Goal: Task Accomplishment & Management: Use online tool/utility

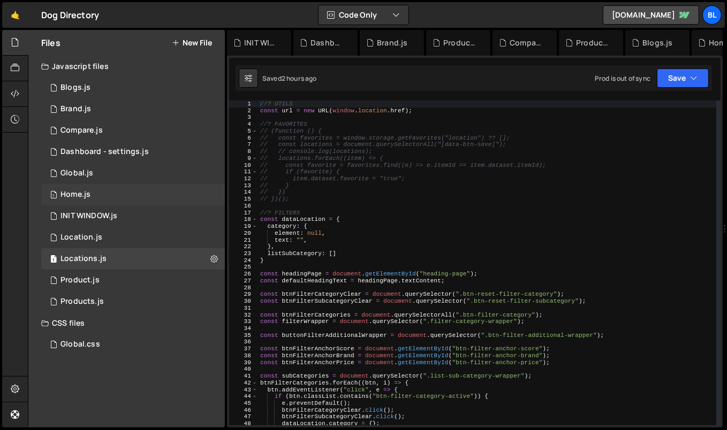
click at [119, 197] on div "1 Home.js 0" at bounding box center [133, 194] width 184 height 21
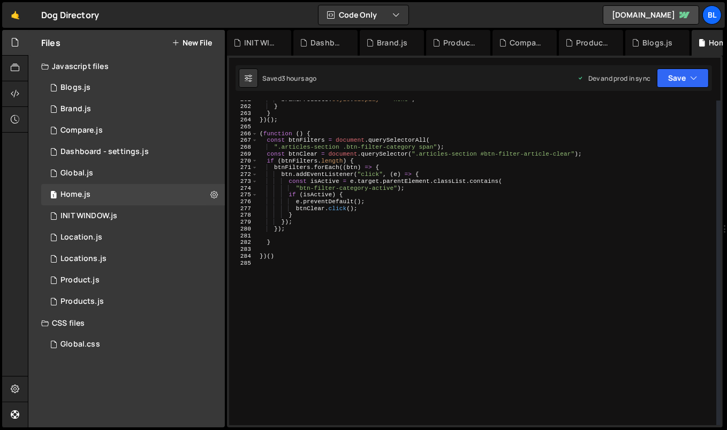
scroll to position [1775, 0]
click at [309, 354] on div "brandProducts . style . display = "none" ; } } }) ( ) ; ( function ( ) { const …" at bounding box center [486, 265] width 459 height 339
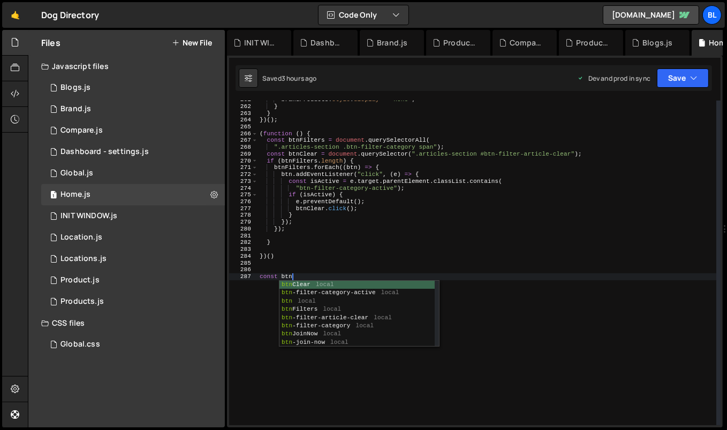
scroll to position [0, 2]
paste textarea "btn-search-universal"
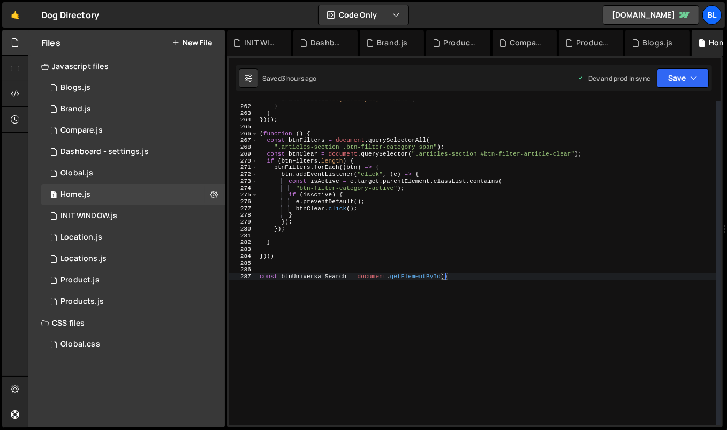
scroll to position [0, 16]
paste textarea "btn-search-universal")"
type textarea "const btnUniversalSearch = document.getElementById("btn-search-universal");"
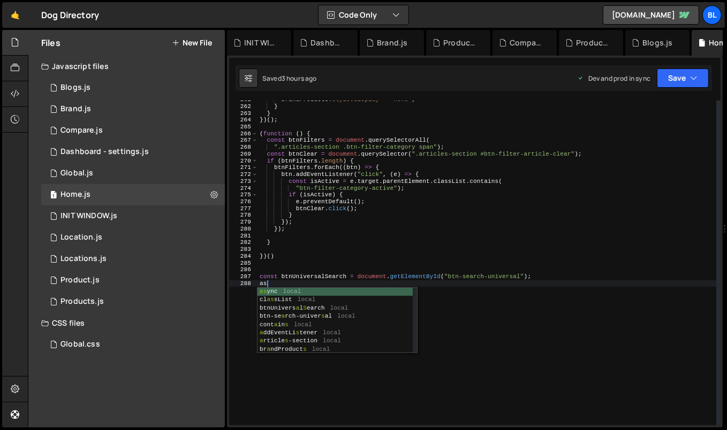
type textarea "a"
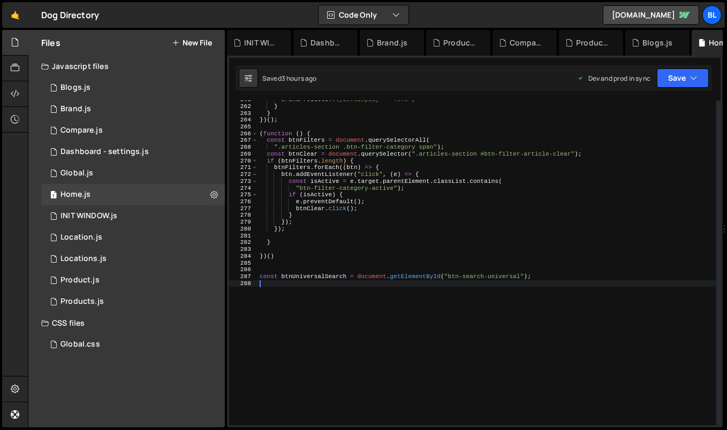
type textarea "c"
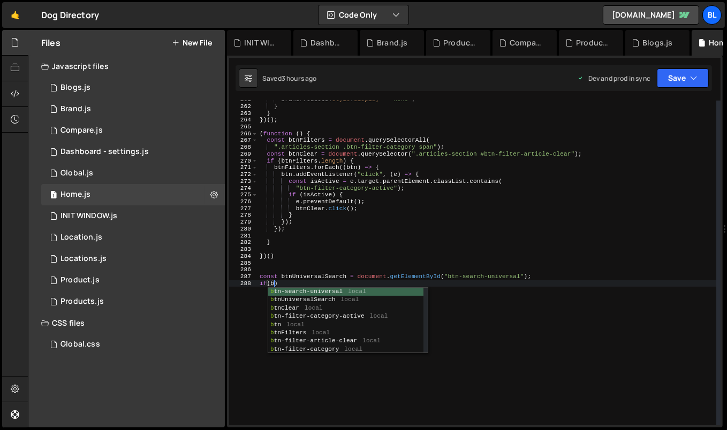
scroll to position [0, 1]
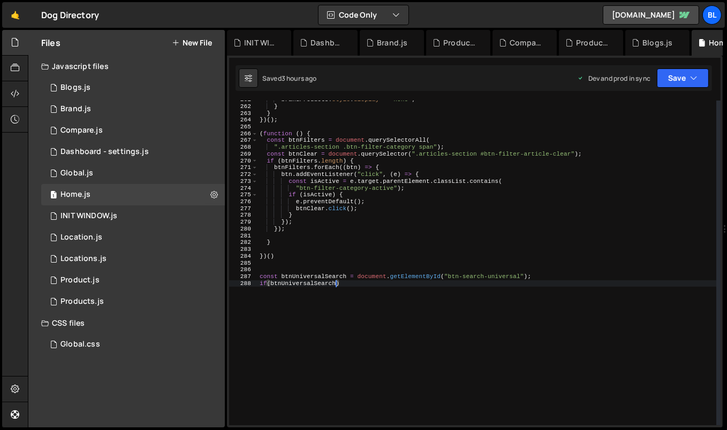
type textarea "if(btnUniversalSearch){"
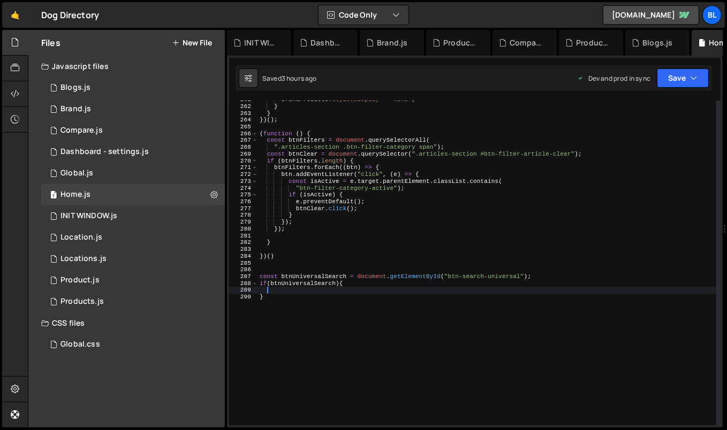
scroll to position [0, 0]
type textarea "c"
type textarea "btnUniversalSearch.style.display ="flex";"
paste textarea
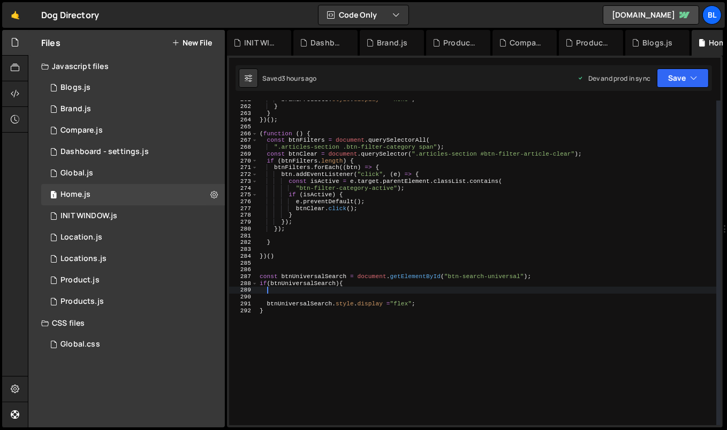
scroll to position [0, 0]
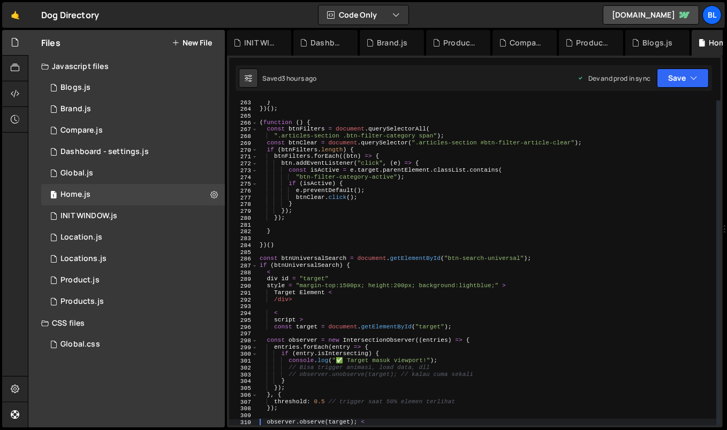
type textarea "observer.observe(target); <"
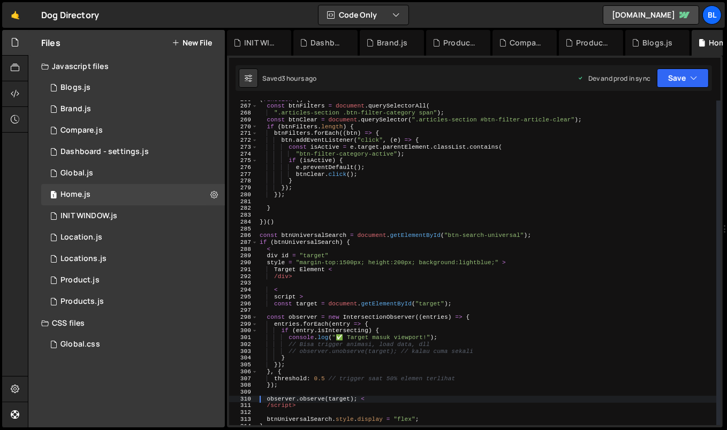
scroll to position [1809, 0]
click at [315, 285] on div "( function ( ) { const btnFilters = document . querySelectorAll ( ".articles-se…" at bounding box center [486, 265] width 459 height 339
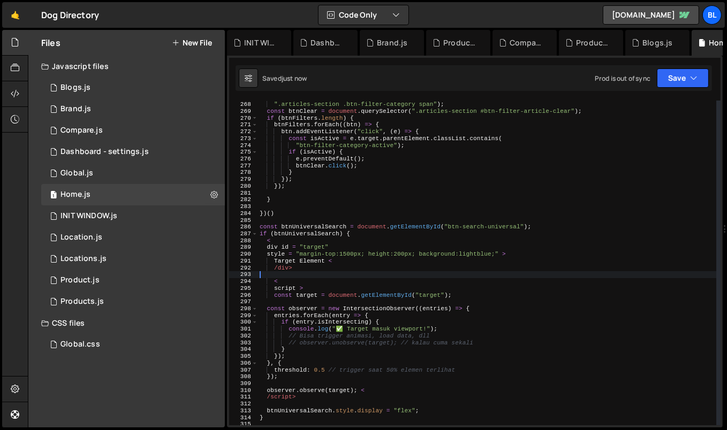
scroll to position [1818, 0]
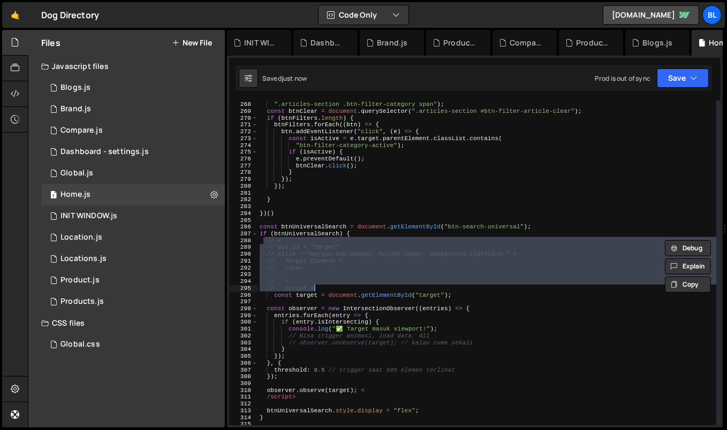
drag, startPoint x: 263, startPoint y: 242, endPoint x: 420, endPoint y: 288, distance: 163.3
click at [420, 288] on div "const btnFilters = document . querySelectorAll ( ".articles-section .btn-filter…" at bounding box center [486, 263] width 459 height 339
click at [396, 288] on div "const btnFilters = document . querySelectorAll ( ".articles-section .btn-filter…" at bounding box center [486, 263] width 459 height 339
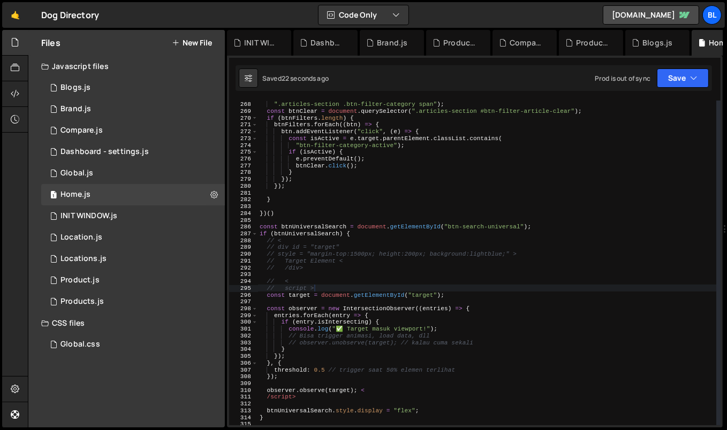
click at [405, 315] on div "const btnFilters = document . querySelectorAll ( ".articles-section .btn-filter…" at bounding box center [486, 263] width 459 height 339
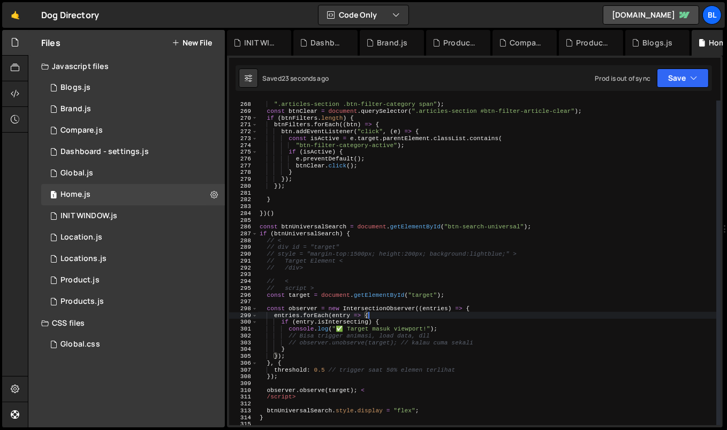
click at [420, 293] on div "const btnFilters = document . querySelectorAll ( ".articles-section .btn-filter…" at bounding box center [486, 263] width 459 height 339
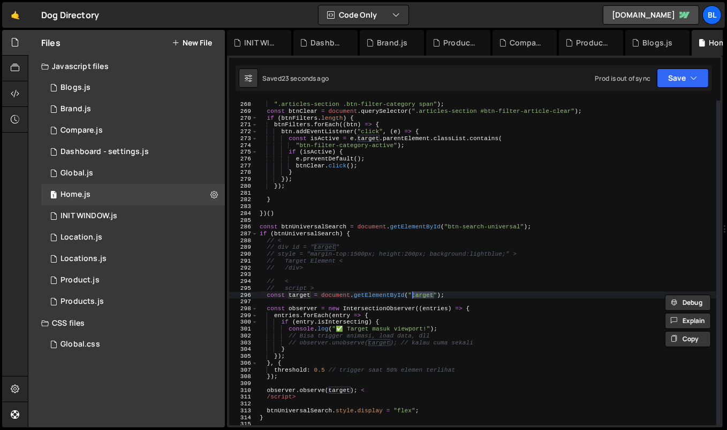
paste textarea "directory-controls"
click at [357, 268] on div "const btnFilters = document . querySelectorAll ( ".articles-section .btn-filter…" at bounding box center [486, 263] width 459 height 339
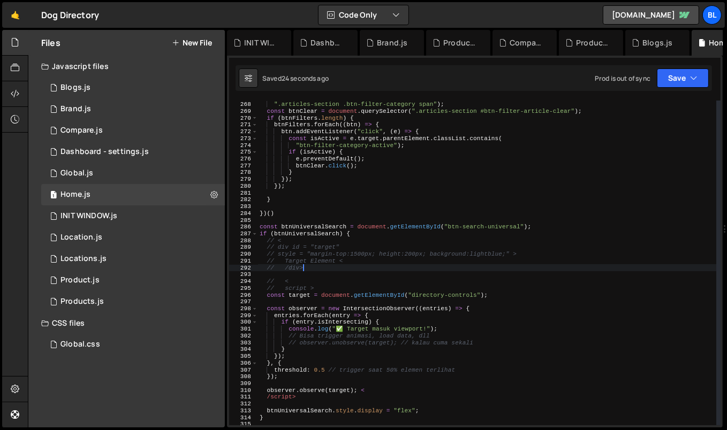
click at [323, 285] on div "const btnFilters = document . querySelectorAll ( ".articles-section .btn-filter…" at bounding box center [486, 263] width 459 height 339
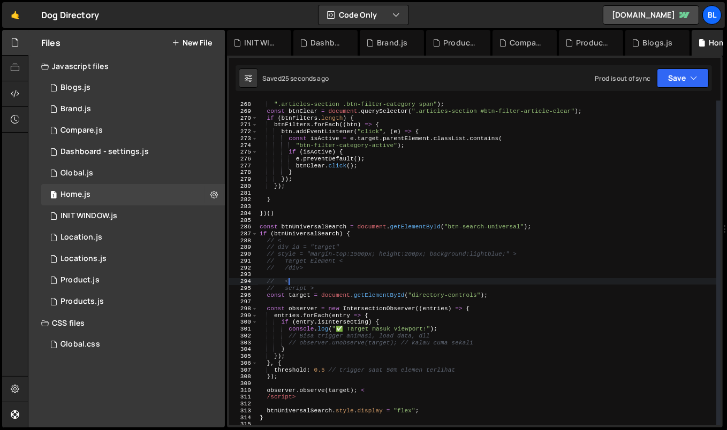
click at [321, 288] on div "const btnFilters = document . querySelectorAll ( ".articles-section .btn-filter…" at bounding box center [486, 263] width 459 height 339
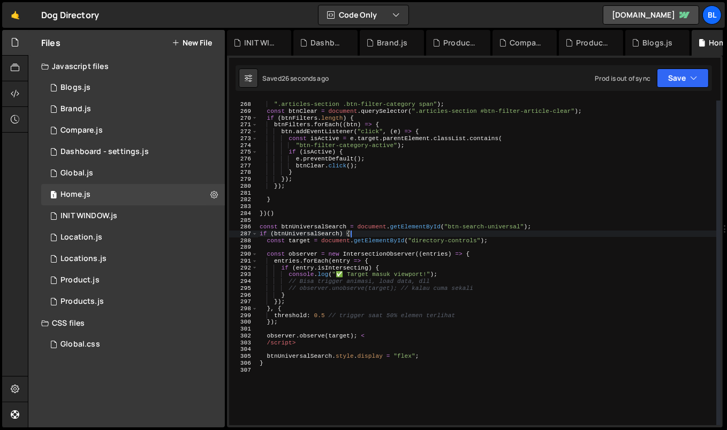
drag, startPoint x: 321, startPoint y: 288, endPoint x: 359, endPoint y: 237, distance: 64.2
click at [359, 237] on div "const btnFilters = document . querySelectorAll ( ".articles-section .btn-filter…" at bounding box center [486, 263] width 459 height 339
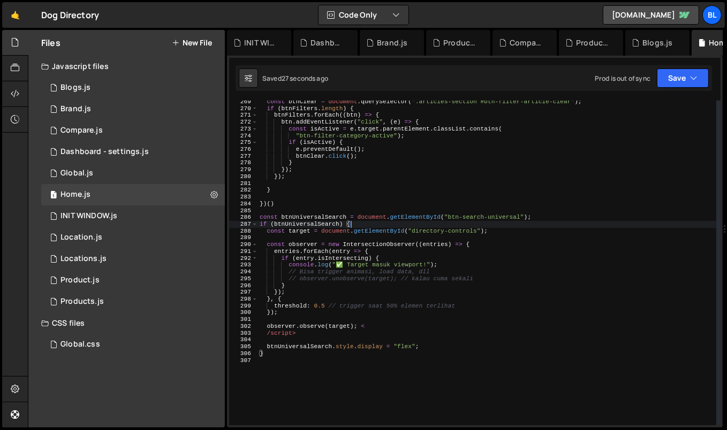
scroll to position [1827, 0]
click at [298, 230] on div "const btnClear = document . querySelector ( ".articles-section #btn-filter-arti…" at bounding box center [486, 267] width 459 height 339
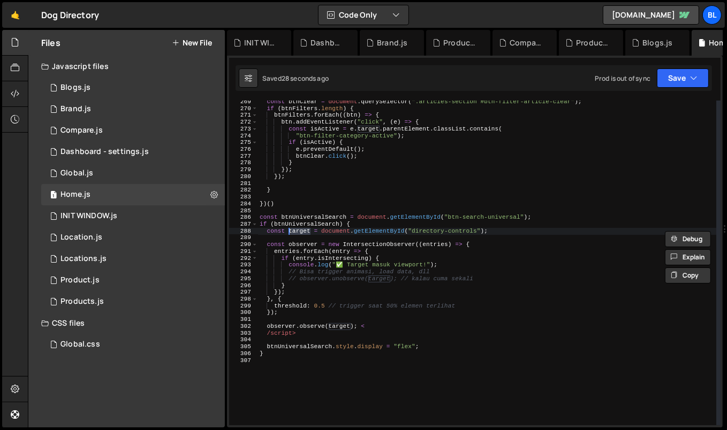
click at [356, 287] on div "const btnClear = document . querySelector ( ".articles-section #btn-filter-arti…" at bounding box center [486, 267] width 459 height 339
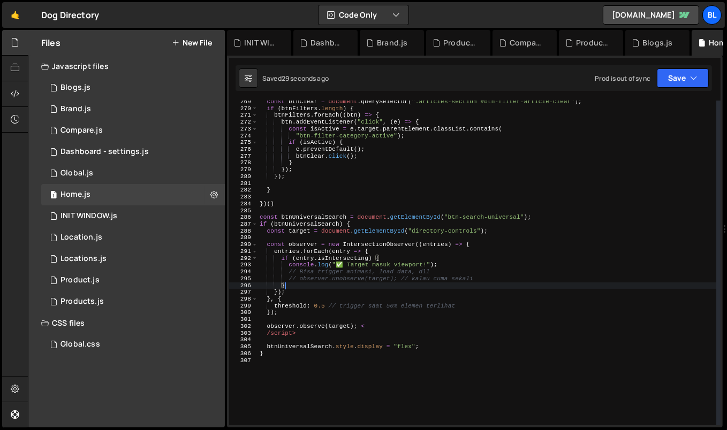
click at [361, 265] on div "const btnClear = document . querySelector ( ".articles-section #btn-filter-arti…" at bounding box center [486, 267] width 459 height 339
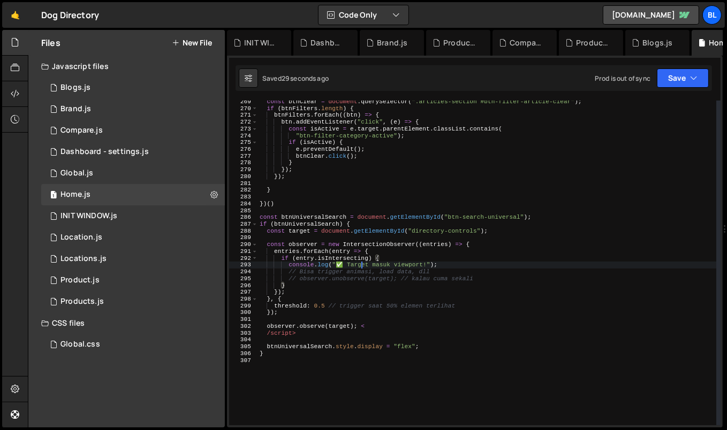
click at [361, 265] on div "const btnClear = document . querySelector ( ".articles-section #btn-filter-arti…" at bounding box center [486, 267] width 459 height 339
click at [334, 264] on div "const btnClear = document . querySelector ( ".articles-section #btn-filter-arti…" at bounding box center [486, 267] width 459 height 339
click at [317, 277] on div "const btnClear = document . querySelector ( ".articles-section #btn-filter-arti…" at bounding box center [486, 267] width 459 height 339
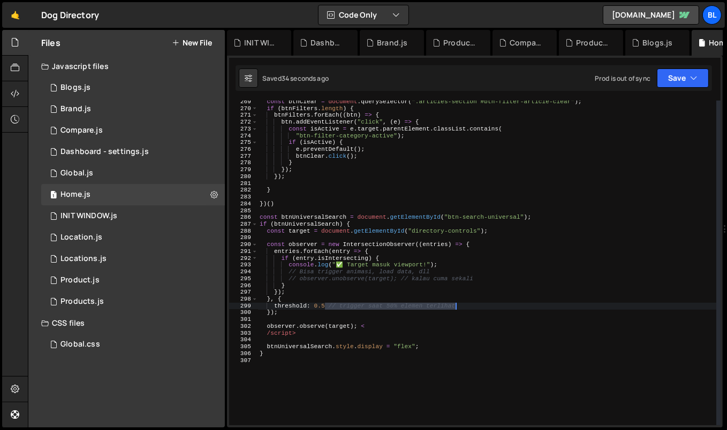
type textarea "threshold: 0.5"
drag, startPoint x: 326, startPoint y: 307, endPoint x: 468, endPoint y: 307, distance: 141.8
click at [468, 307] on div "const btnClear = document . querySelector ( ".articles-section #btn-filter-arti…" at bounding box center [486, 267] width 459 height 339
click at [370, 318] on div "const btnClear = document . querySelector ( ".articles-section #btn-filter-arti…" at bounding box center [486, 267] width 459 height 339
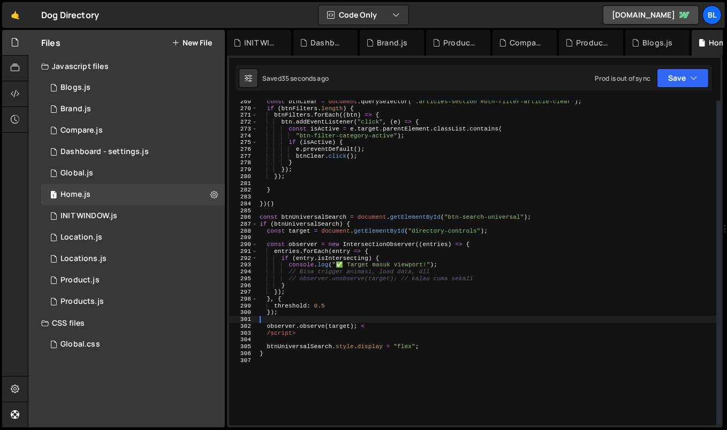
click at [315, 331] on div "const btnClear = document . querySelector ( ".articles-section #btn-filter-arti…" at bounding box center [486, 267] width 459 height 339
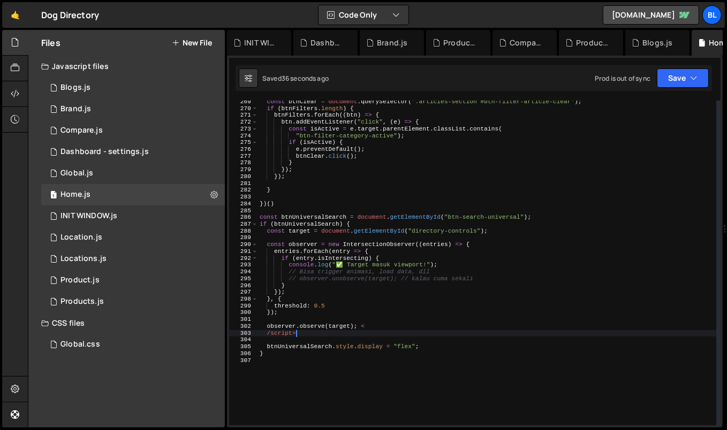
click at [294, 330] on div "const btnClear = document . querySelector ( ".articles-section #btn-filter-arti…" at bounding box center [486, 267] width 459 height 339
click at [317, 335] on div "const btnClear = document . querySelector ( ".articles-section #btn-filter-arti…" at bounding box center [486, 267] width 459 height 339
click at [359, 328] on div "const btnClear = document . querySelector ( ".articles-section #btn-filter-arti…" at bounding box center [486, 267] width 459 height 339
click at [371, 325] on div "const btnClear = document . querySelector ( ".articles-section #btn-filter-arti…" at bounding box center [486, 267] width 459 height 339
click at [279, 328] on div "const btnClear = document . querySelector ( ".articles-section #btn-filter-arti…" at bounding box center [486, 267] width 459 height 339
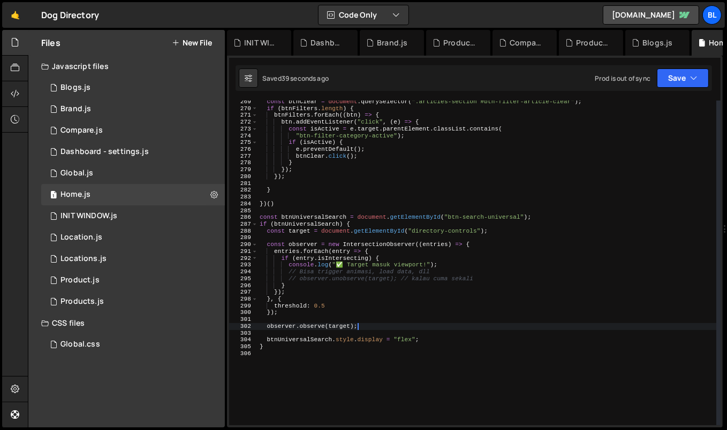
click at [279, 328] on div "const btnClear = document . querySelector ( ".articles-section #btn-filter-arti…" at bounding box center [486, 267] width 459 height 339
click at [327, 254] on div "const btnClear = document . querySelector ( ".articles-section #btn-filter-arti…" at bounding box center [486, 267] width 459 height 339
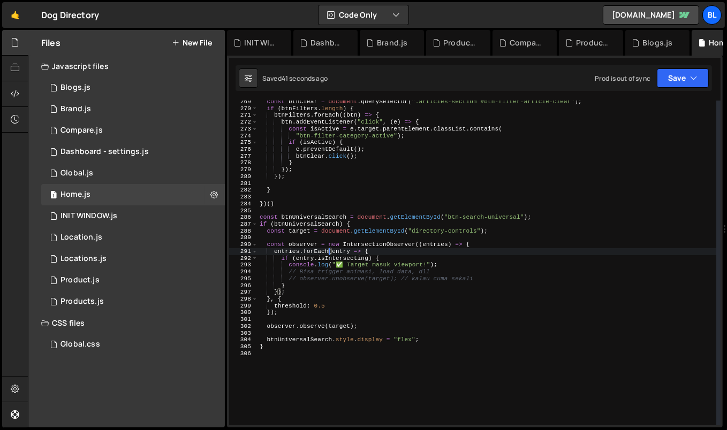
click at [315, 273] on div "const btnClear = document . querySelector ( ".articles-section #btn-filter-arti…" at bounding box center [486, 267] width 459 height 339
click at [337, 280] on div "const btnClear = document . querySelector ( ".articles-section #btn-filter-arti…" at bounding box center [486, 267] width 459 height 339
click at [425, 341] on div "const btnClear = document . querySelector ( ".articles-section #btn-filter-arti…" at bounding box center [486, 267] width 459 height 339
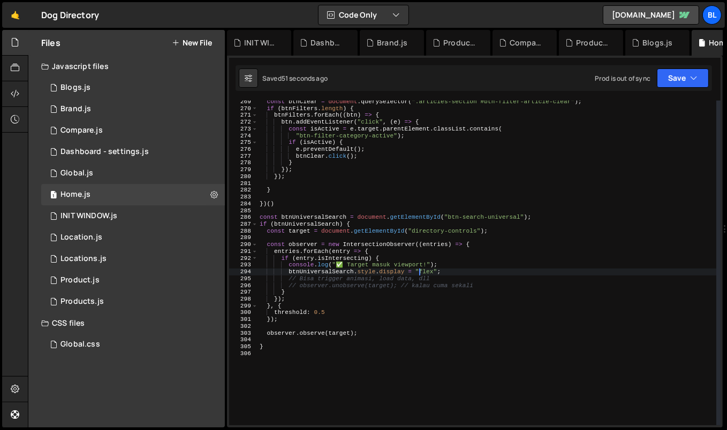
click at [337, 287] on div "const btnClear = document . querySelector ( ".articles-section #btn-filter-arti…" at bounding box center [486, 267] width 459 height 339
click at [305, 299] on div "const btnClear = document . querySelector ( ".articles-section #btn-filter-arti…" at bounding box center [486, 267] width 459 height 339
click at [312, 293] on div "const btnClear = document . querySelector ( ".articles-section #btn-filter-arti…" at bounding box center [486, 267] width 459 height 339
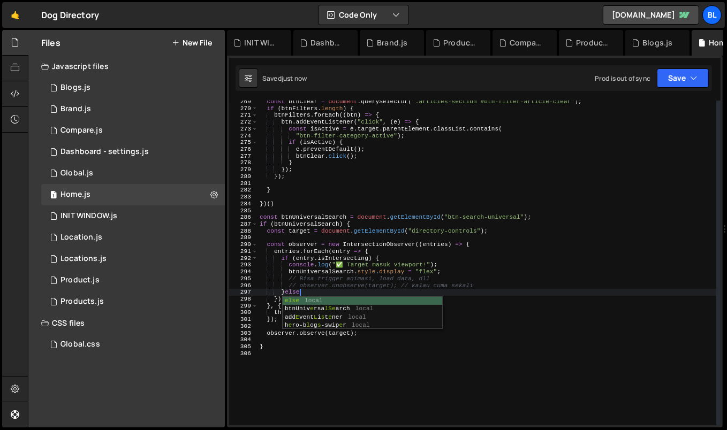
type textarea "}else{"
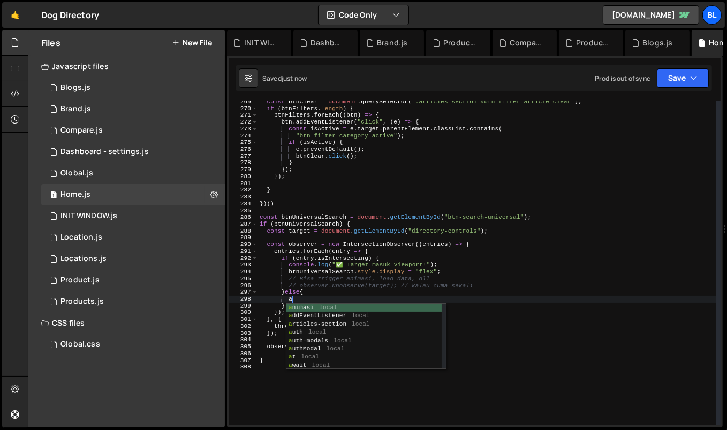
type textarea "as"
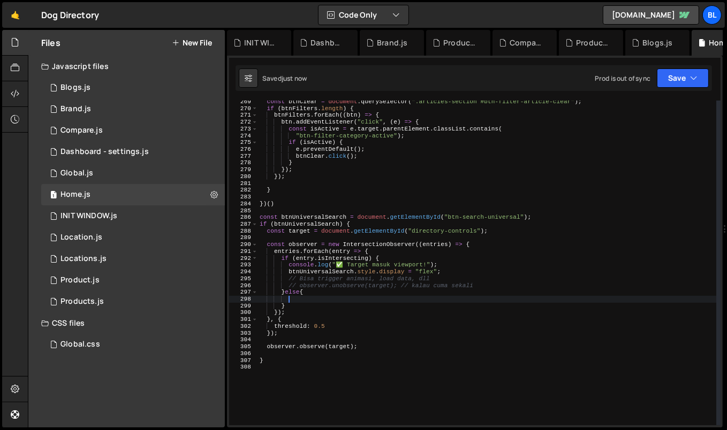
scroll to position [0, 0]
type textarea "asd"
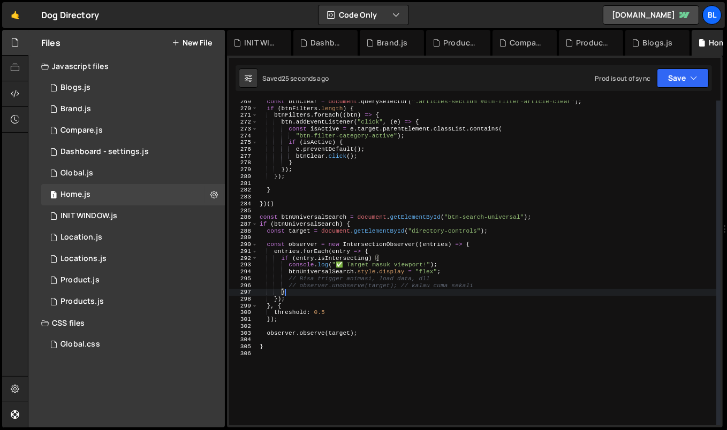
click at [306, 281] on div "const btnClear = document . querySelector ( ".articles-section #btn-filter-arti…" at bounding box center [486, 267] width 459 height 339
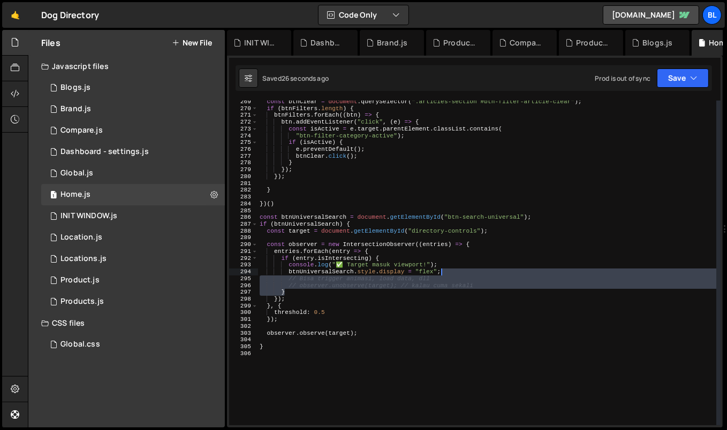
drag, startPoint x: 480, startPoint y: 291, endPoint x: 482, endPoint y: 275, distance: 15.7
click at [482, 275] on div "const btnClear = document . querySelector ( ".articles-section #btn-filter-arti…" at bounding box center [486, 267] width 459 height 339
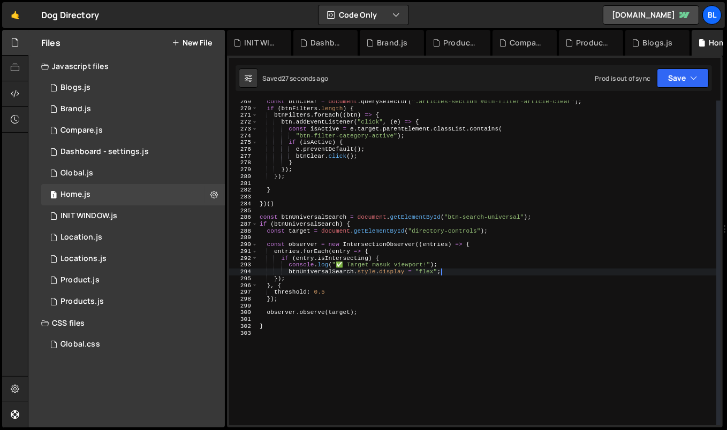
click at [299, 279] on div "const btnClear = document . querySelector ( ".articles-section #btn-filter-arti…" at bounding box center [486, 267] width 459 height 339
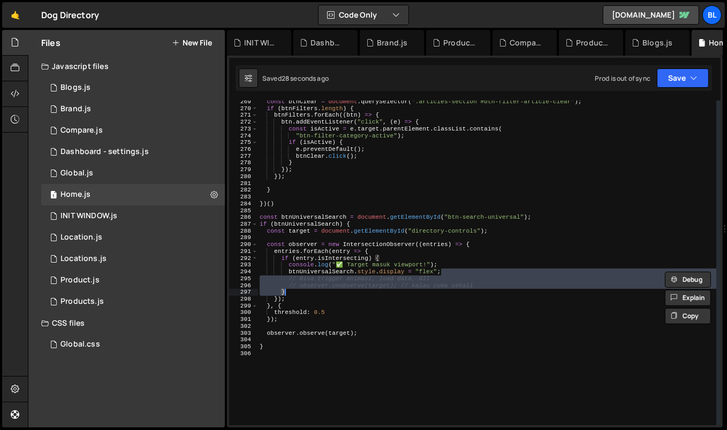
click at [340, 290] on div "const btnClear = document . querySelector ( ".articles-section #btn-filter-arti…" at bounding box center [486, 267] width 459 height 339
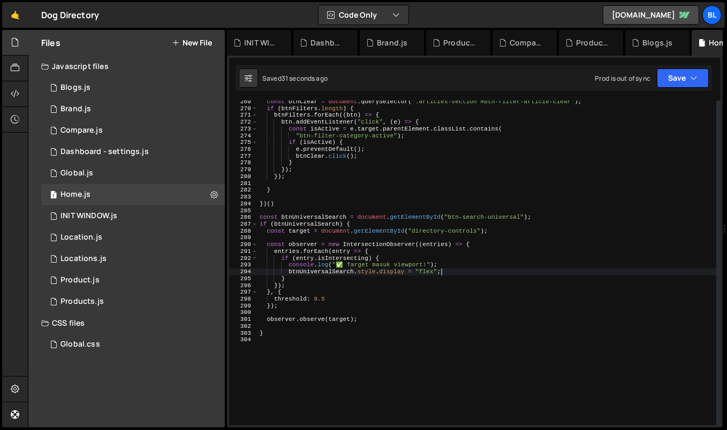
drag, startPoint x: 478, startPoint y: 286, endPoint x: 477, endPoint y: 270, distance: 15.6
click at [477, 270] on div "const btnClear = document . querySelector ( ".articles-section #btn-filter-arti…" at bounding box center [486, 267] width 459 height 339
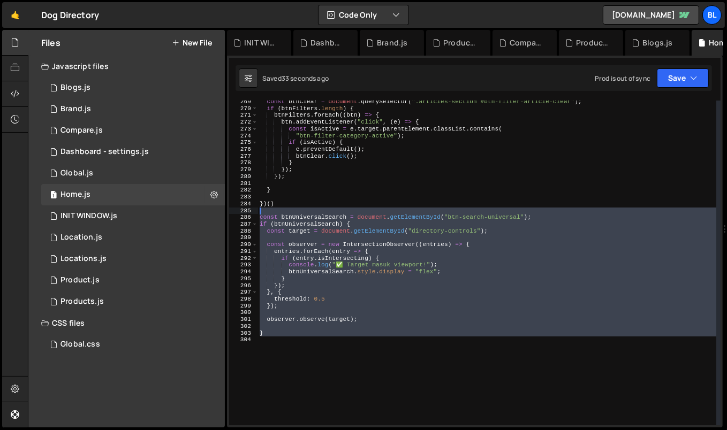
type textarea "const btnUniversalSearch = document.getElementById("btn-search-universal");"
drag, startPoint x: 279, startPoint y: 346, endPoint x: 248, endPoint y: 214, distance: 135.9
click at [248, 214] on div "const btnUniversalSearch = document.getElementById("btn-search-universal"); 269…" at bounding box center [474, 263] width 491 height 325
paste textarea
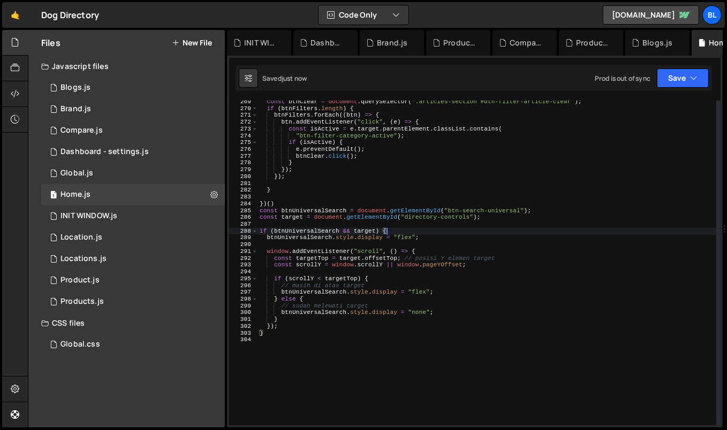
drag, startPoint x: 368, startPoint y: 239, endPoint x: 396, endPoint y: 229, distance: 30.0
click at [396, 229] on div "const btnClear = document . querySelector ( ".articles-section #btn-filter-arti…" at bounding box center [486, 267] width 459 height 339
click at [408, 252] on div "const btnClear = document . querySelector ( ".articles-section #btn-filter-arti…" at bounding box center [486, 267] width 459 height 339
type textarea "window.addEventListener("scroll", () => {"
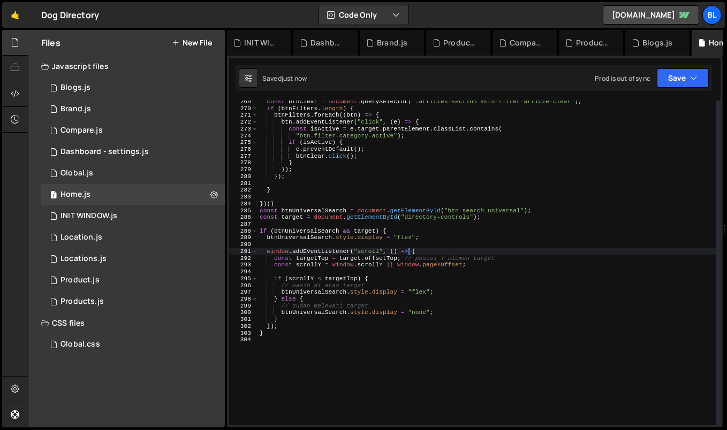
click at [434, 247] on div "const btnClear = document . querySelector ( ".articles-section #btn-filter-arti…" at bounding box center [486, 267] width 459 height 339
drag, startPoint x: 403, startPoint y: 258, endPoint x: 501, endPoint y: 259, distance: 98.5
click at [501, 259] on div "const btnClear = document . querySelector ( ".articles-section #btn-filter-arti…" at bounding box center [486, 267] width 459 height 339
click at [393, 286] on div "const btnClear = document . querySelector ( ".articles-section #btn-filter-arti…" at bounding box center [486, 267] width 459 height 339
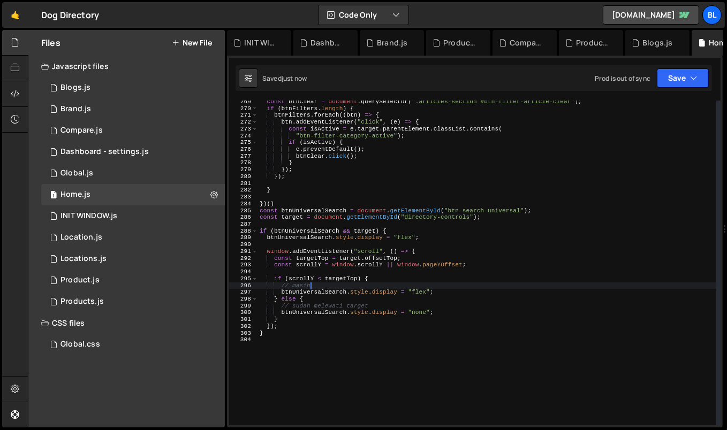
type textarea "//"
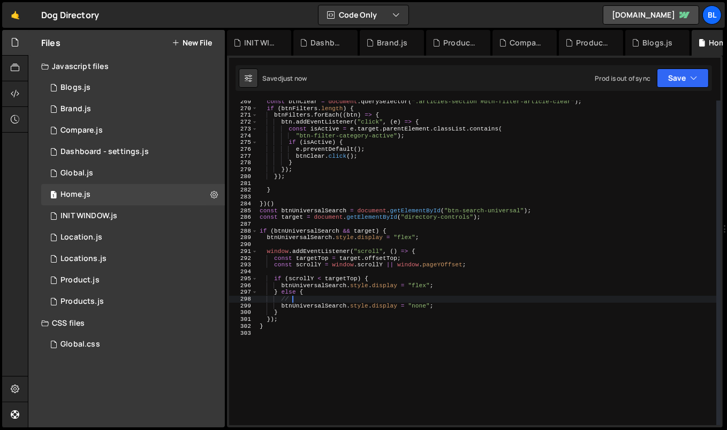
type textarea "//"
type textarea "} else {"
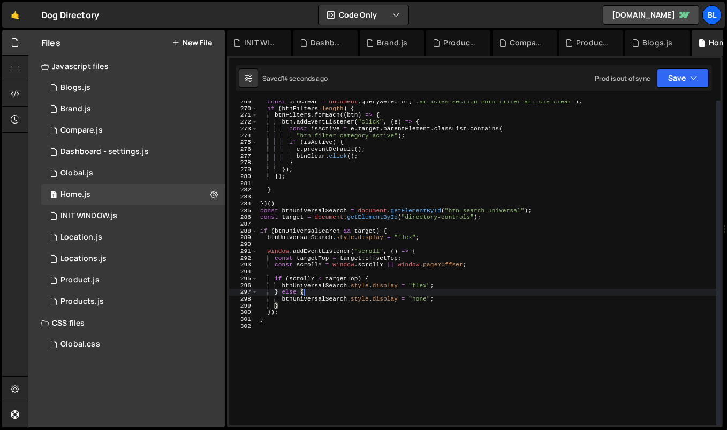
click at [312, 349] on div "const btnClear = document . querySelector ( ".articles-section #btn-filter-arti…" at bounding box center [487, 267] width 459 height 339
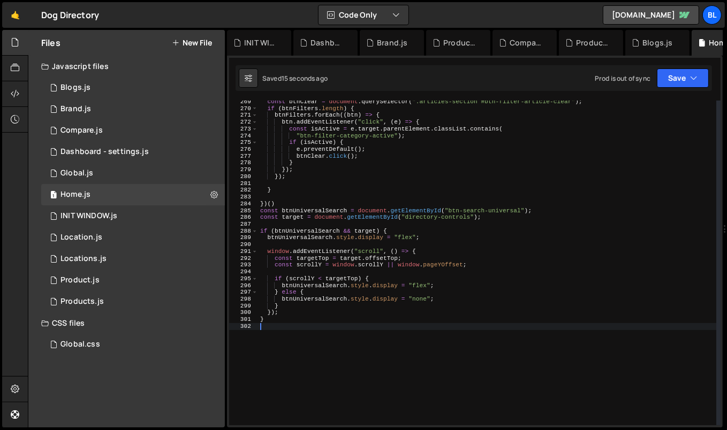
click at [282, 207] on div "const btnClear = document . querySelector ( ".articles-section #btn-filter-arti…" at bounding box center [487, 267] width 459 height 339
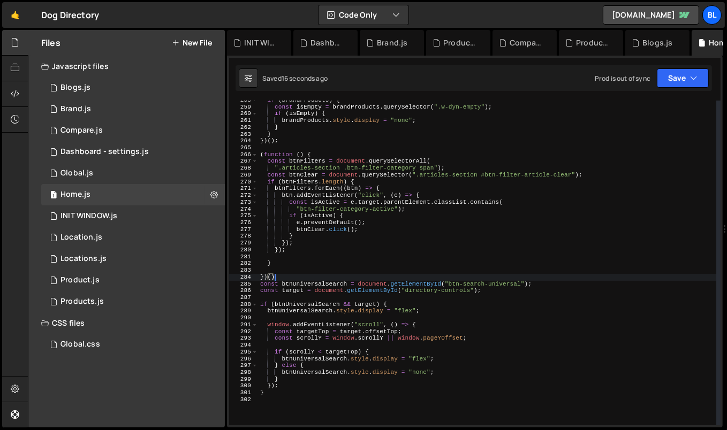
scroll to position [1754, 0]
type textarea "})();"
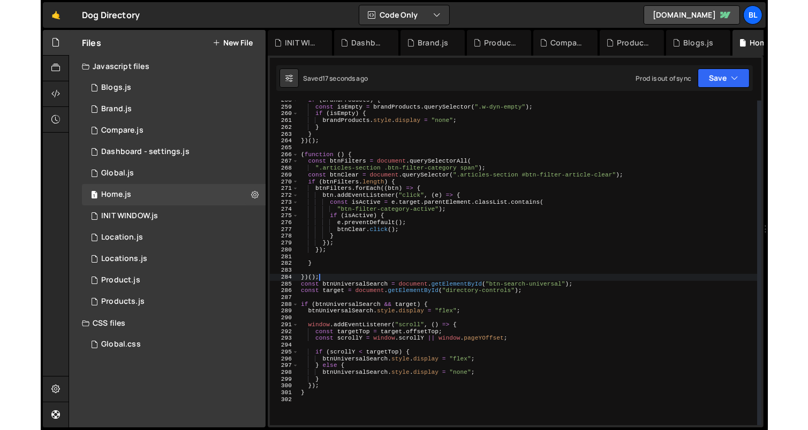
scroll to position [0, 0]
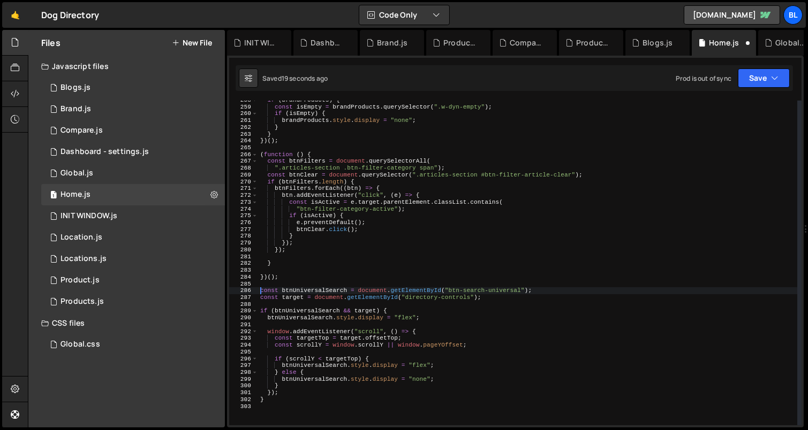
type textarea "const btnUniversalSearch = document.getElementById("btn-search-universal");"
click at [384, 273] on div "if ( brandProducts ) { const isEmpty = brandProducts . querySelector ( ".w-dyn-…" at bounding box center [527, 266] width 539 height 339
click at [400, 317] on div "if ( brandProducts ) { const isEmpty = brandProducts . querySelector ( ".w-dyn-…" at bounding box center [527, 266] width 539 height 339
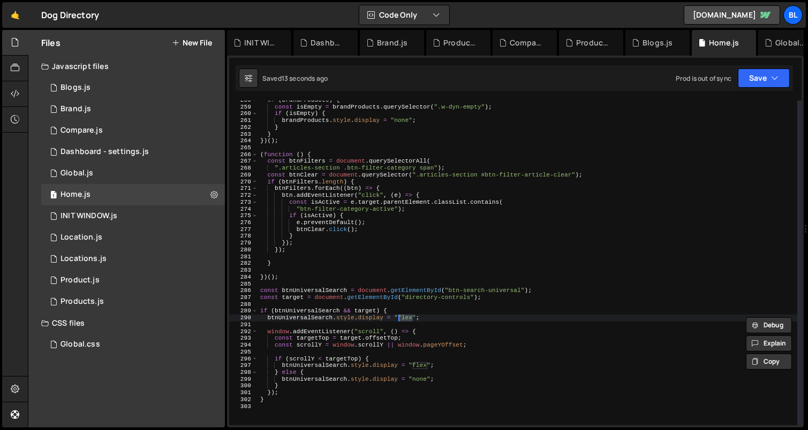
click at [371, 319] on div "if ( brandProducts ) { const isEmpty = brandProducts . querySelector ( ".w-dyn-…" at bounding box center [527, 266] width 539 height 339
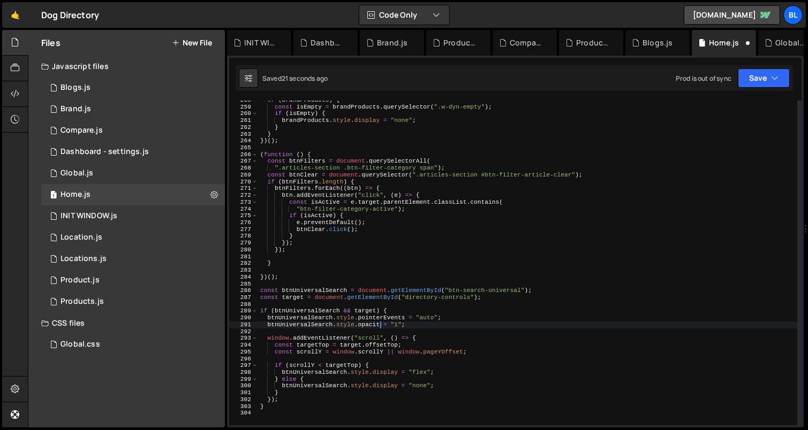
scroll to position [0, 11]
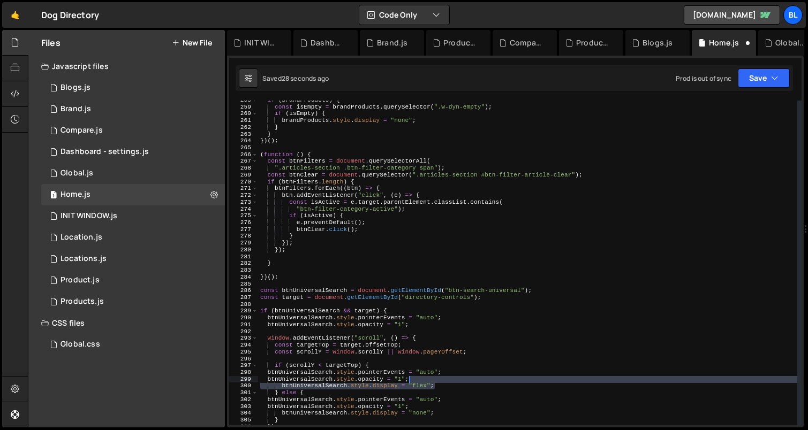
drag, startPoint x: 441, startPoint y: 385, endPoint x: 444, endPoint y: 381, distance: 5.5
click at [444, 381] on div "if ( brandProducts ) { const isEmpty = brandProducts . querySelector ( ".w-dyn-…" at bounding box center [527, 266] width 539 height 339
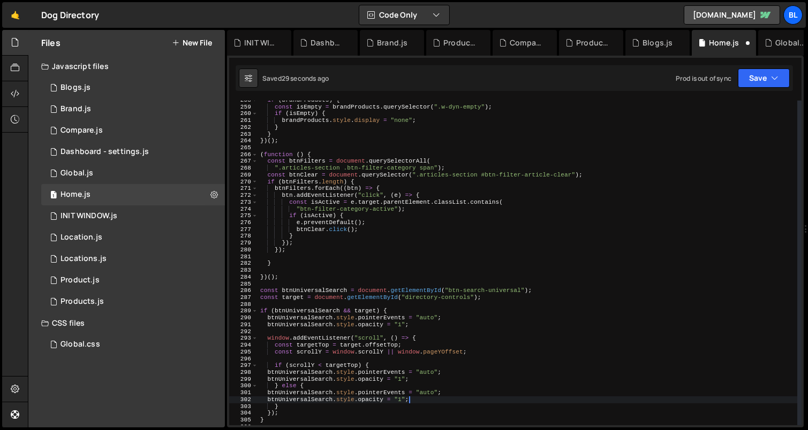
drag, startPoint x: 440, startPoint y: 408, endPoint x: 445, endPoint y: 401, distance: 8.2
click at [445, 401] on div "if ( brandProducts ) { const isEmpty = brandProducts . querySelector ( ".w-dyn-…" at bounding box center [527, 266] width 539 height 339
click at [401, 399] on div "if ( brandProducts ) { const isEmpty = brandProducts . querySelector ( ".w-dyn-…" at bounding box center [527, 266] width 539 height 339
click at [422, 393] on div "if ( brandProducts ) { const isEmpty = brandProducts . querySelector ( ".w-dyn-…" at bounding box center [527, 266] width 539 height 339
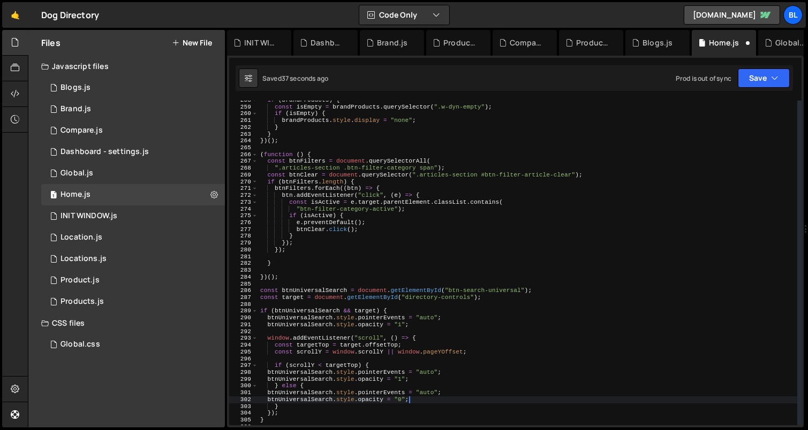
click at [422, 393] on div "if ( brandProducts ) { const isEmpty = brandProducts . querySelector ( ".w-dyn-…" at bounding box center [527, 266] width 539 height 339
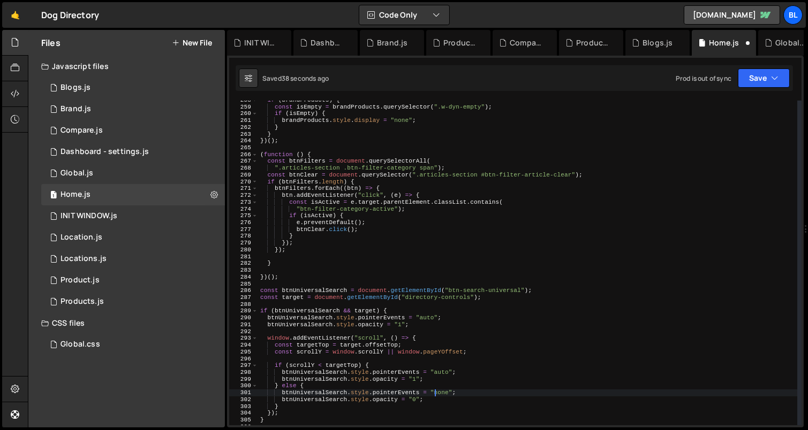
click at [411, 401] on div "if ( brandProducts ) { const isEmpty = brandProducts . querySelector ( ".w-dyn-…" at bounding box center [527, 266] width 539 height 339
type textarea "btnUniversalSearch.style.opacity = "0";"
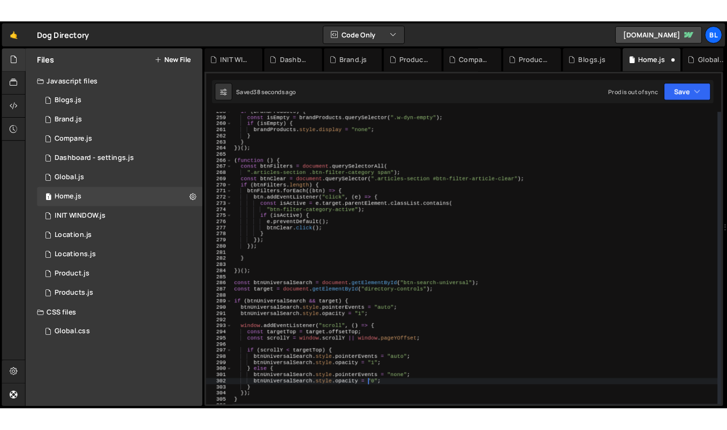
scroll to position [0, 14]
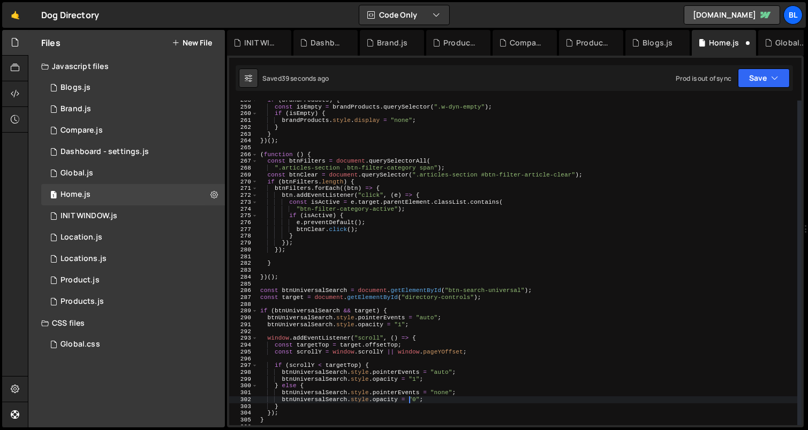
click at [439, 399] on div "if ( brandProducts ) { const isEmpty = brandProducts . querySelector ( ".w-dyn-…" at bounding box center [527, 266] width 539 height 339
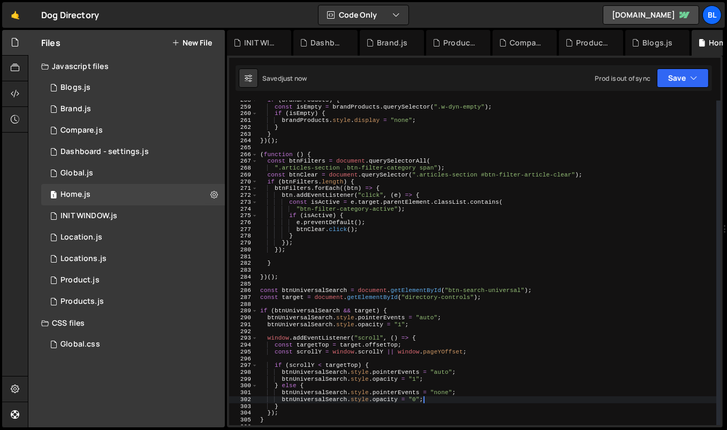
click at [409, 328] on div "if ( brandProducts ) { const isEmpty = brandProducts . querySelector ( ".w-dyn-…" at bounding box center [487, 266] width 459 height 339
click at [421, 325] on div "if ( brandProducts ) { const isEmpty = brandProducts . querySelector ( ".w-dyn-…" at bounding box center [487, 266] width 459 height 339
click at [296, 298] on div "if ( brandProducts ) { const isEmpty = brandProducts . querySelector ( ".w-dyn-…" at bounding box center [487, 266] width 459 height 339
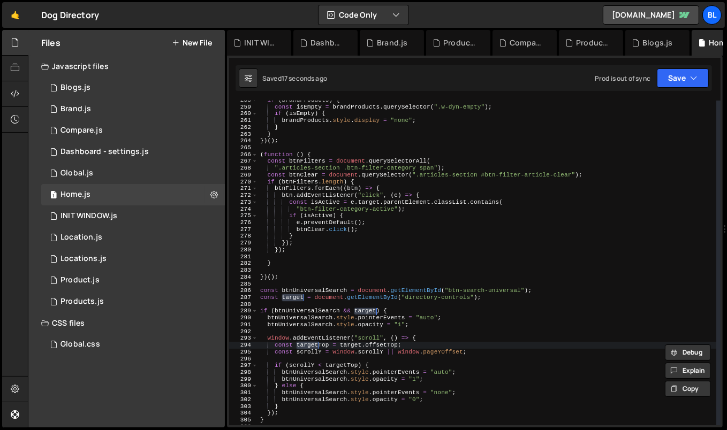
click at [298, 296] on div "if ( brandProducts ) { const isEmpty = brandProducts . querySelector ( ".w-dyn-…" at bounding box center [487, 266] width 459 height 339
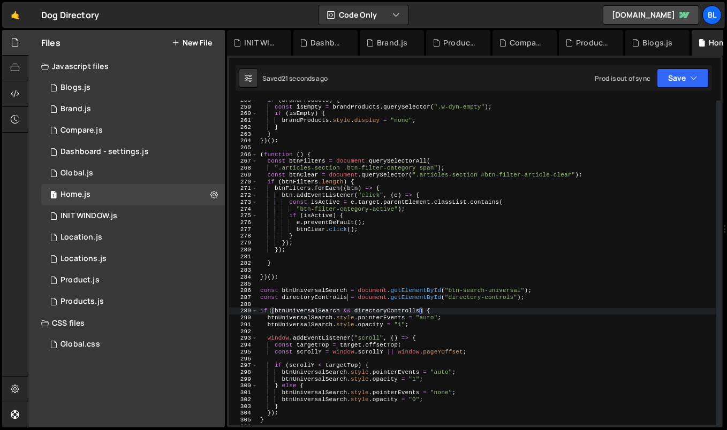
scroll to position [0, 13]
type textarea "if (btnUniversalSearch && directoryControls) {"
click at [359, 359] on div "if ( brandProducts ) { const isEmpty = brandProducts . querySelector ( ".w-dyn-…" at bounding box center [487, 266] width 459 height 339
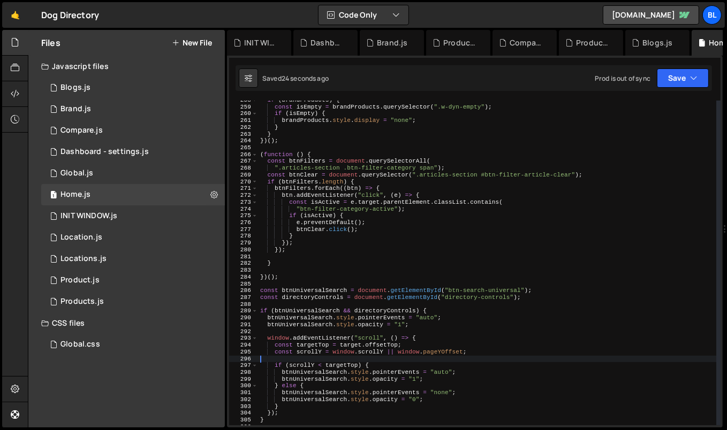
click at [344, 326] on div "if ( brandProducts ) { const isEmpty = brandProducts . querySelector ( ".w-dyn-…" at bounding box center [487, 266] width 459 height 339
type textarea "btnUniversalSearch.style.opacity = "1";"
click at [416, 325] on div "if ( brandProducts ) { const isEmpty = brandProducts . querySelector ( ".w-dyn-…" at bounding box center [487, 266] width 459 height 339
click at [437, 306] on div "if ( brandProducts ) { const isEmpty = brandProducts . querySelector ( ".w-dyn-…" at bounding box center [487, 266] width 459 height 339
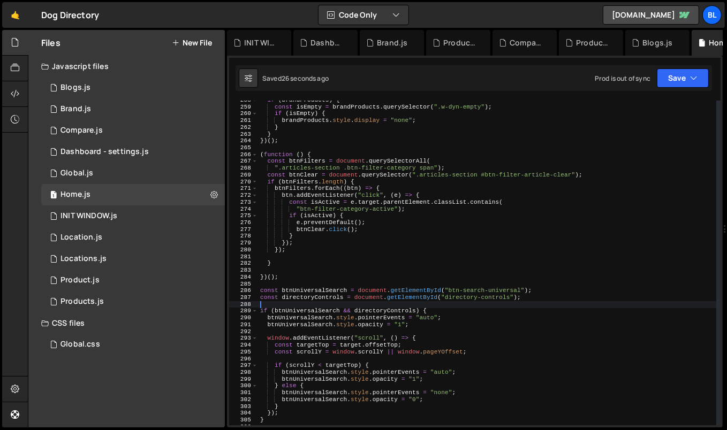
click at [432, 310] on div "if ( brandProducts ) { const isEmpty = brandProducts . querySelector ( ".w-dyn-…" at bounding box center [487, 266] width 459 height 339
type textarea "if (btnUniversalSearch && directoryControls) {"
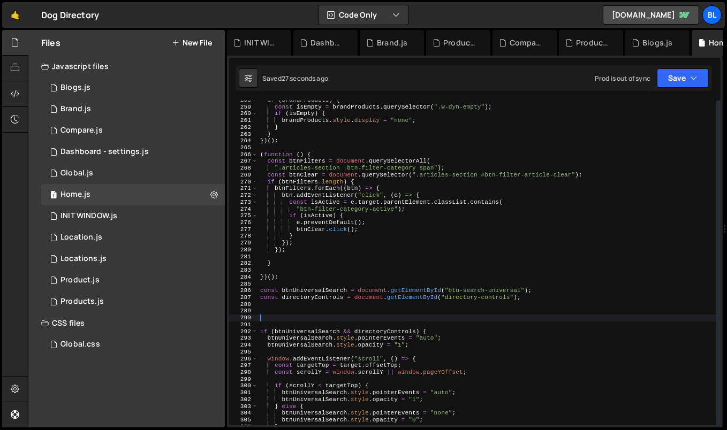
type textarea "u"
type textarea "cosnt"
type textarea "const showBtnUniversa"
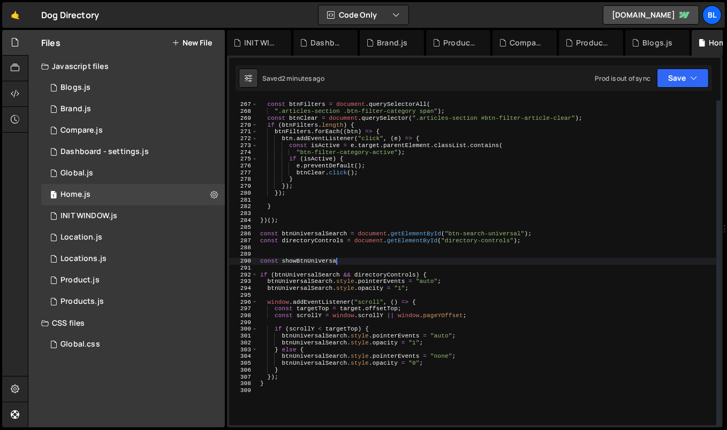
scroll to position [1811, 0]
click at [420, 293] on div "( function ( ) { const btnFilters = document . querySelectorAll ( ".articles-se…" at bounding box center [487, 264] width 459 height 339
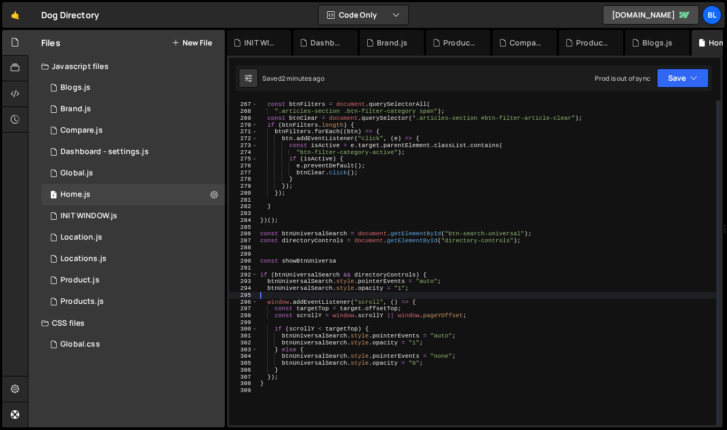
scroll to position [0, 0]
click at [360, 262] on div "( function ( ) { const btnFilters = document . querySelectorAll ( ".articles-se…" at bounding box center [487, 264] width 459 height 339
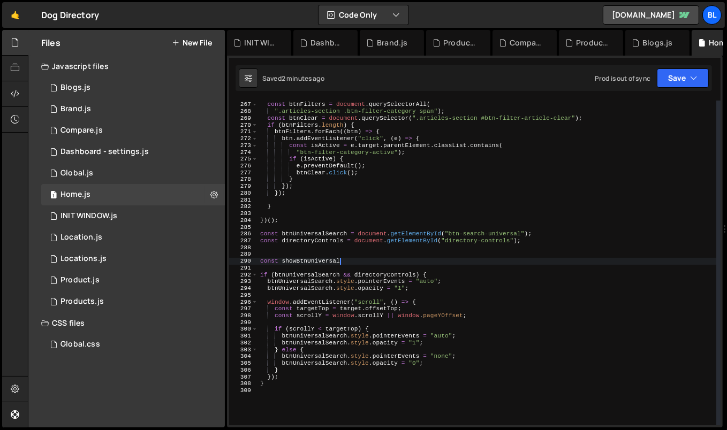
scroll to position [0, 6]
type textarea "const showBtnUniversalNavbar = (){"
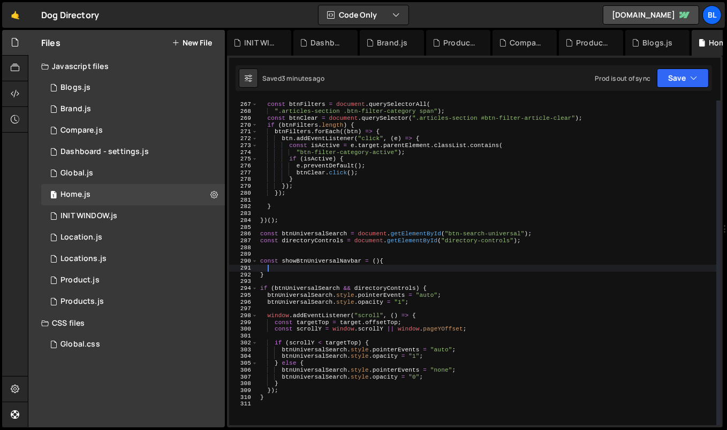
click at [423, 302] on div "( function ( ) { const btnFilters = document . querySelectorAll ( ".articles-se…" at bounding box center [487, 264] width 459 height 339
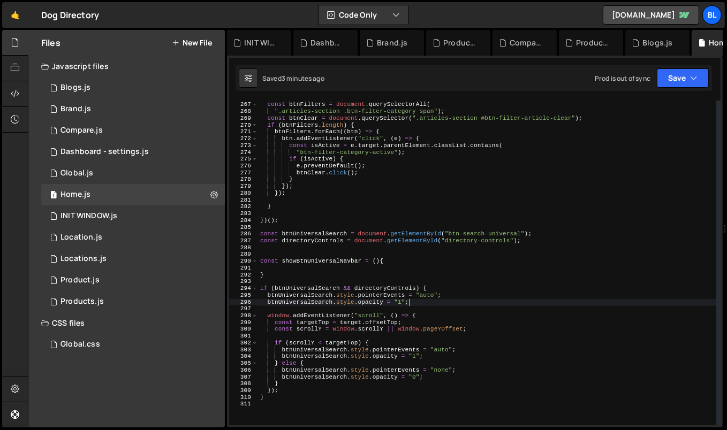
click at [440, 290] on div "( function ( ) { const btnFilters = document . querySelectorAll ( ".articles-se…" at bounding box center [487, 264] width 459 height 339
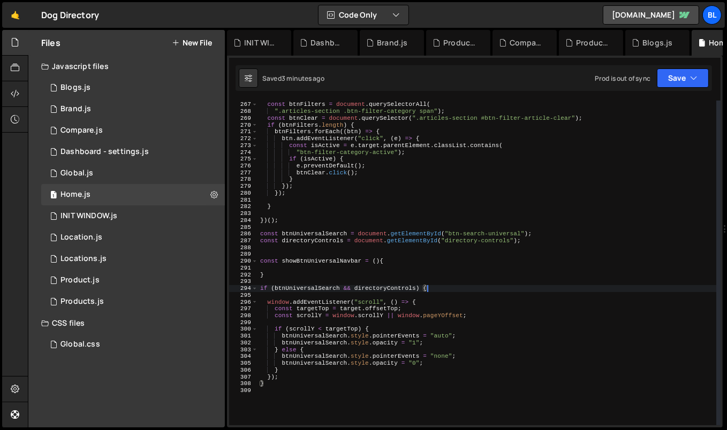
click at [362, 264] on div "( function ( ) { const btnFilters = document . querySelectorAll ( ".articles-se…" at bounding box center [487, 264] width 459 height 339
type textarea "const showBtnUniversalNavbar = (){"
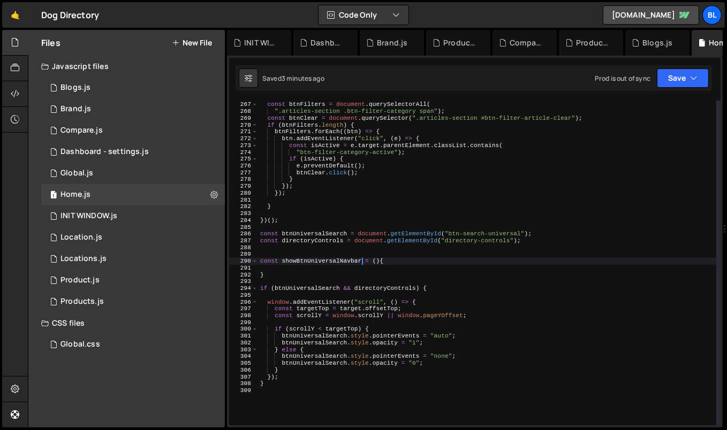
click at [350, 269] on div "( function ( ) { const btnFilters = document . querySelectorAll ( ".articles-se…" at bounding box center [487, 264] width 459 height 339
paste textarea "btnUniversalSearch.style.opacity = "1";"
type textarea "btnUniversalSearch.style.opacity = "1";"
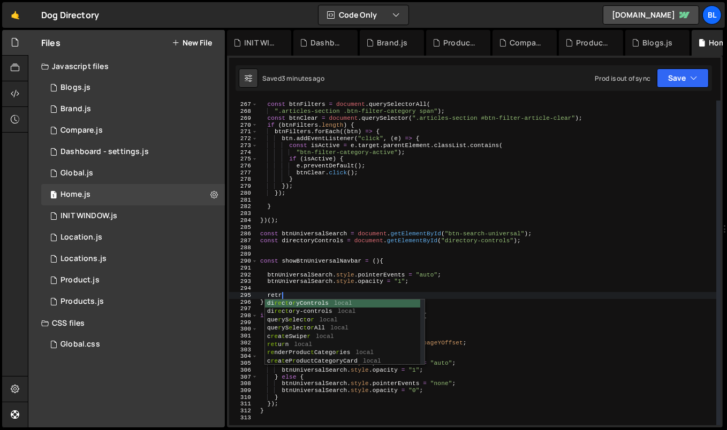
scroll to position [0, 1]
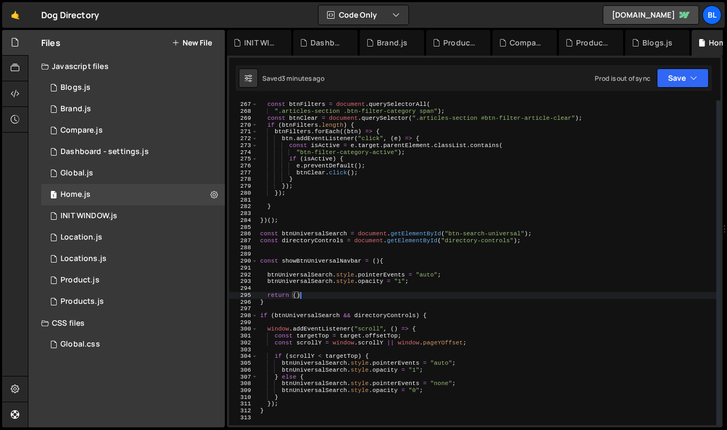
type textarea "return (){"
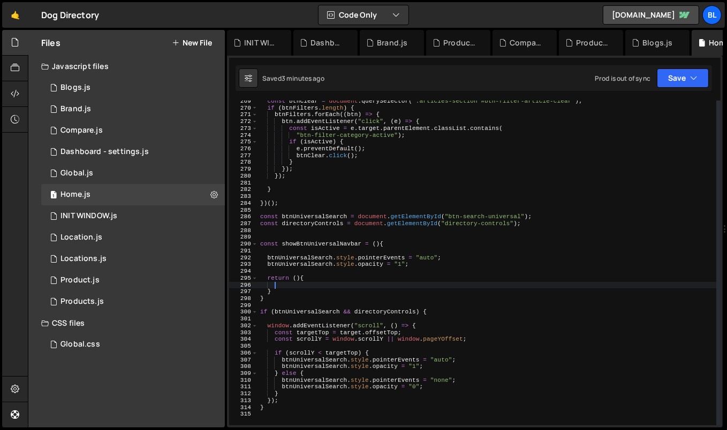
scroll to position [1829, 0]
paste textarea "btnUniversalSearch.style.opacity = "1";"
type textarea "btnUniversalSearch.style.opacity = "1";"
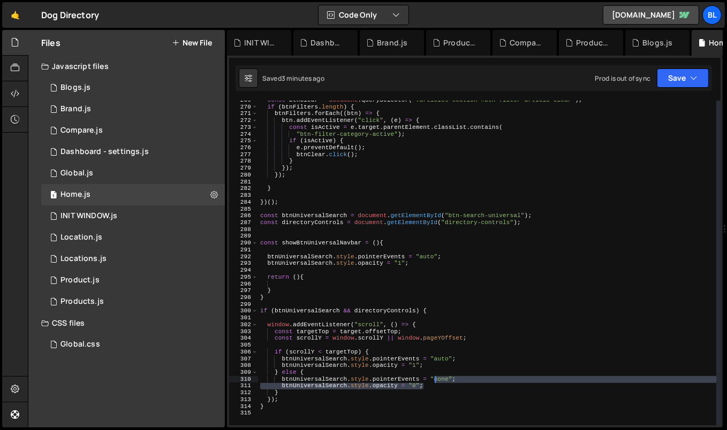
drag, startPoint x: 432, startPoint y: 387, endPoint x: 434, endPoint y: 377, distance: 10.2
click at [434, 377] on div "const btnClear = document . querySelector ( ".articles-section #btn-filter-arti…" at bounding box center [487, 266] width 459 height 339
click at [431, 374] on div "const btnClear = document . querySelector ( ".articles-section #btn-filter-arti…" at bounding box center [487, 266] width 459 height 339
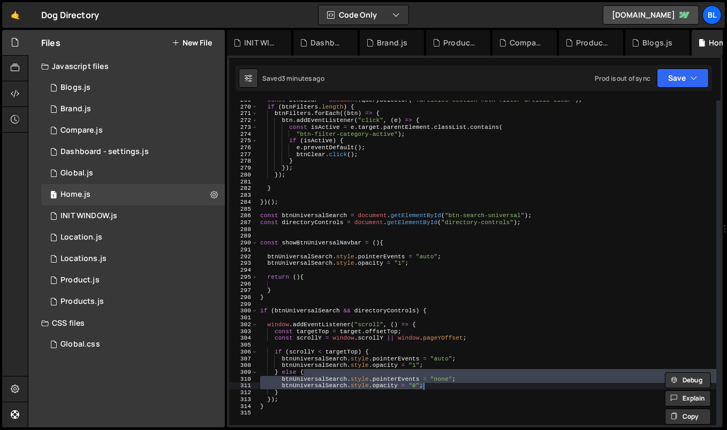
type textarea "} else {"
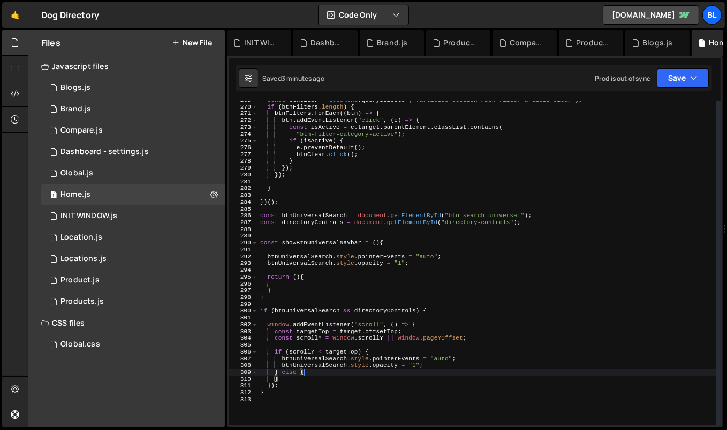
click at [308, 285] on div "const btnClear = document . querySelector ( ".articles-section #btn-filter-arti…" at bounding box center [487, 266] width 459 height 339
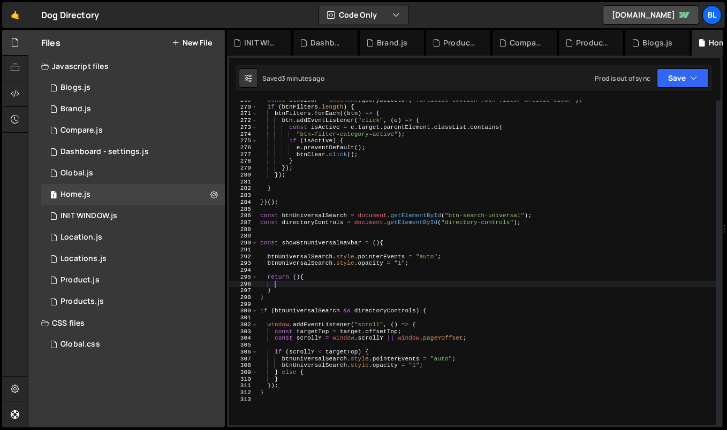
paste textarea "btnUniversalSearch.style.opacity = "0";"
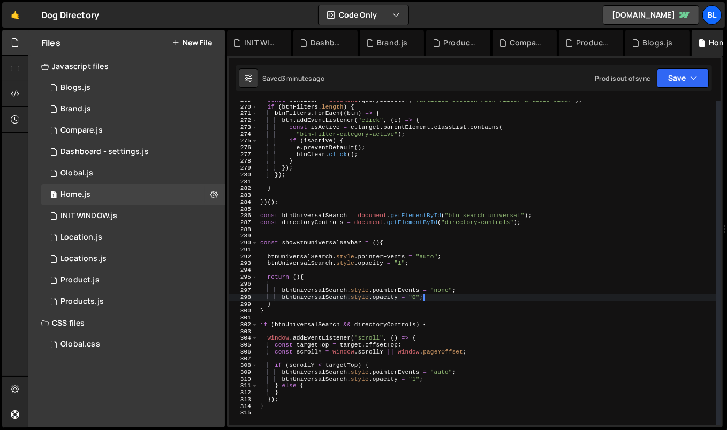
type textarea "}"
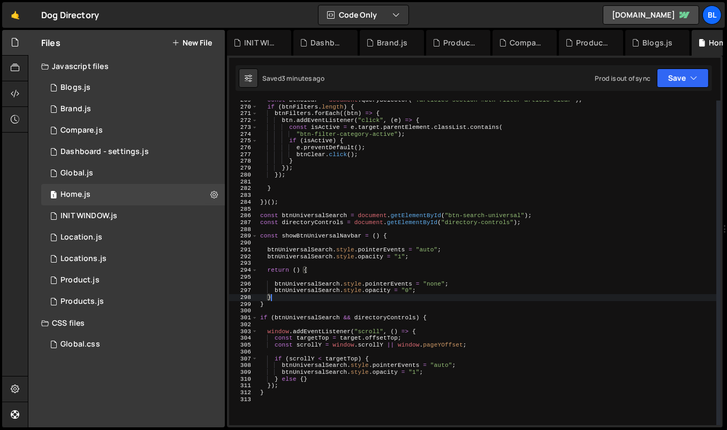
click at [303, 276] on div "const btnClear = document . querySelector ( ".articles-section #btn-filter-arti…" at bounding box center [487, 266] width 459 height 339
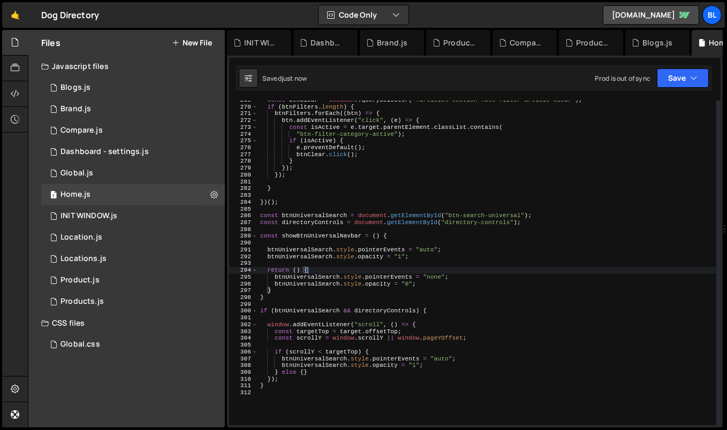
click at [298, 239] on div "const btnClear = document . querySelector ( ".articles-section #btn-filter-arti…" at bounding box center [487, 266] width 459 height 339
type textarea "const showBtnUniversalNavbar = () {"
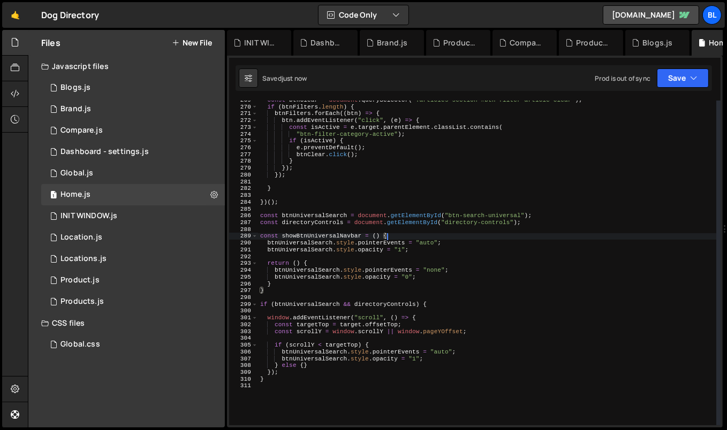
click at [326, 237] on div "const btnClear = document . querySelector ( ".articles-section #btn-filter-arti…" at bounding box center [487, 266] width 459 height 339
click at [318, 234] on div "const btnClear = document . querySelector ( ".articles-section #btn-filter-arti…" at bounding box center [487, 266] width 459 height 339
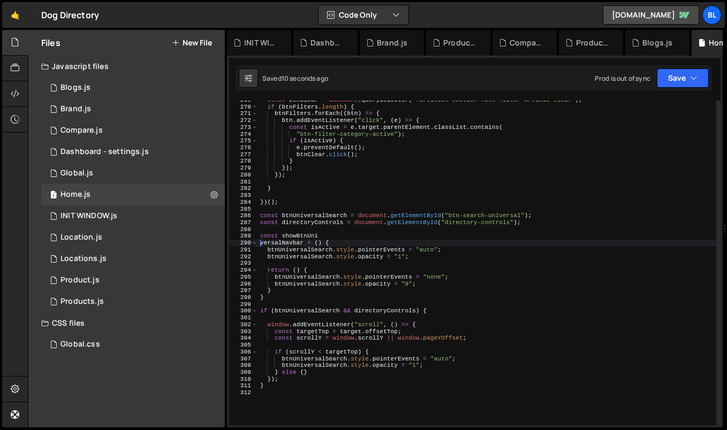
paste textarea "showBtnUniversalNavbar"
type textarea "const showBtnUniversalNavbar = () {"
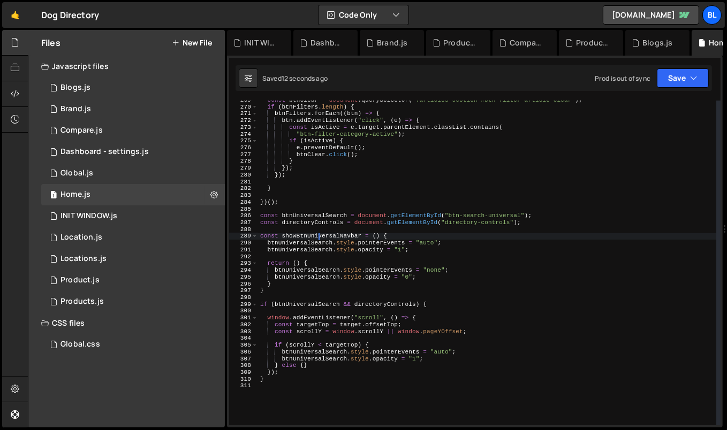
click at [444, 309] on div "const btnClear = document . querySelector ( ".articles-section #btn-filter-arti…" at bounding box center [487, 266] width 459 height 339
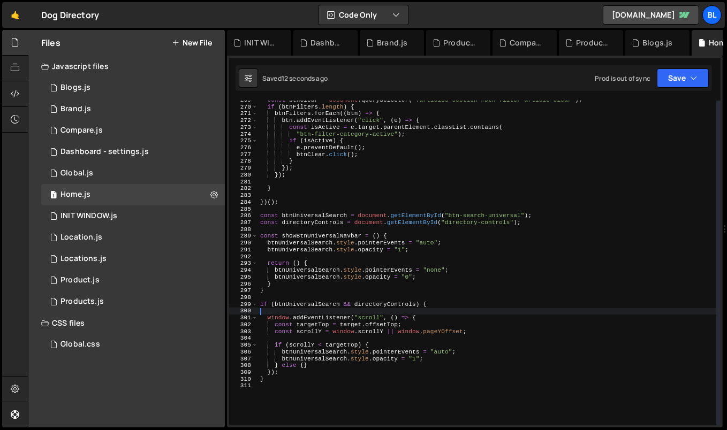
click at [446, 303] on div "const btnClear = document . querySelector ( ".articles-section #btn-filter-arti…" at bounding box center [487, 266] width 459 height 339
type textarea "if (btnUniversalSearch && directoryControls) {"
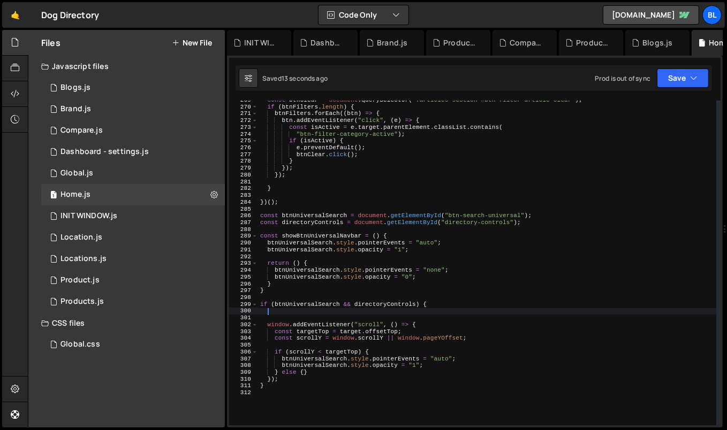
paste textarea "showBtnUniversalNavbar"
click at [385, 349] on div "const btnClear = document . querySelector ( ".articles-section #btn-filter-arti…" at bounding box center [487, 266] width 459 height 339
type textarea "if (scrollY < targetTop) {"
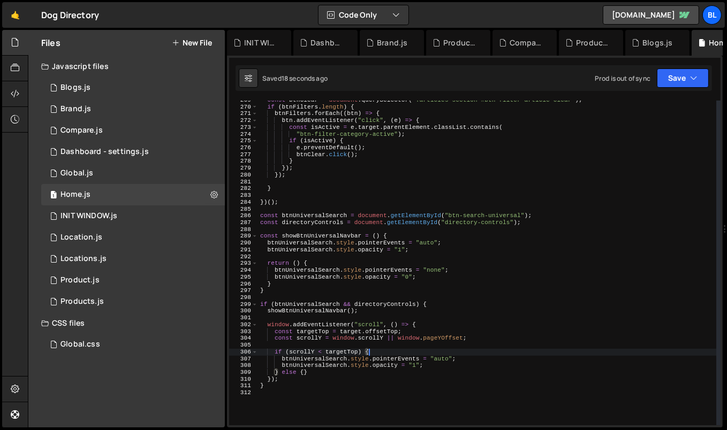
click at [409, 348] on div "const btnClear = document . querySelector ( ".articles-section #btn-filter-arti…" at bounding box center [487, 266] width 459 height 339
click at [383, 347] on div "const btnClear = document . querySelector ( ".articles-section #btn-filter-arti…" at bounding box center [487, 266] width 459 height 339
click at [389, 352] on div "const btnClear = document . querySelector ( ".articles-section #btn-filter-arti…" at bounding box center [487, 266] width 459 height 339
click at [265, 313] on div "const btnClear = document . querySelector ( ".articles-section #btn-filter-arti…" at bounding box center [487, 266] width 459 height 339
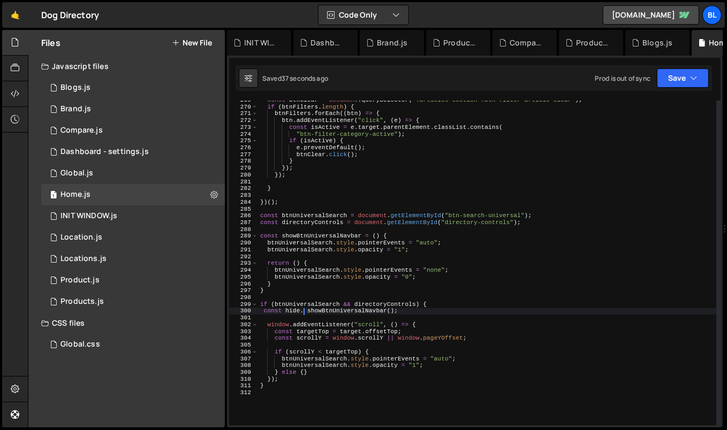
scroll to position [0, 4]
click at [314, 371] on div "const btnClear = document . querySelector ( ".articles-section #btn-filter-arti…" at bounding box center [487, 266] width 459 height 339
type textarea "} else {}"
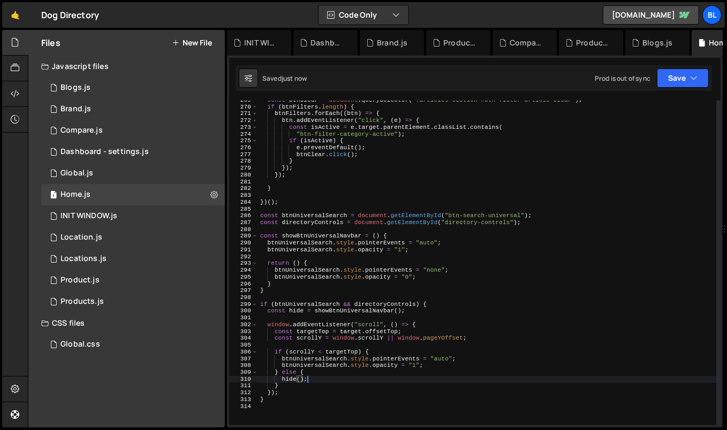
scroll to position [0, 3]
click at [346, 313] on div "const btnClear = document . querySelector ( ".articles-section #btn-filter-arti…" at bounding box center [487, 266] width 459 height 339
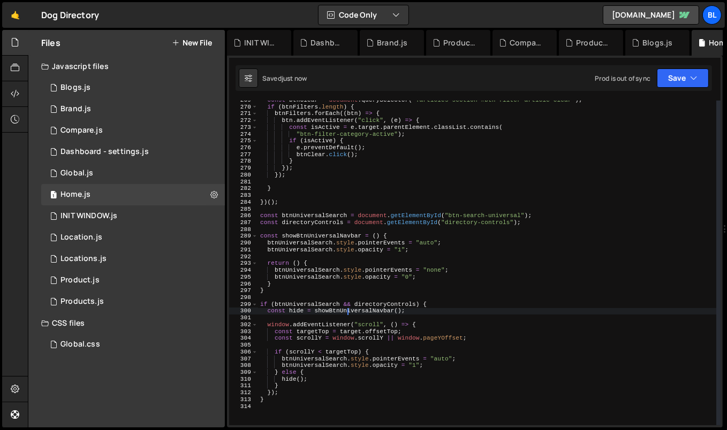
click at [346, 313] on div "const btnClear = document . querySelector ( ".articles-section #btn-filter-arti…" at bounding box center [487, 266] width 459 height 339
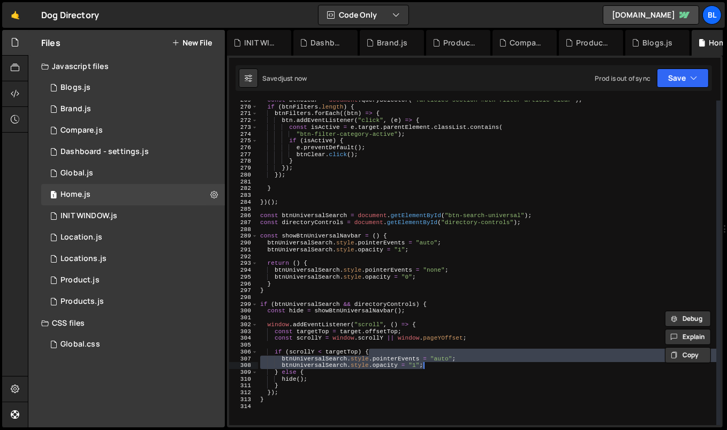
type textarea "if (scrollY < targetTop) {"
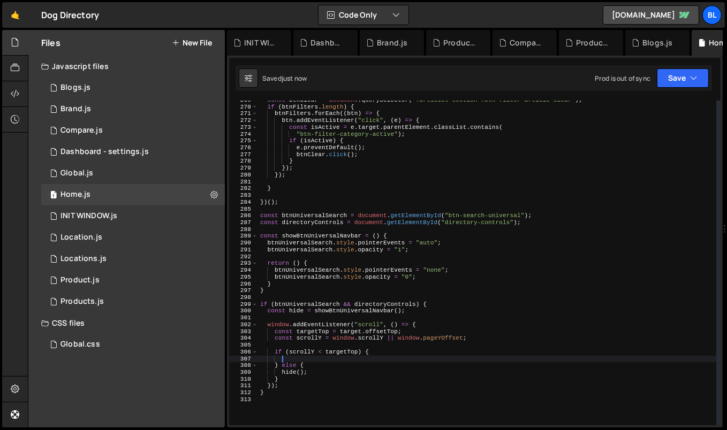
drag, startPoint x: 375, startPoint y: 355, endPoint x: 429, endPoint y: 366, distance: 54.6
click at [429, 366] on div "const btnClear = document . querySelector ( ".articles-section #btn-filter-arti…" at bounding box center [487, 266] width 459 height 339
paste textarea "showBtnUniversalNavbar"
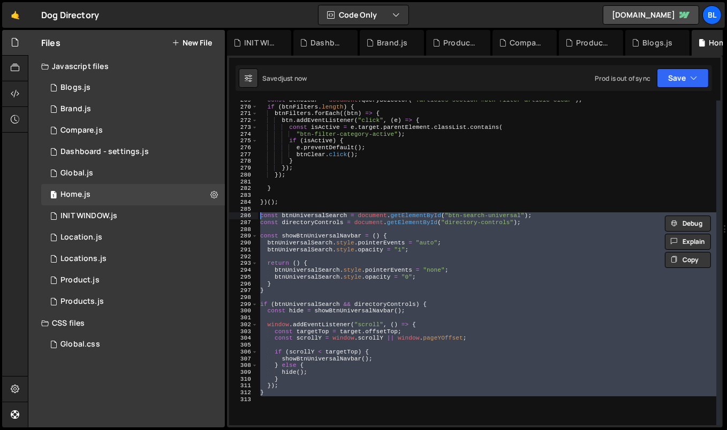
drag, startPoint x: 272, startPoint y: 402, endPoint x: 247, endPoint y: 216, distance: 188.5
click at [247, 216] on div "const btnUniversalSearch = document.getElementById("btn-search-universal"); con…" at bounding box center [474, 263] width 491 height 325
click at [309, 313] on div "const btnClear = document . querySelector ( ".articles-section #btn-filter-arti…" at bounding box center [487, 266] width 459 height 339
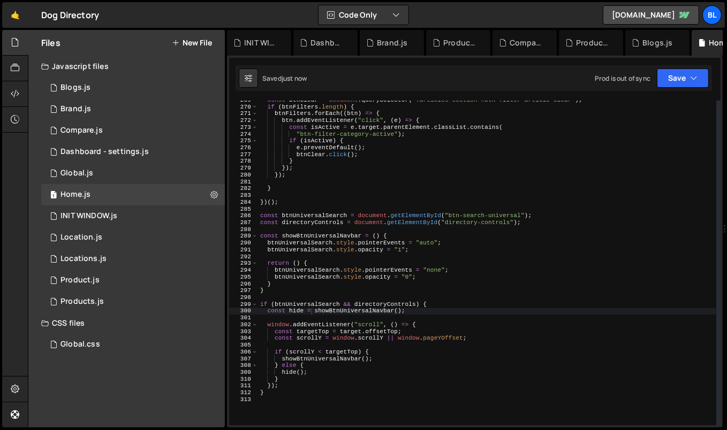
type textarea "const hide = showBtnUniversalNavbar();"
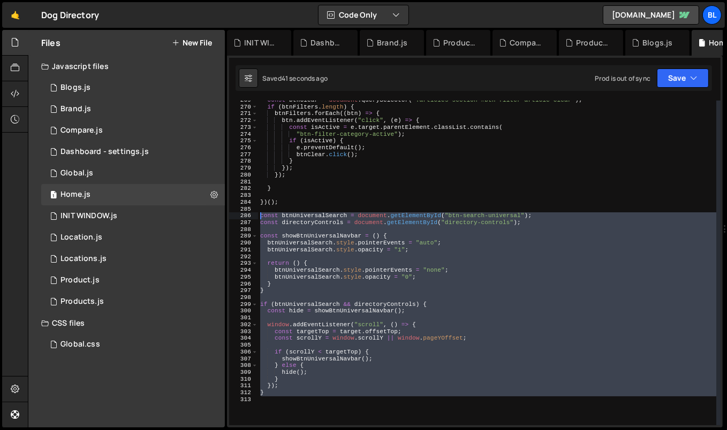
paste textarea
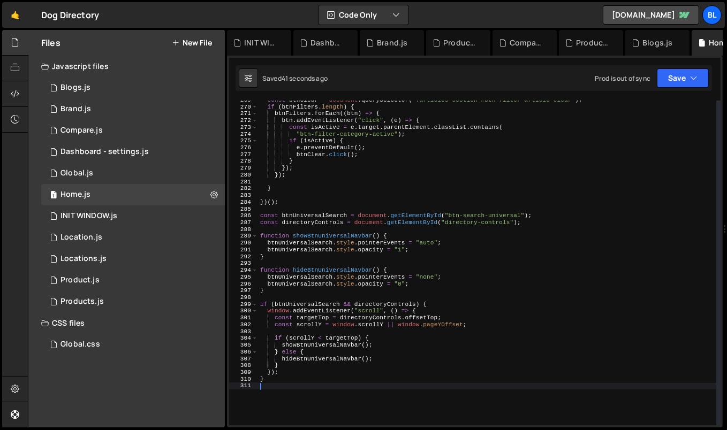
scroll to position [0, 0]
drag, startPoint x: 264, startPoint y: 411, endPoint x: 243, endPoint y: 216, distance: 196.5
click at [243, 216] on div "269 270 271 272 273 274 275 276 277 278 279 280 281 282 283 284 285 286 287 288…" at bounding box center [474, 263] width 491 height 325
click at [367, 302] on div "const btnClear = document . querySelector ( ".articles-section #btn-filter-arti…" at bounding box center [487, 266] width 459 height 339
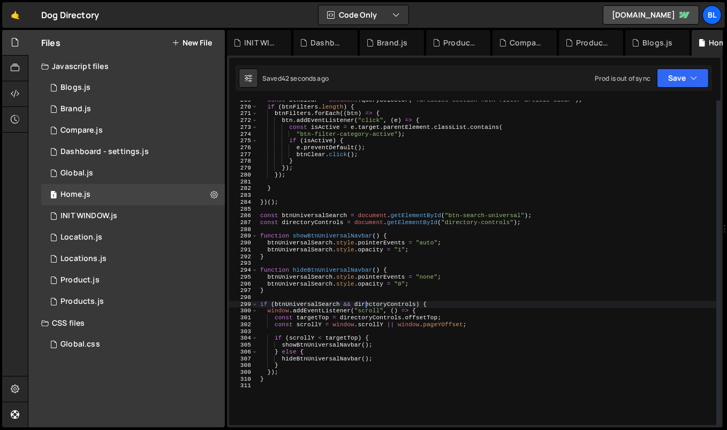
click at [374, 362] on div "const btnClear = document . querySelector ( ".articles-section #btn-filter-arti…" at bounding box center [487, 266] width 459 height 339
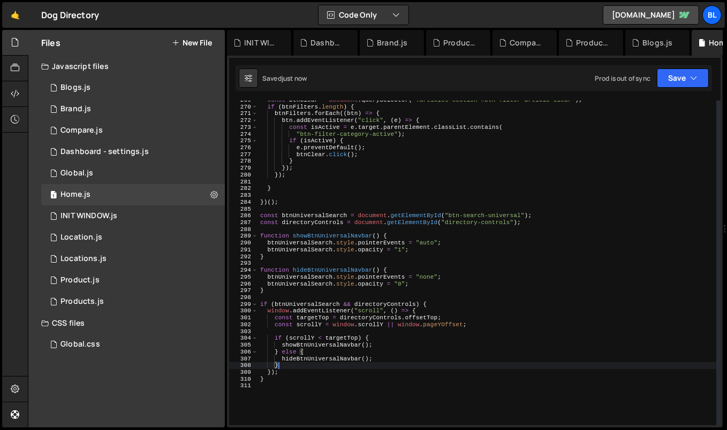
click at [364, 373] on div "const btnClear = document . querySelector ( ".articles-section #btn-filter-arti…" at bounding box center [487, 266] width 459 height 339
type textarea "});"
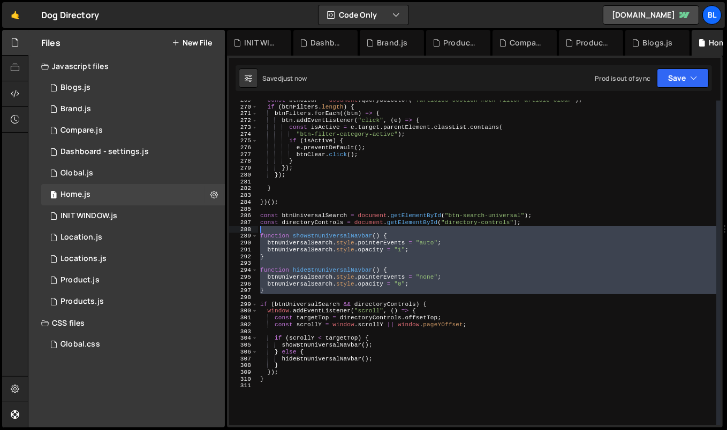
drag, startPoint x: 393, startPoint y: 297, endPoint x: 371, endPoint y: 229, distance: 71.6
click at [371, 229] on div "const btnClear = document . querySelector ( ".articles-section #btn-filter-arti…" at bounding box center [487, 266] width 459 height 339
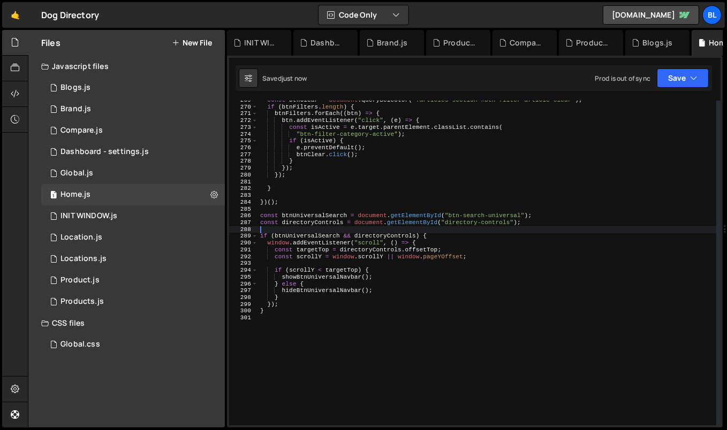
click at [430, 244] on div "const btnClear = document . querySelector ( ".articles-section #btn-filter-arti…" at bounding box center [487, 266] width 459 height 339
type textarea "window.addEventListener("scroll", () => {"
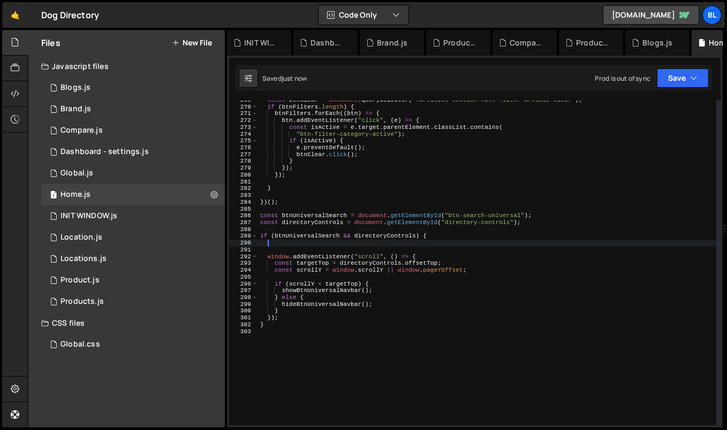
paste textarea
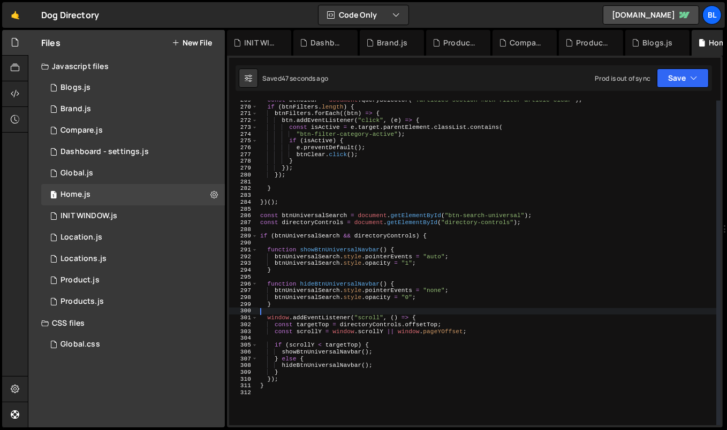
click at [408, 321] on div "const btnClear = document . querySelector ( ".articles-section #btn-filter-arti…" at bounding box center [487, 266] width 459 height 339
click at [421, 271] on div "const btnClear = document . querySelector ( ".articles-section #btn-filter-arti…" at bounding box center [487, 266] width 459 height 339
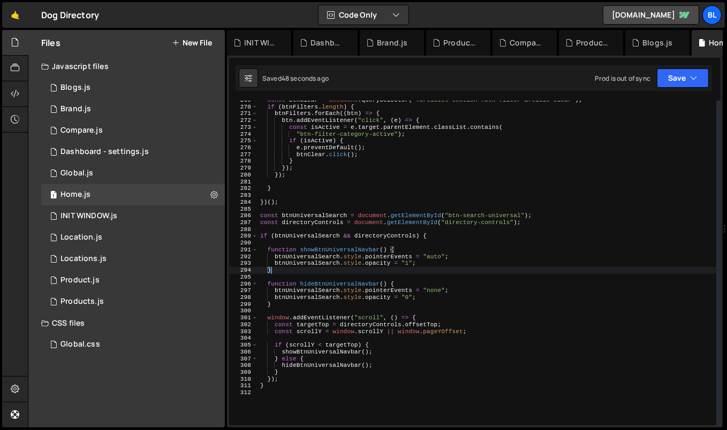
click at [409, 294] on div "const btnClear = document . querySelector ( ".articles-section #btn-filter-arti…" at bounding box center [487, 266] width 459 height 339
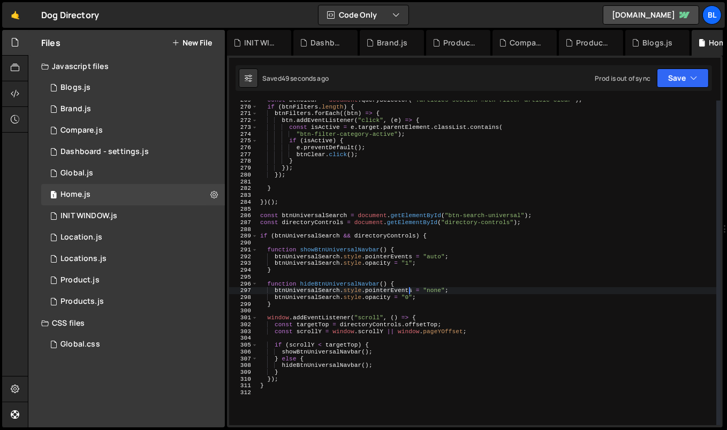
click at [389, 269] on div "const btnClear = document . querySelector ( ".articles-section #btn-filter-arti…" at bounding box center [487, 266] width 459 height 339
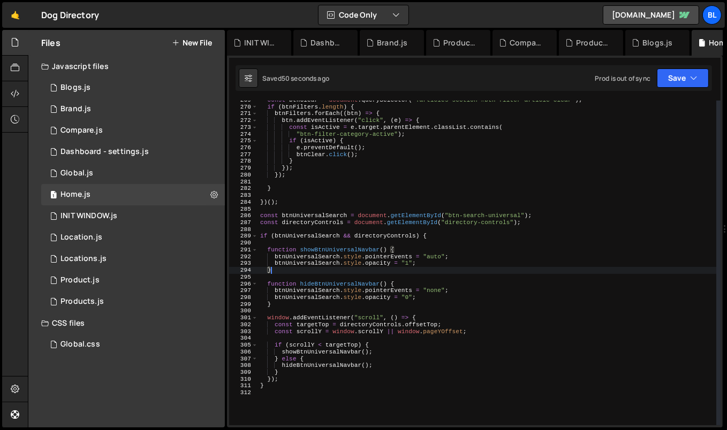
click at [415, 273] on div "const btnClear = document . querySelector ( ".articles-section #btn-filter-arti…" at bounding box center [487, 266] width 459 height 339
click at [385, 261] on div "const btnClear = document . querySelector ( ".articles-section #btn-filter-arti…" at bounding box center [487, 266] width 459 height 339
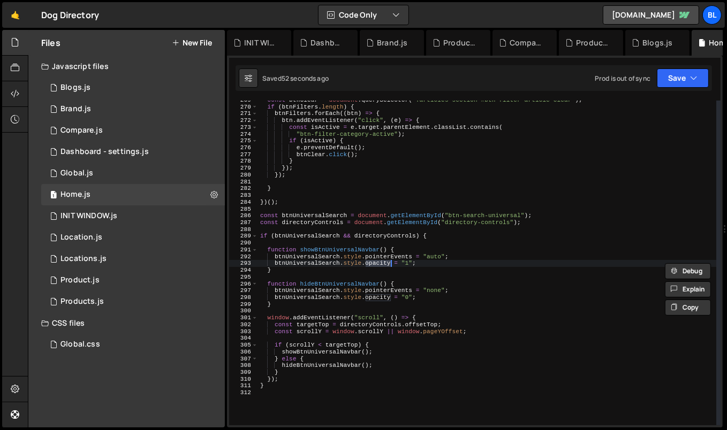
click at [387, 267] on div "const btnClear = document . querySelector ( ".articles-section #btn-filter-arti…" at bounding box center [487, 266] width 459 height 339
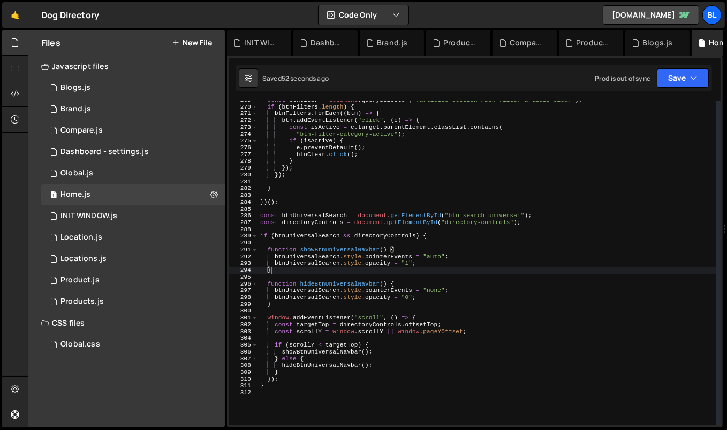
click at [316, 263] on div "const btnClear = document . querySelector ( ".articles-section #btn-filter-arti…" at bounding box center [487, 266] width 459 height 339
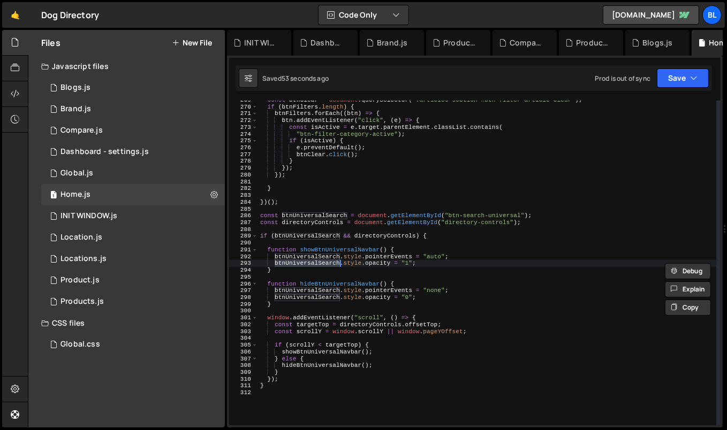
click at [347, 253] on div "const btnClear = document . querySelector ( ".articles-section #btn-filter-arti…" at bounding box center [487, 266] width 459 height 339
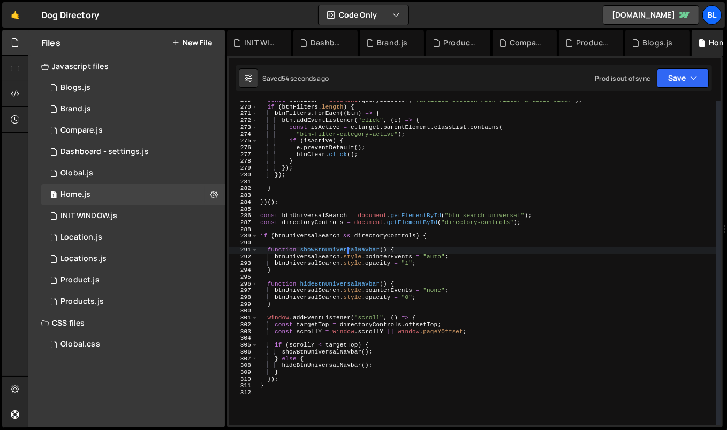
click at [309, 268] on div "const btnClear = document . querySelector ( ".articles-section #btn-filter-arti…" at bounding box center [487, 266] width 459 height 339
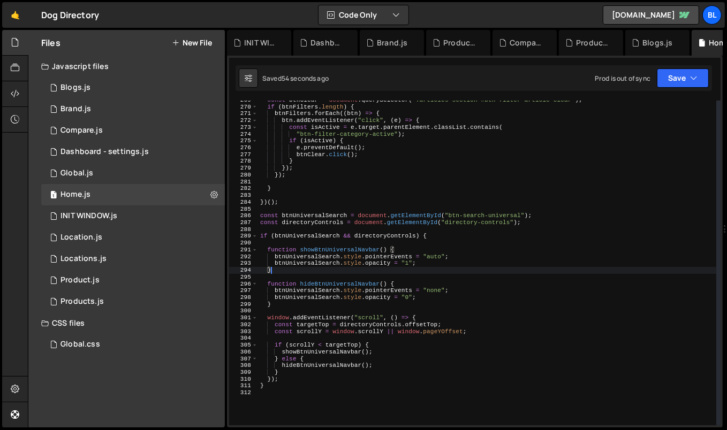
click at [309, 268] on div "const btnClear = document . querySelector ( ".articles-section #btn-filter-arti…" at bounding box center [487, 266] width 459 height 339
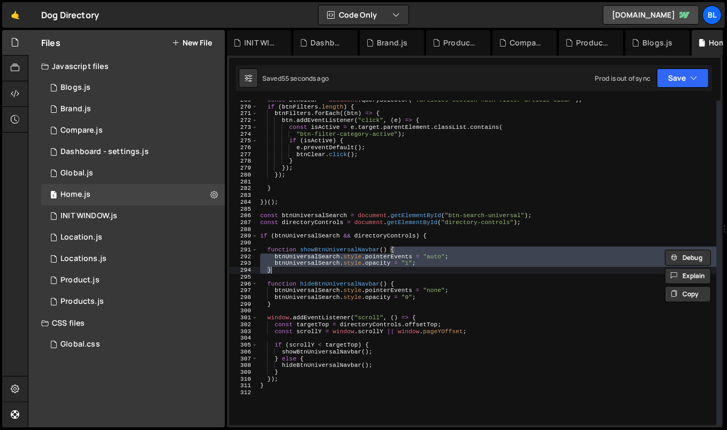
click at [346, 347] on div "const btnClear = document . querySelector ( ".articles-section #btn-filter-arti…" at bounding box center [487, 266] width 459 height 339
type textarea "if (scrollY < targetTop) {"
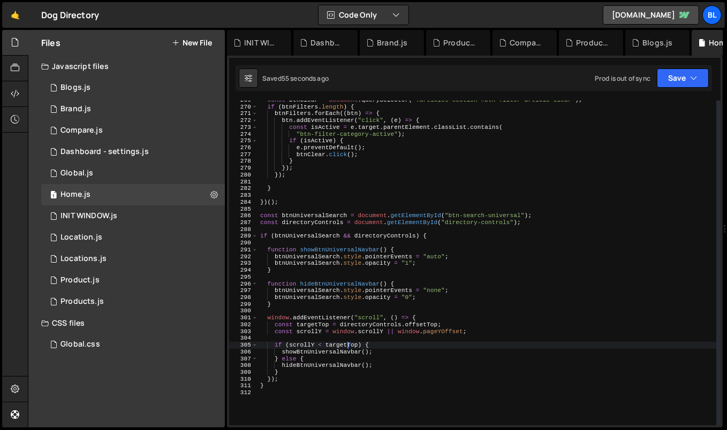
click at [301, 344] on div "const btnClear = document . querySelector ( ".articles-section #btn-filter-arti…" at bounding box center [487, 266] width 459 height 339
click at [383, 341] on div "const btnClear = document . querySelector ( ".articles-section #btn-filter-arti…" at bounding box center [487, 266] width 459 height 339
click at [376, 360] on div "const btnClear = document . querySelector ( ".articles-section #btn-filter-arti…" at bounding box center [487, 266] width 459 height 339
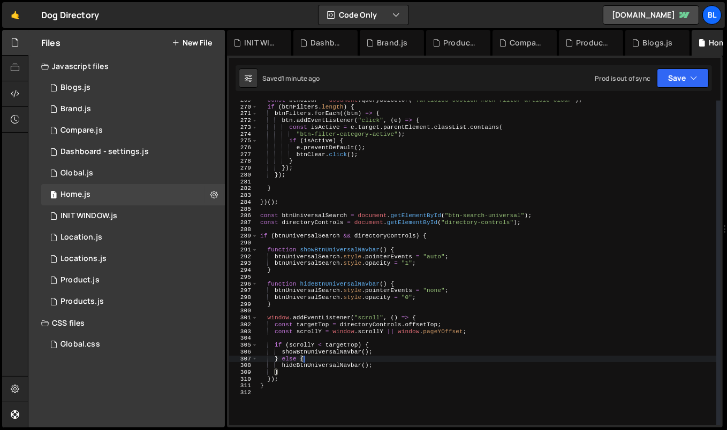
click at [387, 358] on div "const btnClear = document . querySelector ( ".articles-section #btn-filter-arti…" at bounding box center [487, 266] width 459 height 339
click at [374, 369] on div "const btnClear = document . querySelector ( ".articles-section #btn-filter-arti…" at bounding box center [487, 266] width 459 height 339
click at [344, 363] on div "const btnClear = document . querySelector ( ".articles-section #btn-filter-arti…" at bounding box center [487, 266] width 459 height 339
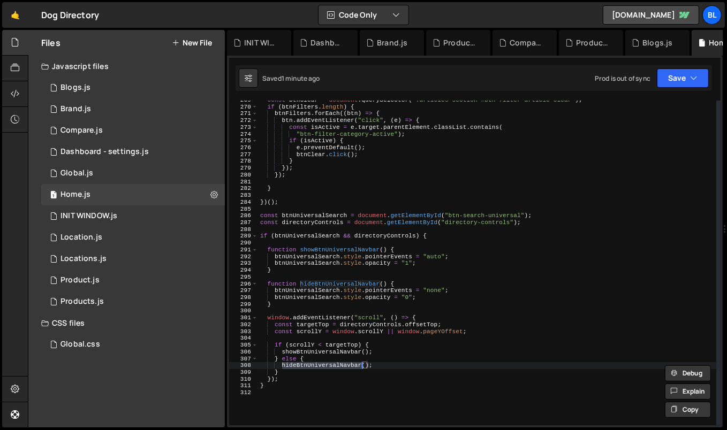
click at [341, 351] on div "const btnClear = document . querySelector ( ".articles-section #btn-filter-arti…" at bounding box center [487, 266] width 459 height 339
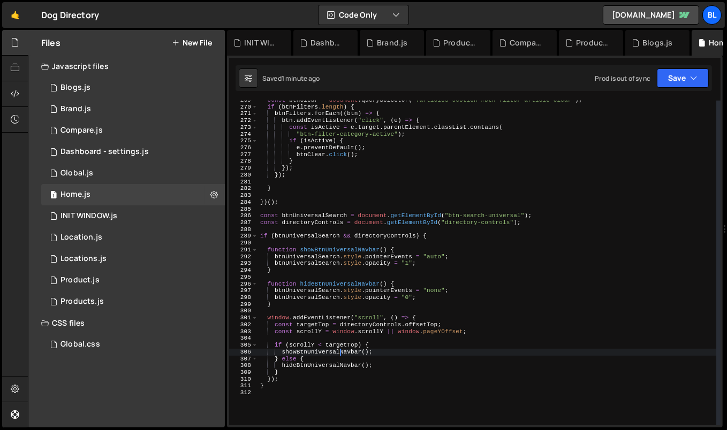
click at [341, 351] on div "const btnClear = document . querySelector ( ".articles-section #btn-filter-arti…" at bounding box center [487, 266] width 459 height 339
click at [302, 265] on div "const btnClear = document . querySelector ( ".articles-section #btn-filter-arti…" at bounding box center [487, 266] width 459 height 339
type textarea "btnUniversalSearch.style.opacity = "1";"
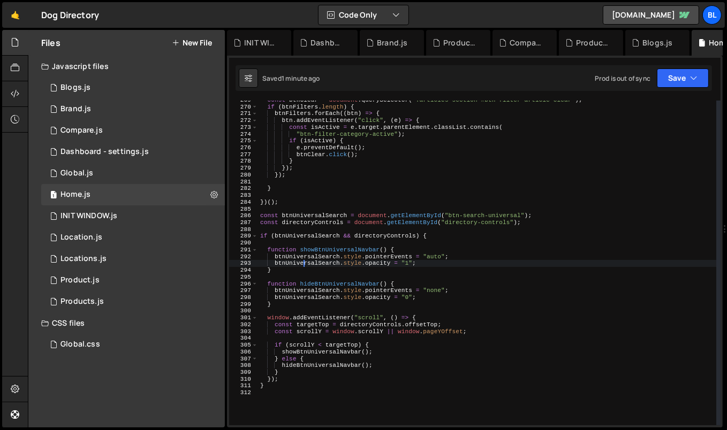
click at [302, 265] on div "const btnClear = document . querySelector ( ".articles-section #btn-filter-arti…" at bounding box center [487, 266] width 459 height 339
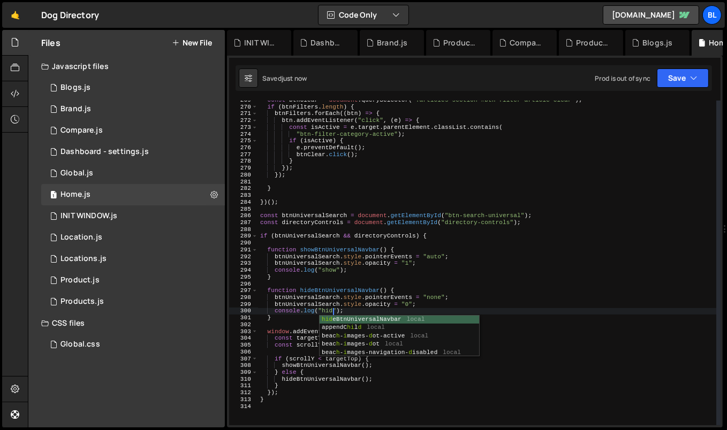
scroll to position [0, 6]
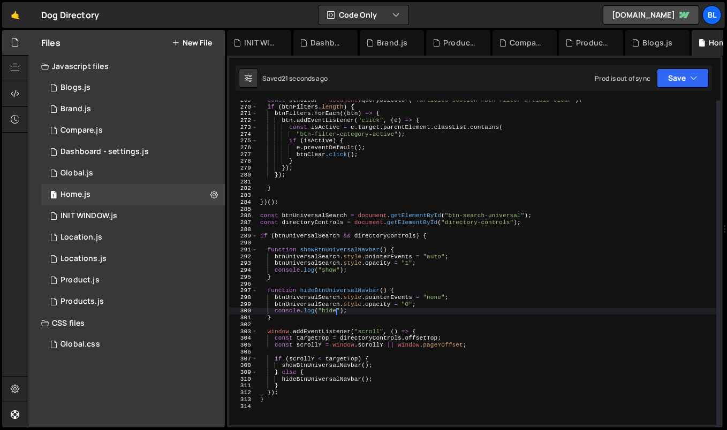
click at [354, 302] on div "const btnClear = document . querySelector ( ".articles-section #btn-filter-arti…" at bounding box center [487, 266] width 459 height 339
click at [353, 292] on div "const btnClear = document . querySelector ( ".articles-section #btn-filter-arti…" at bounding box center [487, 266] width 459 height 339
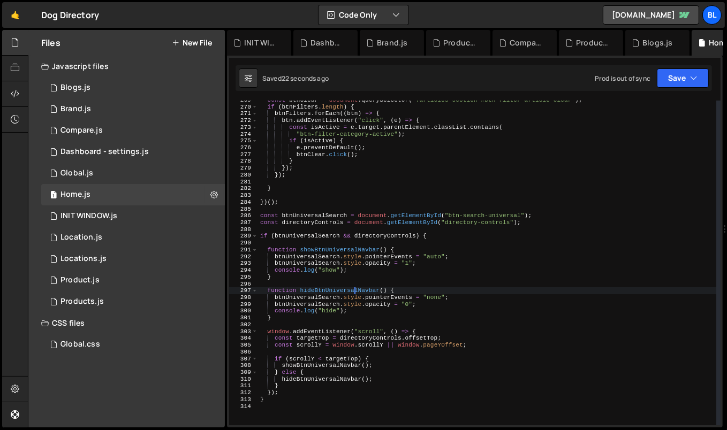
click at [353, 292] on div "const btnClear = document . querySelector ( ".articles-section #btn-filter-arti…" at bounding box center [487, 266] width 459 height 339
click at [318, 383] on div "const btnClear = document . querySelector ( ".articles-section #btn-filter-arti…" at bounding box center [487, 266] width 459 height 339
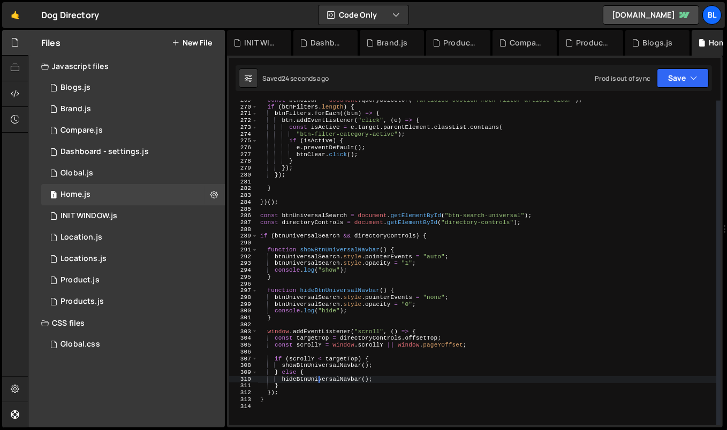
click at [303, 359] on div "const btnClear = document . querySelector ( ".articles-section #btn-filter-arti…" at bounding box center [487, 266] width 459 height 339
type textarea "if (scrollY < targetTop) {"
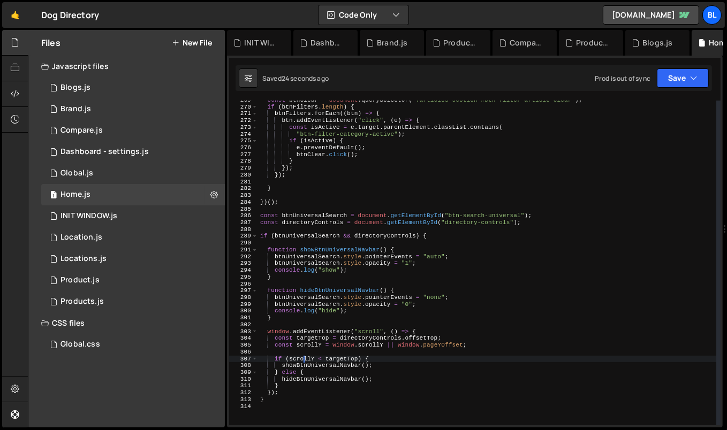
click at [303, 359] on div "const btnClear = document . querySelector ( ".articles-section #btn-filter-arti…" at bounding box center [487, 266] width 459 height 339
click at [352, 349] on div "const btnClear = document . querySelector ( ".articles-section #btn-filter-arti…" at bounding box center [487, 266] width 459 height 339
click at [344, 354] on div "const btnClear = document . querySelector ( ".articles-section #btn-filter-arti…" at bounding box center [487, 266] width 459 height 339
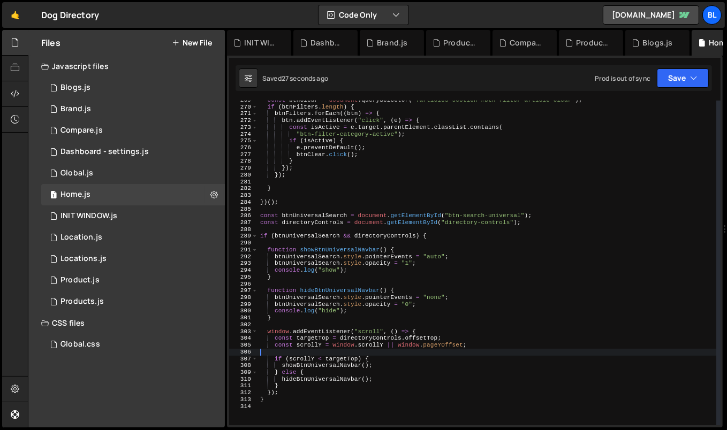
click at [340, 357] on div "const btnClear = document . querySelector ( ".articles-section #btn-filter-arti…" at bounding box center [487, 266] width 459 height 339
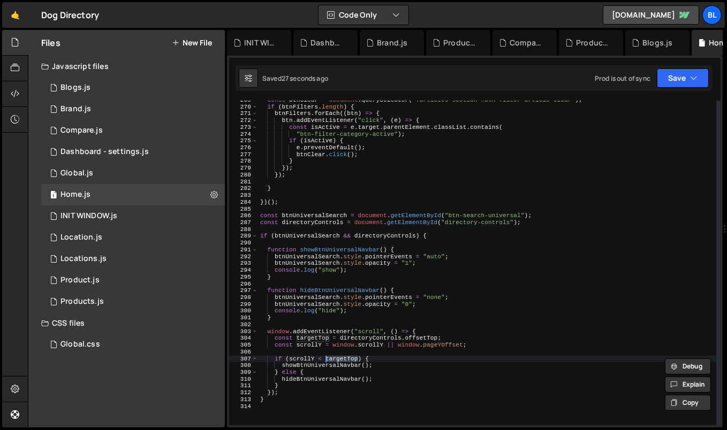
click at [364, 345] on div "const btnClear = document . querySelector ( ".articles-section #btn-filter-arti…" at bounding box center [487, 266] width 459 height 339
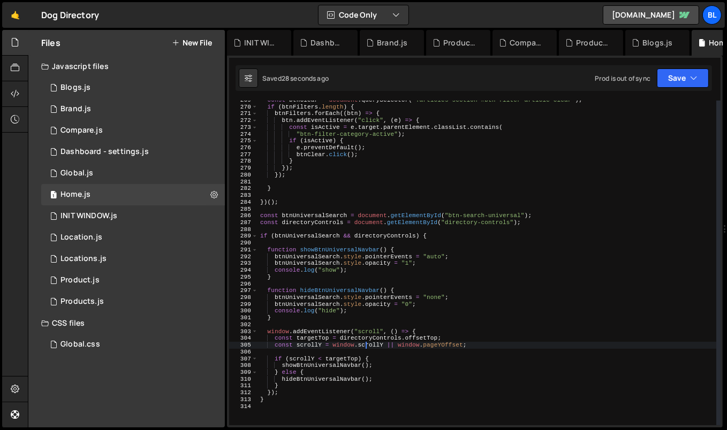
click at [364, 345] on div "const btnClear = document . querySelector ( ".articles-section #btn-filter-arti…" at bounding box center [487, 266] width 459 height 339
click at [345, 361] on div "const btnClear = document . querySelector ( ".articles-section #btn-filter-arti…" at bounding box center [487, 266] width 459 height 339
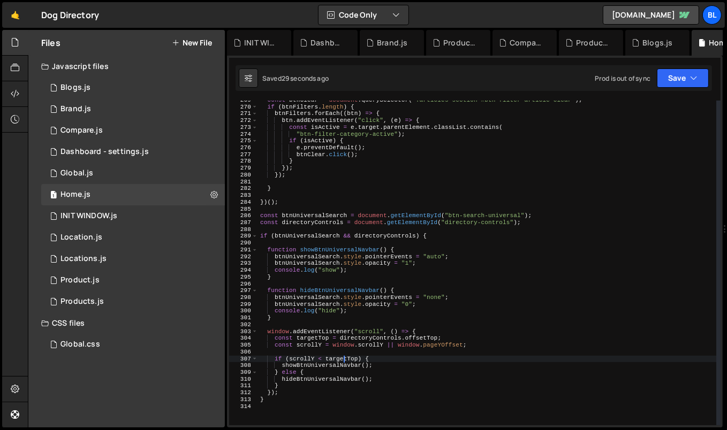
click at [345, 361] on div "const btnClear = document . querySelector ( ".articles-section #btn-filter-arti…" at bounding box center [487, 266] width 459 height 339
click at [336, 347] on div "const btnClear = document . querySelector ( ".articles-section #btn-filter-arti…" at bounding box center [487, 266] width 459 height 339
type textarea "const scrollY = window.scrollY || window.pageYOffset;"
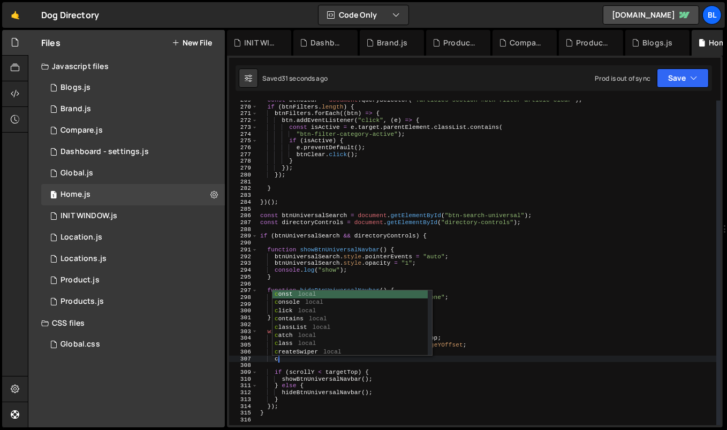
type textarea "clg"
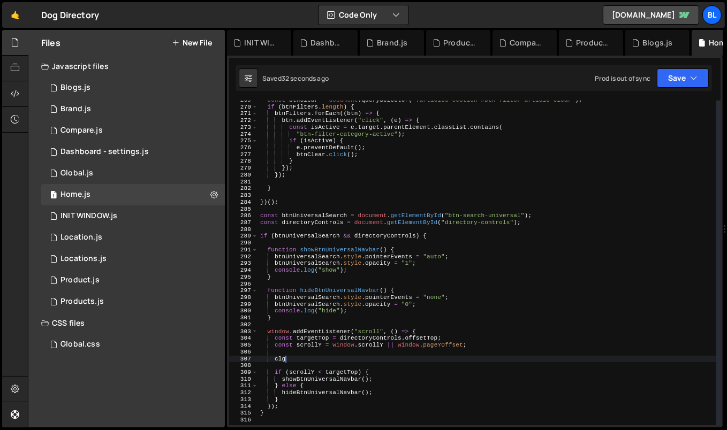
scroll to position [0, 1]
type textarea "cl"
click at [374, 359] on div "const btnClear = document . querySelector ( ".articles-section #btn-filter-arti…" at bounding box center [487, 266] width 459 height 339
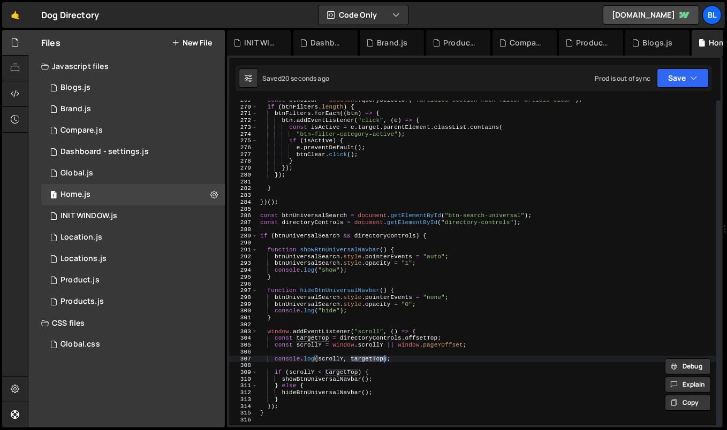
click at [373, 341] on div "const btnClear = document . querySelector ( ".articles-section #btn-filter-arti…" at bounding box center [487, 266] width 459 height 339
type textarea "const targetTop = directoryControls.offsetTop;"
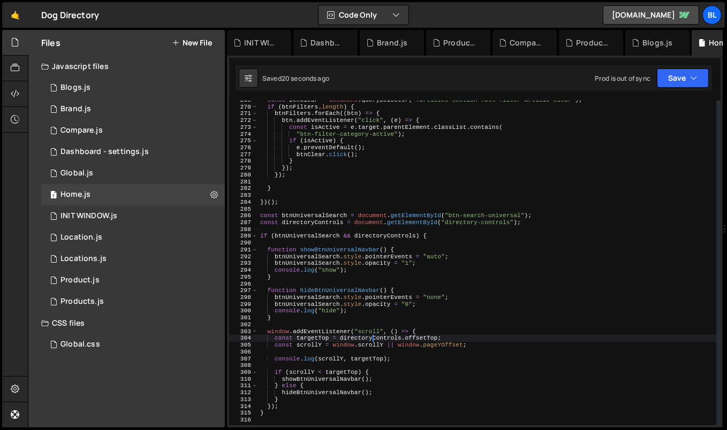
click at [373, 341] on div "const btnClear = document . querySelector ( ".articles-section #btn-filter-arti…" at bounding box center [487, 266] width 459 height 339
click at [447, 353] on div "const btnClear = document . querySelector ( ".articles-section #btn-filter-arti…" at bounding box center [487, 266] width 459 height 339
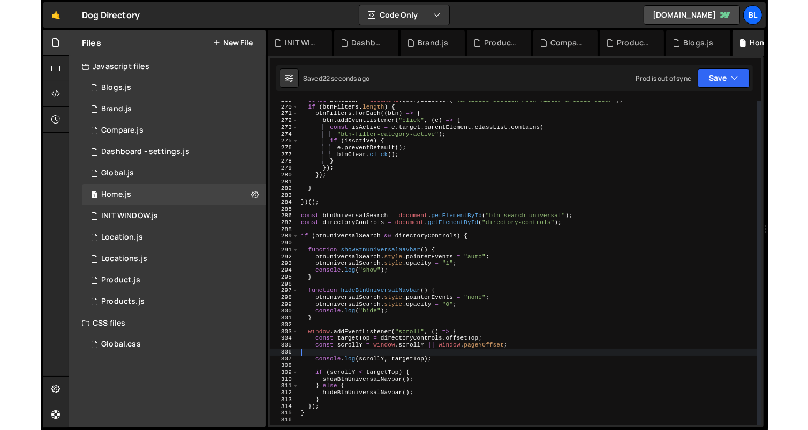
scroll to position [0, 0]
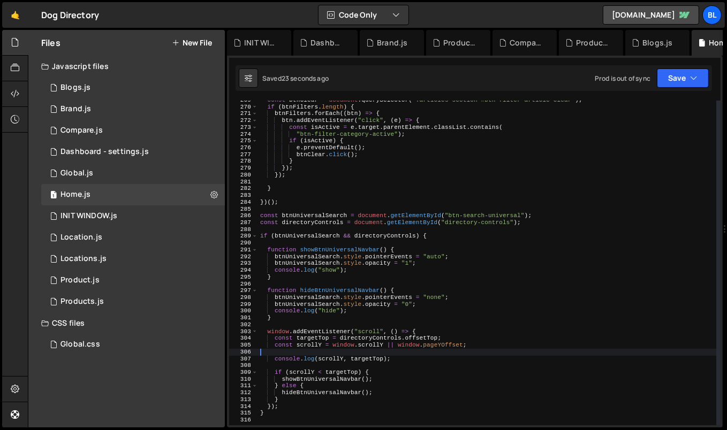
click at [421, 338] on div "const btnClear = document . querySelector ( ".articles-section #btn-filter-arti…" at bounding box center [487, 266] width 459 height 339
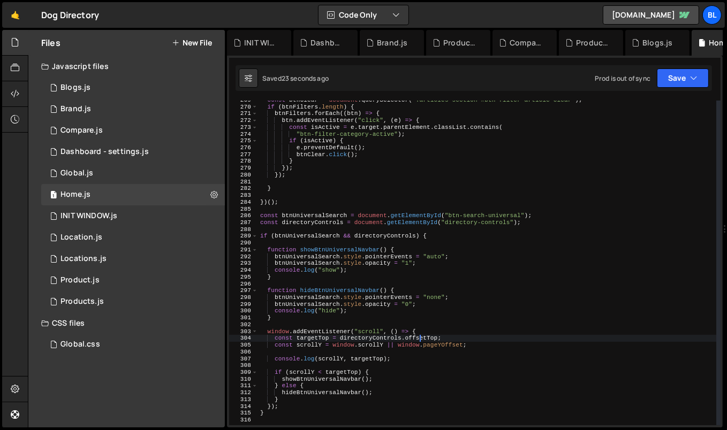
click at [421, 338] on div "const btnClear = document . querySelector ( ".articles-section #btn-filter-arti…" at bounding box center [487, 266] width 459 height 339
click at [369, 361] on div "const btnClear = document . querySelector ( ".articles-section #btn-filter-arti…" at bounding box center [487, 266] width 459 height 339
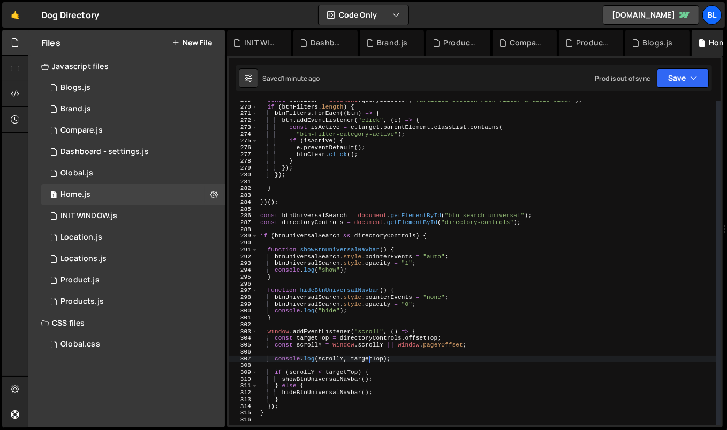
click at [411, 264] on div "const btnClear = document . querySelector ( ".articles-section #btn-filter-arti…" at bounding box center [487, 266] width 459 height 339
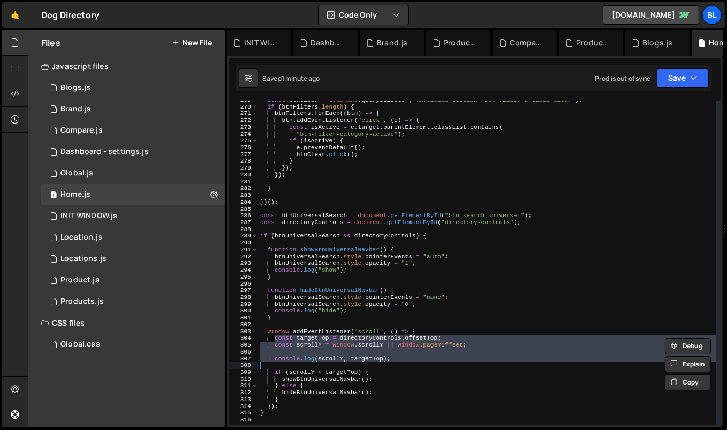
drag, startPoint x: 275, startPoint y: 338, endPoint x: 402, endPoint y: 364, distance: 130.1
click at [402, 364] on div "const btnClear = document . querySelector ( ".articles-section #btn-filter-arti…" at bounding box center [487, 266] width 459 height 339
click at [335, 358] on div "const btnClear = document . querySelector ( ".articles-section #btn-filter-arti…" at bounding box center [487, 266] width 459 height 339
type textarea "console.log(scrollY, targetTop);"
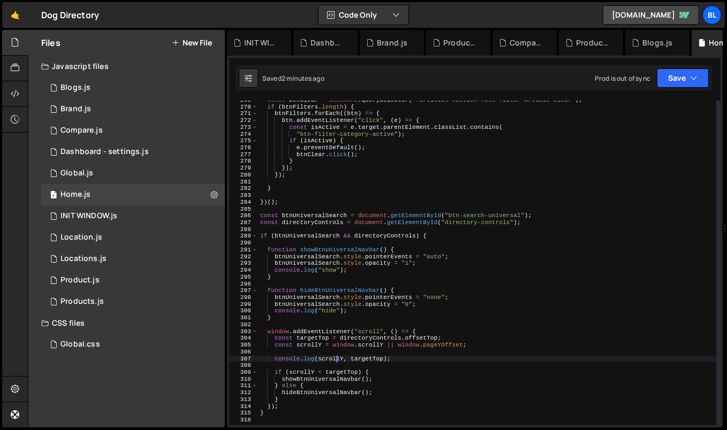
click at [363, 363] on div "const btnClear = document . querySelector ( ".articles-section #btn-filter-arti…" at bounding box center [487, 266] width 459 height 339
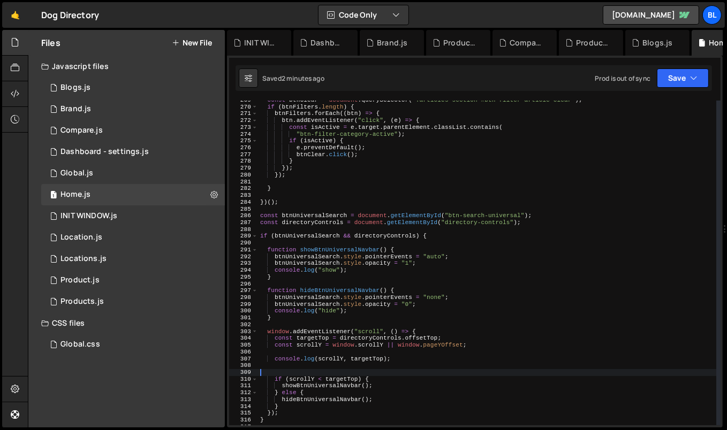
paste textarea "console.log("absoluteTop:", absoluteTop);"
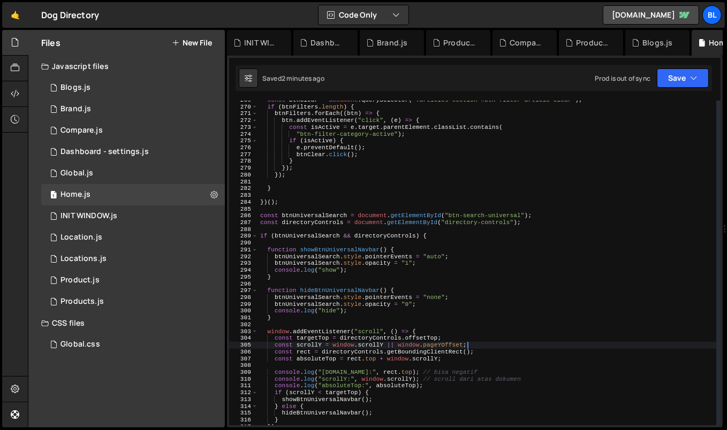
drag, startPoint x: 403, startPoint y: 362, endPoint x: 474, endPoint y: 346, distance: 72.6
click at [474, 346] on div "const btnClear = document . querySelector ( ".articles-section #btn-filter-arti…" at bounding box center [487, 266] width 459 height 339
click at [421, 371] on div "const btnClear = document . querySelector ( ".articles-section #btn-filter-arti…" at bounding box center [487, 266] width 459 height 339
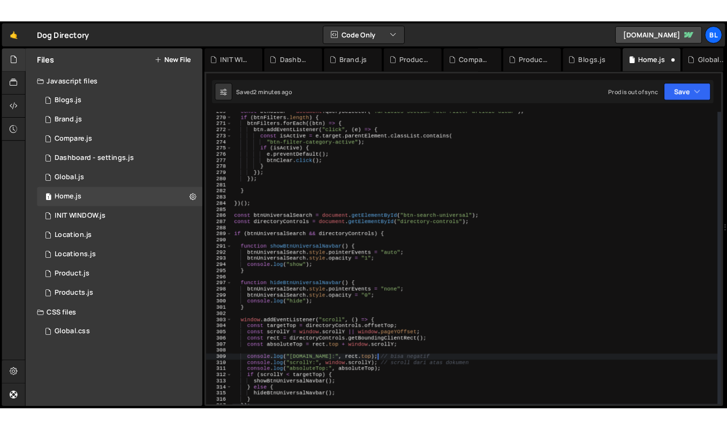
scroll to position [1829, 0]
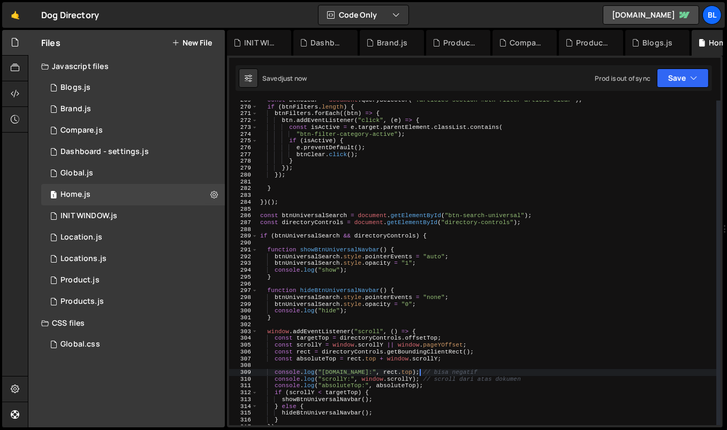
click at [358, 352] on div "const btnClear = document . querySelector ( ".articles-section #btn-filter-arti…" at bounding box center [487, 266] width 459 height 339
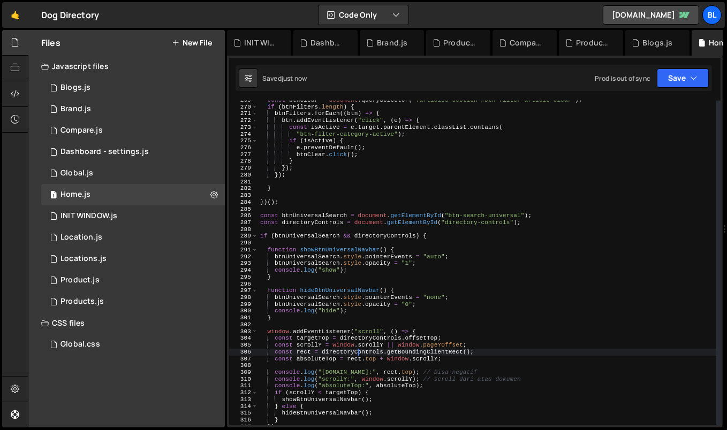
click at [358, 352] on div "const btnClear = document . querySelector ( ".articles-section #btn-filter-arti…" at bounding box center [487, 266] width 459 height 339
click at [326, 362] on div "const btnClear = document . querySelector ( ".articles-section #btn-filter-arti…" at bounding box center [487, 266] width 459 height 339
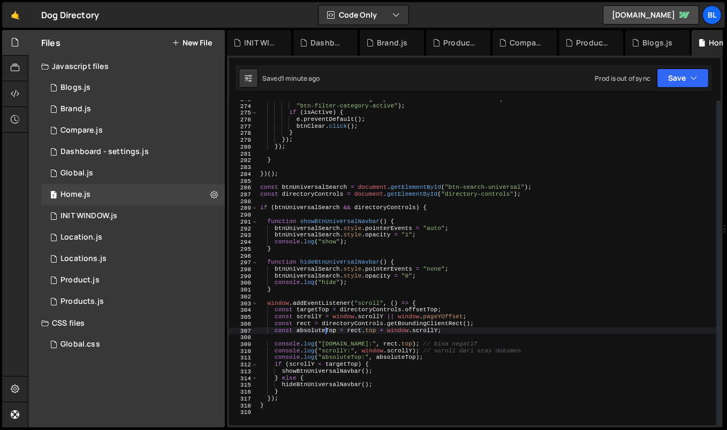
scroll to position [1859, 0]
click at [336, 385] on div "const isActive = e . target . parentElement . classList . contains ( "btn-filte…" at bounding box center [487, 263] width 459 height 339
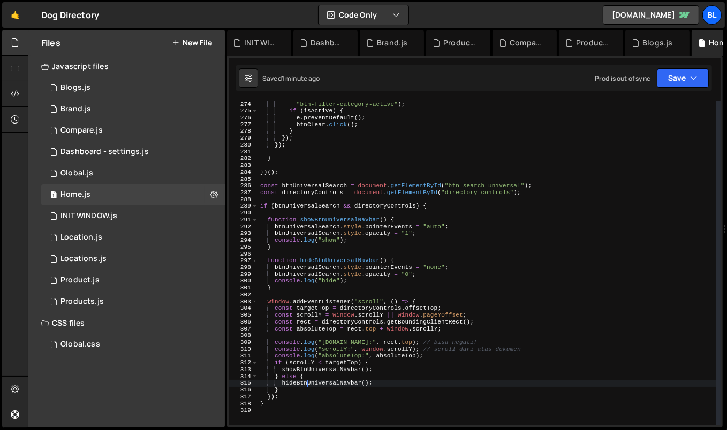
click at [308, 383] on div "const isActive = e . target . parentElement . classList . contains ( "btn-filte…" at bounding box center [487, 263] width 459 height 339
click at [308, 366] on div "const isActive = e . target . parentElement . classList . contains ( "btn-filte…" at bounding box center [487, 263] width 459 height 339
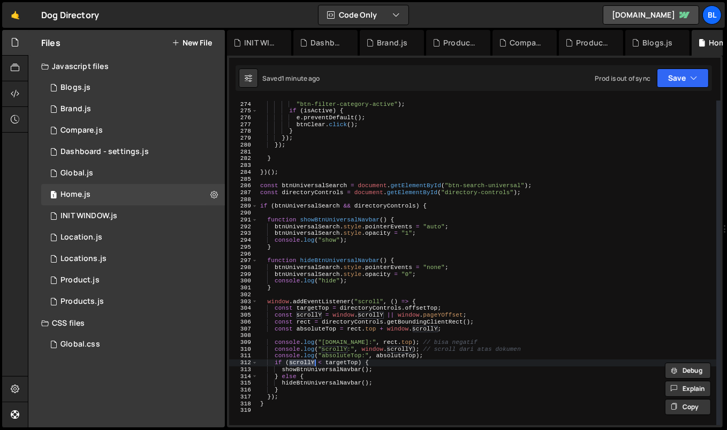
click at [343, 366] on div "const isActive = e . target . parentElement . classList . contains ( "btn-filte…" at bounding box center [487, 263] width 459 height 339
click at [305, 366] on div "const isActive = e . target . parentElement . classList . contains ( "btn-filte…" at bounding box center [487, 263] width 459 height 339
click at [315, 360] on div "const isActive = e . target . parentElement . classList . contains ( "btn-filte…" at bounding box center [487, 263] width 459 height 339
click at [303, 362] on div "const isActive = e . target . parentElement . classList . contains ( "btn-filte…" at bounding box center [487, 263] width 459 height 339
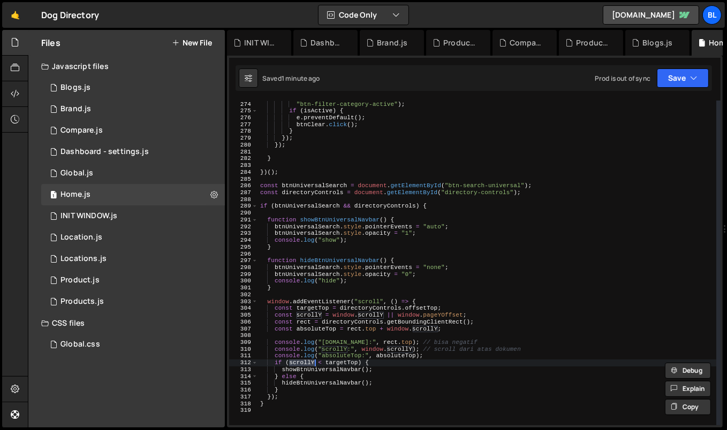
click at [325, 367] on div "const isActive = e . target . parentElement . classList . contains ( "btn-filte…" at bounding box center [487, 263] width 459 height 339
click at [306, 322] on div "const isActive = e . target . parentElement . classList . contains ( "btn-filte…" at bounding box center [487, 263] width 459 height 339
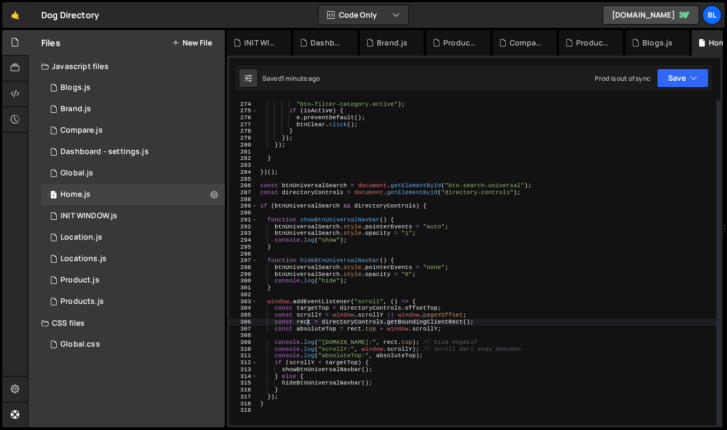
click at [306, 322] on div "const isActive = e . target . parentElement . classList . contains ( "btn-filte…" at bounding box center [487, 263] width 459 height 339
click at [301, 362] on div "const isActive = e . target . parentElement . classList . contains ( "btn-filte…" at bounding box center [487, 263] width 459 height 339
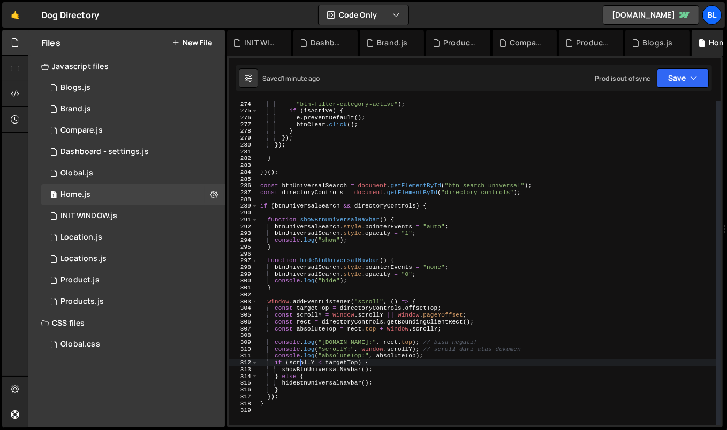
click at [301, 362] on div "const isActive = e . target . parentElement . classList . contains ( "btn-filte…" at bounding box center [487, 263] width 459 height 339
paste textarea "rect"
click at [344, 364] on div "const isActive = e . target . parentElement . classList . contains ( "btn-filte…" at bounding box center [487, 263] width 459 height 339
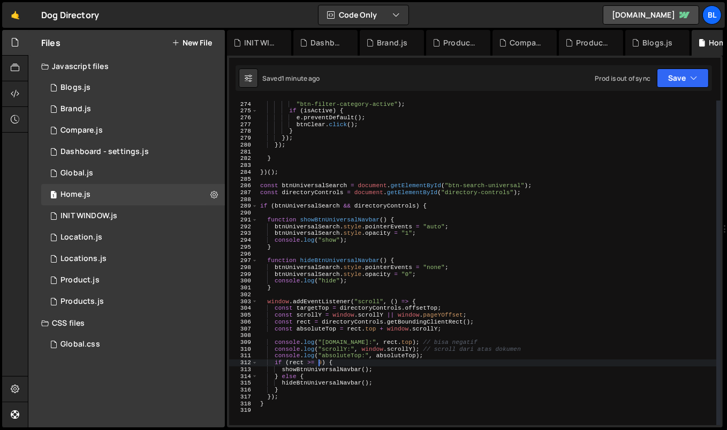
click at [361, 381] on div "const isActive = e . target . parentElement . classList . contains ( "btn-filte…" at bounding box center [487, 263] width 459 height 339
click at [298, 364] on div "const isActive = e . target . parentElement . classList . contains ( "btn-filte…" at bounding box center [487, 263] width 459 height 339
click at [298, 366] on div "const isActive = e . target . parentElement . classList . contains ( "btn-filte…" at bounding box center [487, 263] width 459 height 339
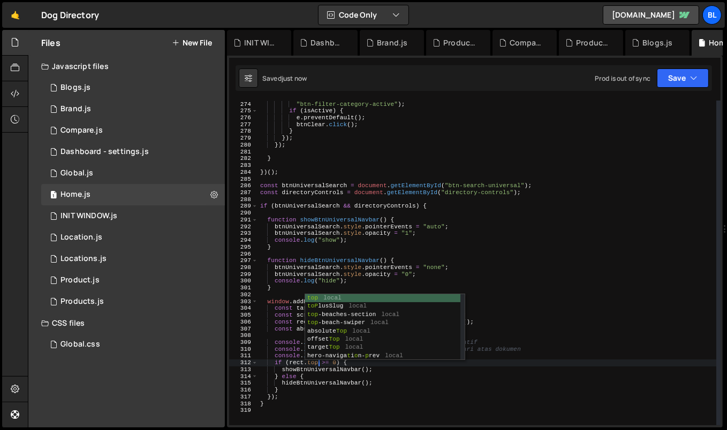
click at [321, 383] on div "const isActive = e . target . parentElement . classList . contains ( "btn-filte…" at bounding box center [487, 263] width 459 height 339
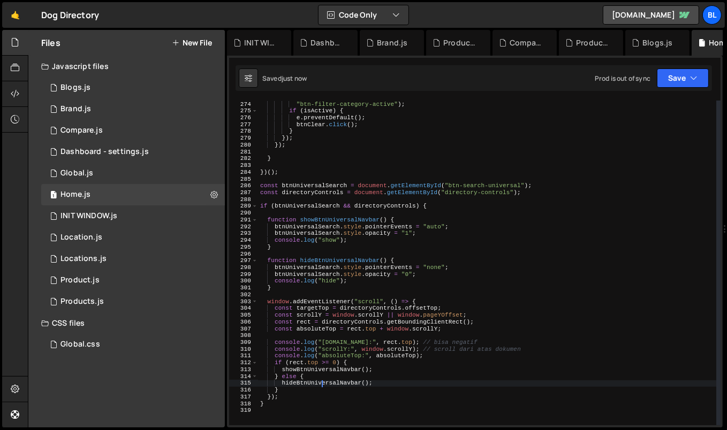
click at [319, 372] on div "const isActive = e . target . parentElement . classList . contains ( "btn-filte…" at bounding box center [487, 263] width 459 height 339
click at [332, 376] on div "const isActive = e . target . parentElement . classList . contains ( "btn-filte…" at bounding box center [487, 263] width 459 height 339
click at [318, 364] on div "const isActive = e . target . parentElement . classList . contains ( "btn-filte…" at bounding box center [487, 263] width 459 height 339
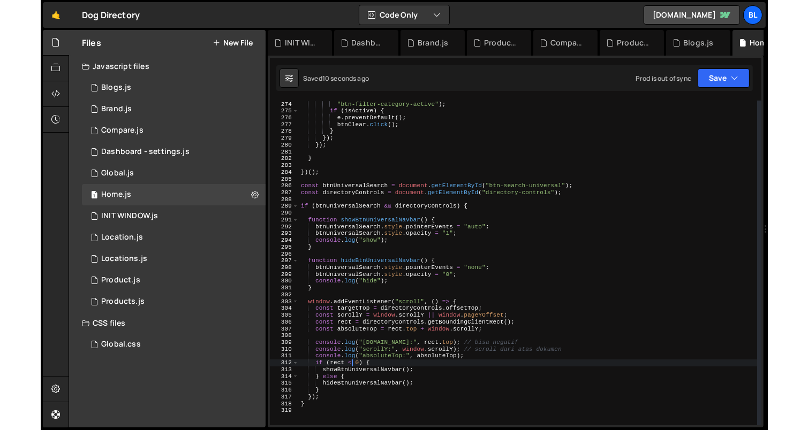
scroll to position [0, 4]
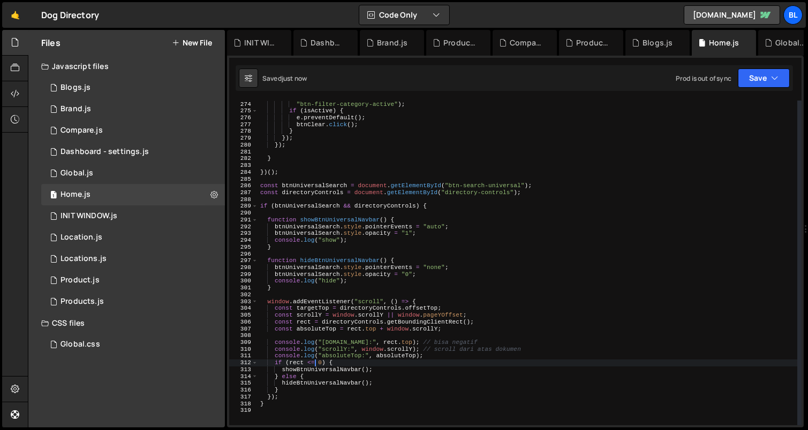
click at [405, 395] on div "const isActive = e . target . parentElement . classList . contains ( "btn-filte…" at bounding box center [527, 263] width 539 height 339
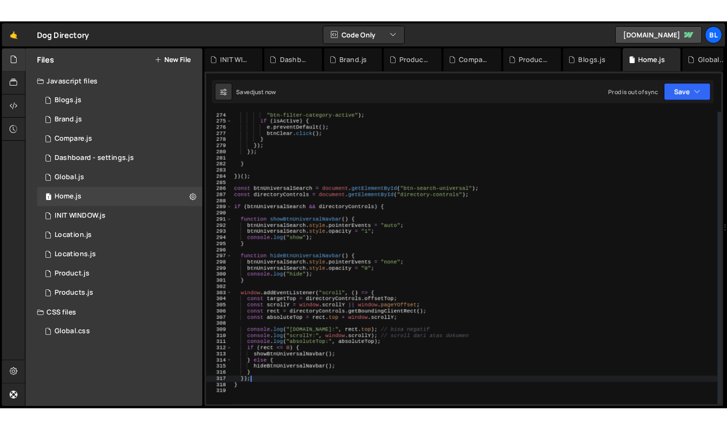
scroll to position [0, 1]
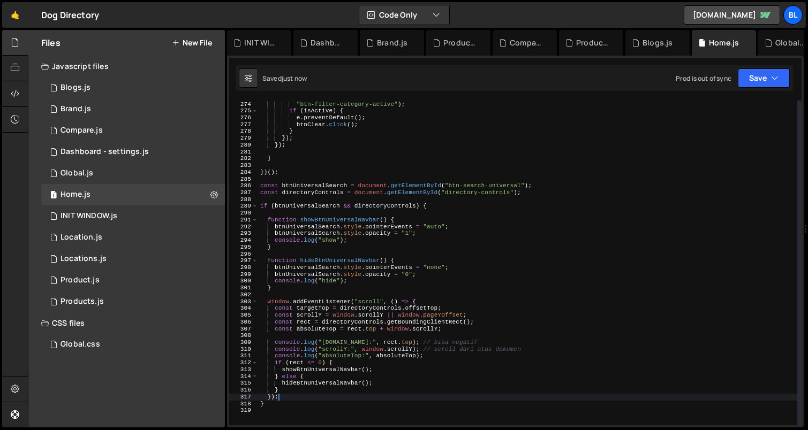
click at [405, 395] on div "const isActive = e . target . parentElement . classList . contains ( "btn-filte…" at bounding box center [527, 263] width 539 height 339
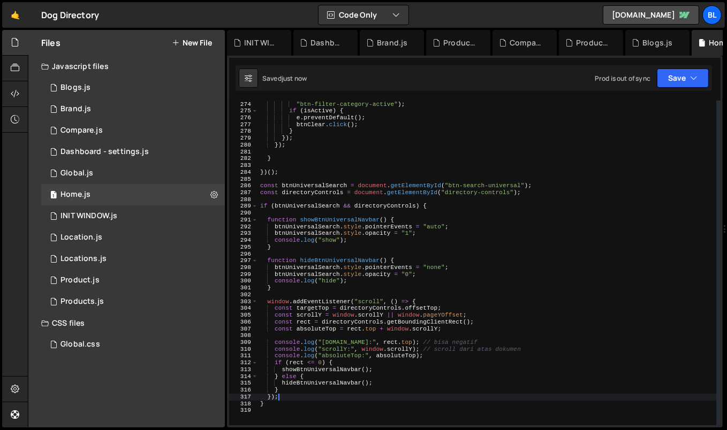
click at [315, 371] on div "const isActive = e . target . parentElement . classList . contains ( "btn-filte…" at bounding box center [487, 263] width 459 height 339
click at [318, 384] on div "const isActive = e . target . parentElement . classList . contains ( "btn-filte…" at bounding box center [487, 263] width 459 height 339
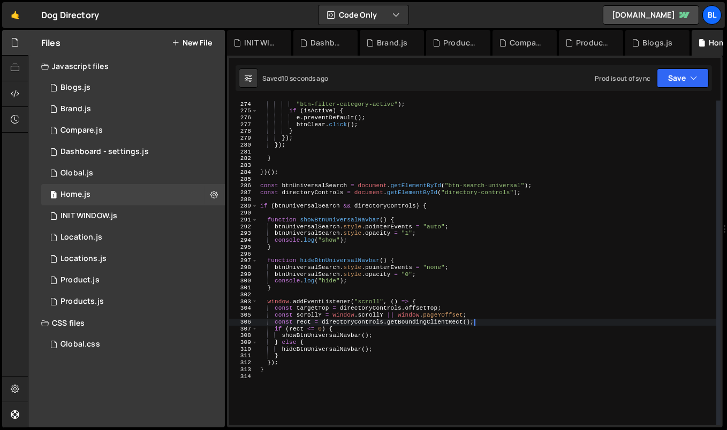
drag, startPoint x: 427, startPoint y: 354, endPoint x: 482, endPoint y: 322, distance: 63.3
click at [482, 322] on div "const isActive = e . target . parentElement . classList . contains ( "btn-filte…" at bounding box center [487, 263] width 459 height 339
click at [473, 317] on div "const isActive = e . target . parentElement . classList . contains ( "btn-filte…" at bounding box center [487, 263] width 459 height 339
click at [464, 310] on div "const isActive = e . target . parentElement . classList . contains ( "btn-filte…" at bounding box center [487, 263] width 459 height 339
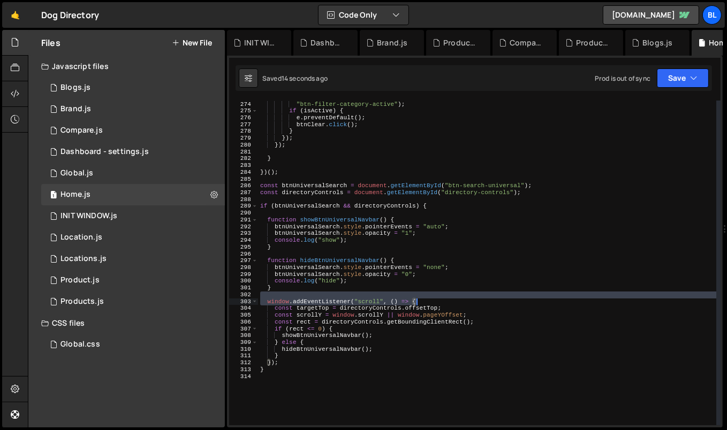
drag, startPoint x: 442, startPoint y: 297, endPoint x: 463, endPoint y: 301, distance: 21.9
click at [463, 301] on div "const isActive = e . target . parentElement . classList . contains ( "btn-filte…" at bounding box center [487, 263] width 459 height 339
type textarea "window.addEventListener("scroll", () => {"
click at [438, 293] on div "const isActive = e . target . parentElement . classList . contains ( "btn-filte…" at bounding box center [487, 263] width 459 height 339
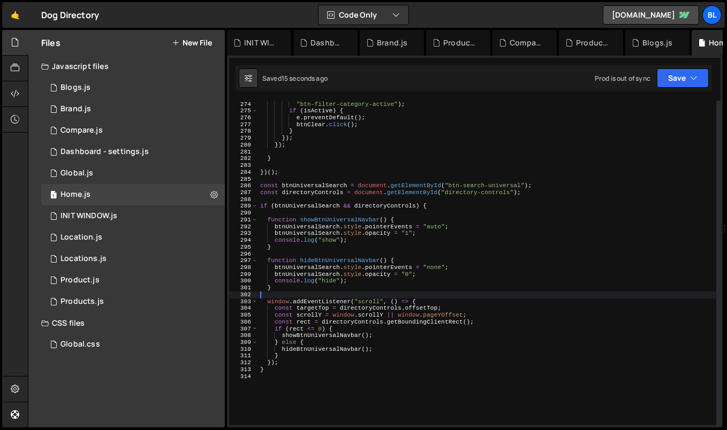
click at [437, 299] on div "const isActive = e . target . parentElement . classList . contains ( "btn-filte…" at bounding box center [487, 263] width 459 height 339
click at [476, 312] on div "const isActive = e . target . parentElement . classList . contains ( "btn-filte…" at bounding box center [487, 263] width 459 height 339
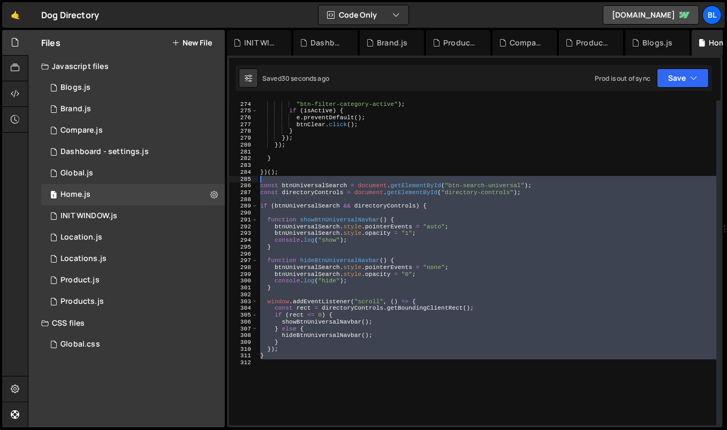
drag, startPoint x: 285, startPoint y: 364, endPoint x: 247, endPoint y: 179, distance: 188.5
click at [247, 179] on div "const btnUniversalSearch = document.getElementById("btn-search-universal"); 273…" at bounding box center [474, 263] width 491 height 325
click at [352, 291] on div "const isActive = e . target . parentElement . classList . contains ( "btn-filte…" at bounding box center [487, 263] width 458 height 325
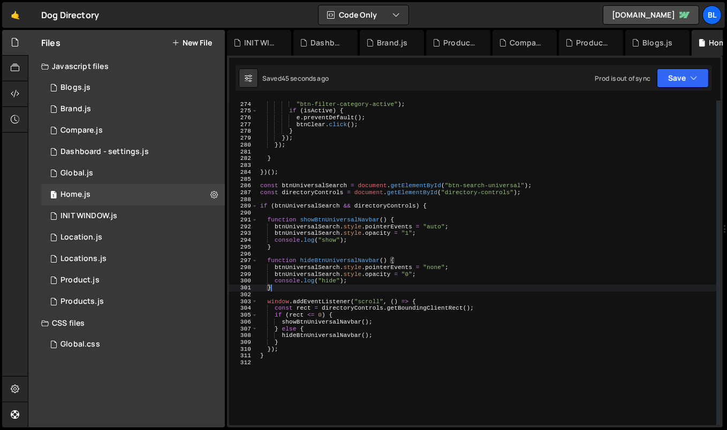
click at [385, 306] on div "const isActive = e . target . parentElement . classList . contains ( "btn-filte…" at bounding box center [487, 263] width 459 height 339
type textarea "const rect = directoryControls.getBoundingClientRect();"
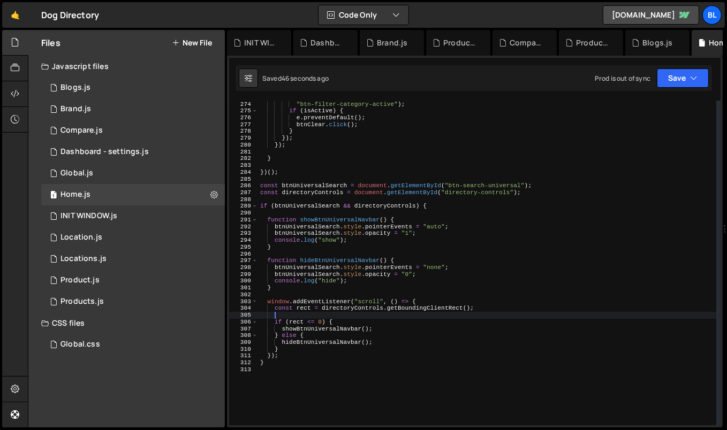
paste textarea "}"
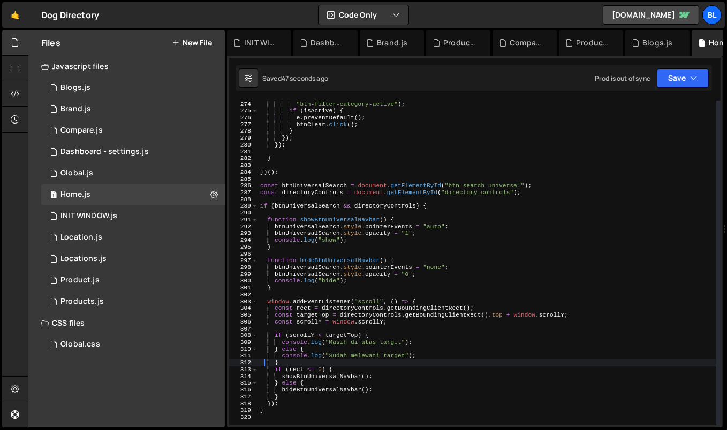
click at [360, 323] on div "const isActive = e . target . parentElement . classList . contains ( "btn-filte…" at bounding box center [487, 263] width 459 height 339
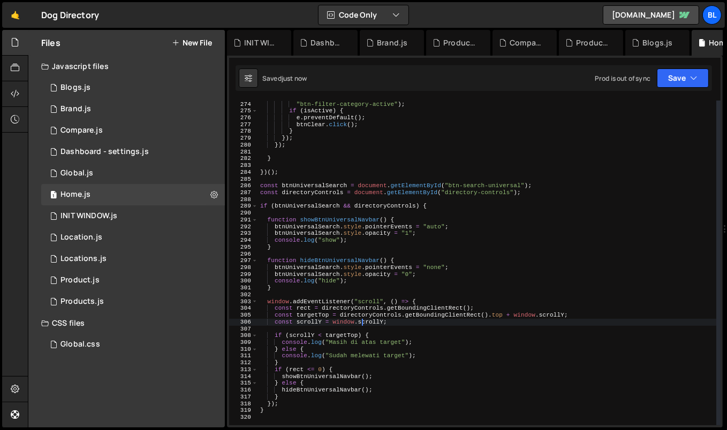
click at [282, 375] on div "const isActive = e . target . parentElement . classList . contains ( "btn-filte…" at bounding box center [487, 263] width 459 height 339
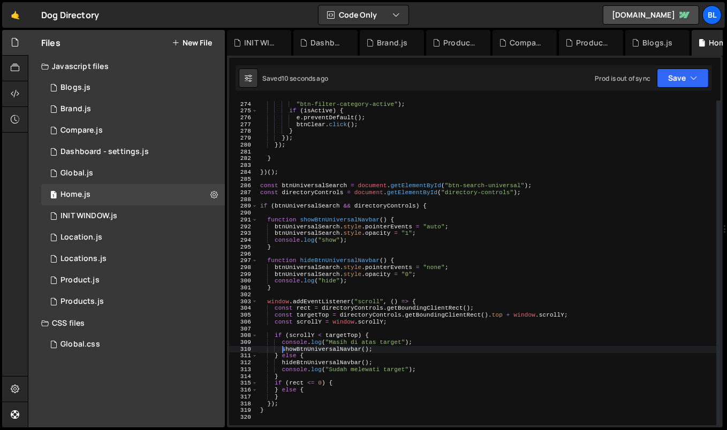
type textarea "} else {"
drag, startPoint x: 271, startPoint y: 385, endPoint x: 301, endPoint y: 399, distance: 32.6
click at [301, 399] on div "const isActive = e . target . parentElement . classList . contains ( "btn-filte…" at bounding box center [487, 263] width 459 height 339
click at [371, 279] on div "const isActive = e . target . parentElement . classList . contains ( "btn-filte…" at bounding box center [487, 263] width 459 height 339
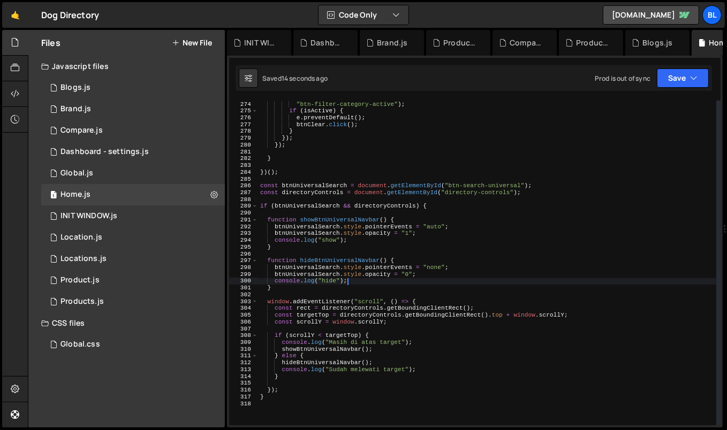
click at [429, 276] on div "const isActive = e . target . parentElement . classList . contains ( "btn-filte…" at bounding box center [487, 263] width 459 height 339
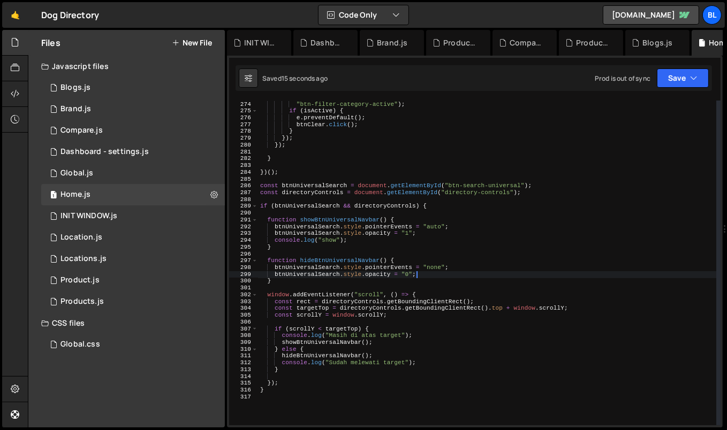
click at [391, 241] on div "const isActive = e . target . parentElement . classList . contains ( "btn-filte…" at bounding box center [487, 263] width 459 height 339
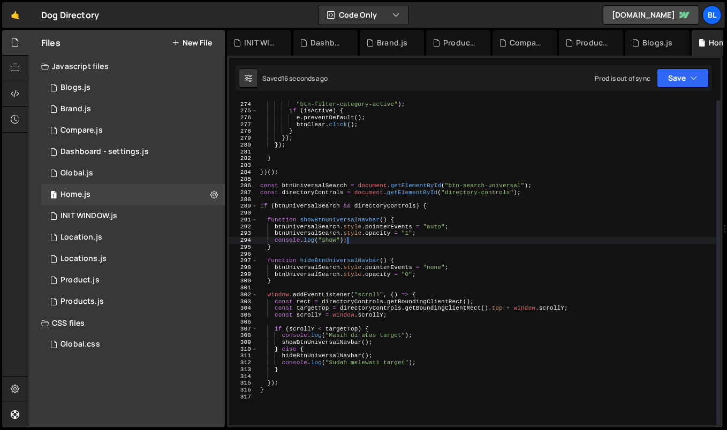
click at [427, 233] on div "const isActive = e . target . parentElement . classList . contains ( "btn-filte…" at bounding box center [487, 263] width 459 height 339
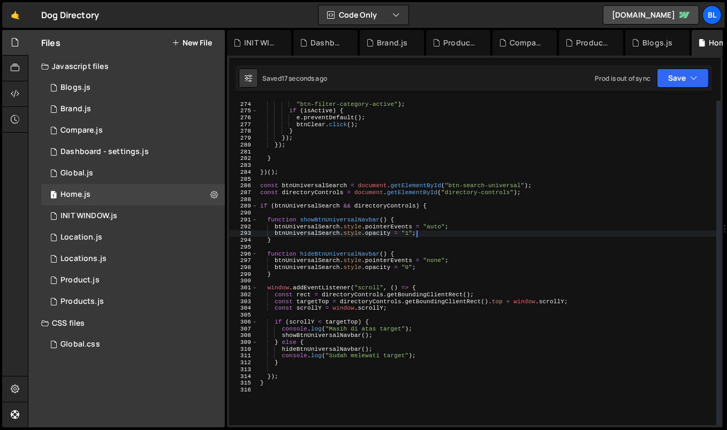
click at [401, 298] on div "const isActive = e . target . parentElement . classList . contains ( "btn-filte…" at bounding box center [487, 263] width 459 height 339
click at [398, 326] on div "const isActive = e . target . parentElement . classList . contains ( "btn-filte…" at bounding box center [487, 263] width 459 height 339
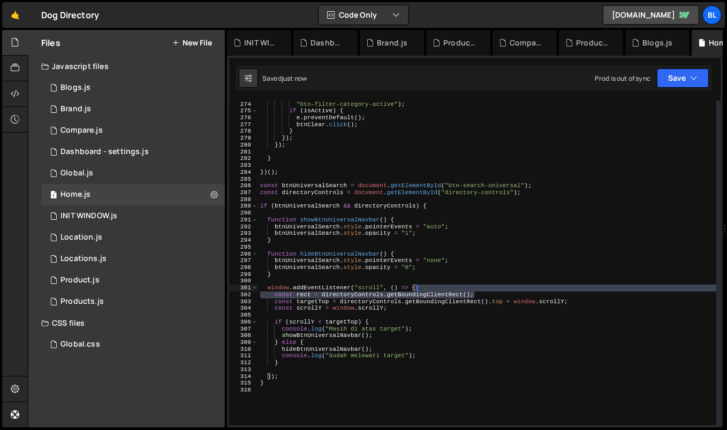
type textarea "window.addEventListener("scroll", () => {"
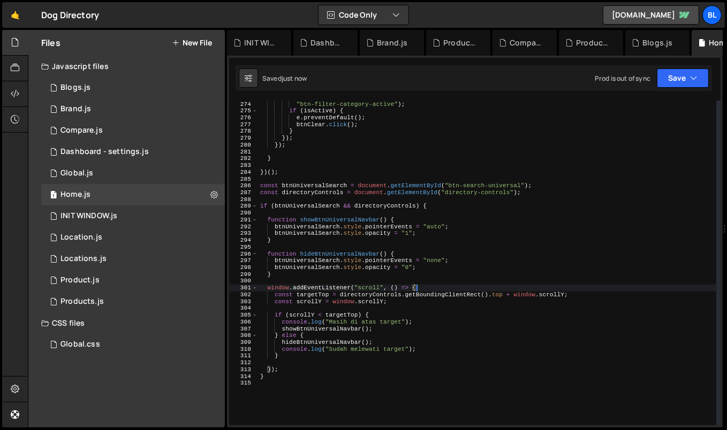
drag, startPoint x: 491, startPoint y: 294, endPoint x: 489, endPoint y: 285, distance: 8.8
click at [489, 285] on div "const isActive = e . target . parentElement . classList . contains ( "btn-filte…" at bounding box center [487, 263] width 459 height 339
click at [436, 308] on div "const isActive = e . target . parentElement . classList . contains ( "btn-filte…" at bounding box center [487, 263] width 459 height 339
click at [414, 369] on div "const isActive = e . target . parentElement . classList . contains ( "btn-filte…" at bounding box center [487, 263] width 459 height 339
click at [396, 339] on div "const isActive = e . target . parentElement . classList . contains ( "btn-filte…" at bounding box center [487, 263] width 459 height 339
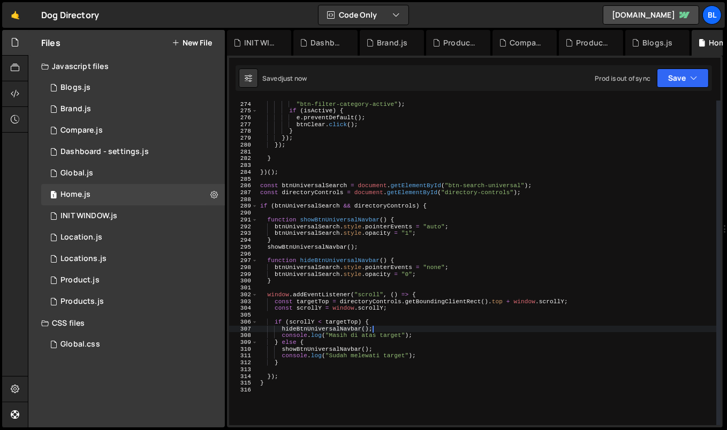
click at [316, 264] on div "const isActive = e . target . parentElement . classList . contains ( "btn-filte…" at bounding box center [487, 263] width 459 height 339
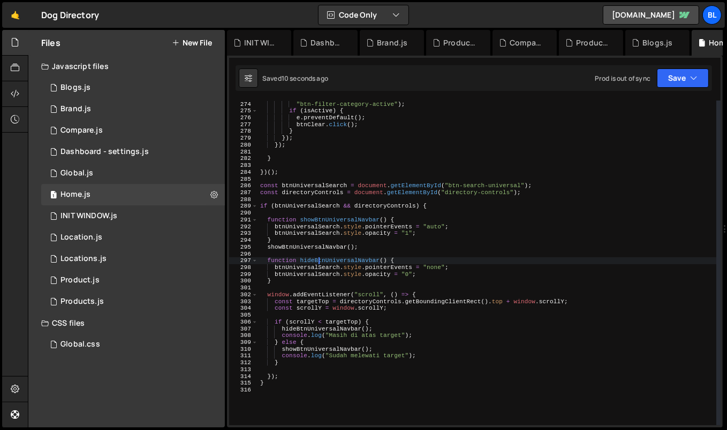
click at [316, 264] on div "const isActive = e . target . parentElement . classList . contains ( "btn-filte…" at bounding box center [487, 263] width 459 height 339
click at [309, 265] on div "const isActive = e . target . parentElement . classList . contains ( "btn-filte…" at bounding box center [487, 263] width 459 height 339
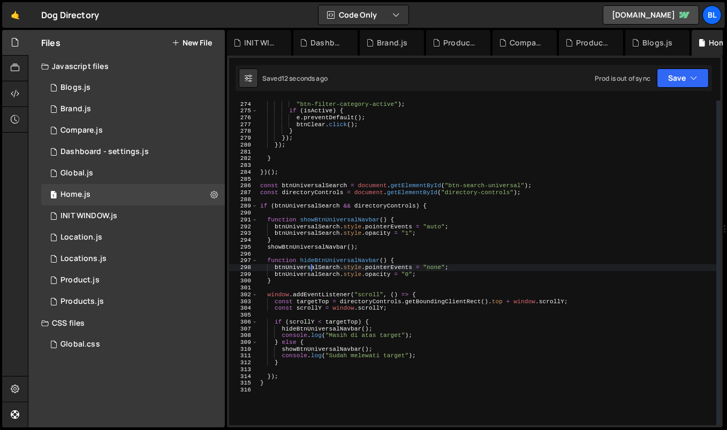
click at [301, 245] on div "const isActive = e . target . parentElement . classList . contains ( "btn-filte…" at bounding box center [487, 263] width 459 height 339
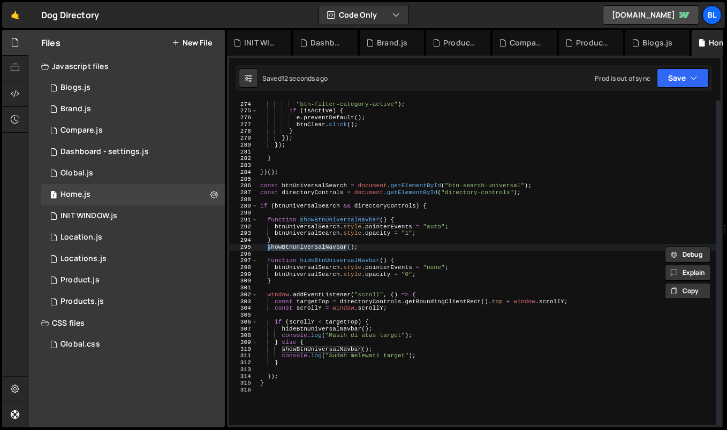
paste textarea "hide"
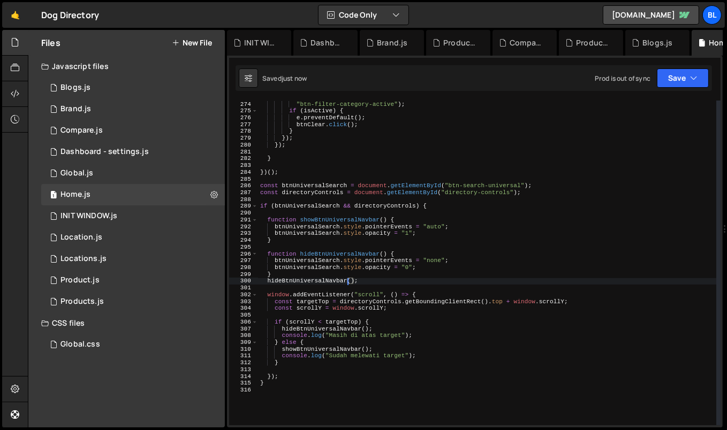
click at [407, 335] on div "const isActive = e . target . parentElement . classList . contains ( "btn-filte…" at bounding box center [487, 263] width 459 height 339
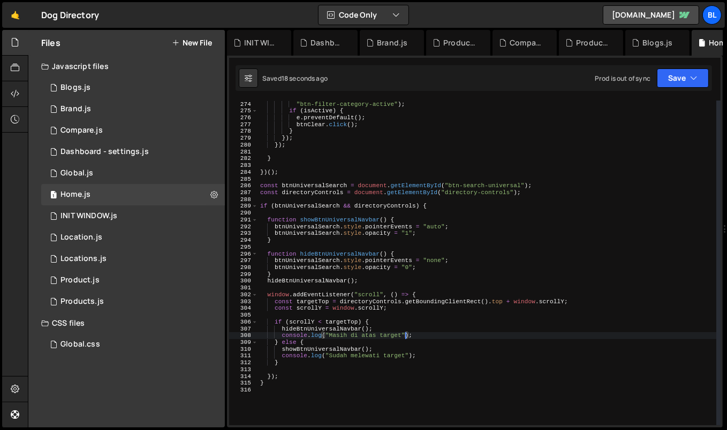
click at [346, 292] on div "const isActive = e . target . parentElement . classList . contains ( "btn-filte…" at bounding box center [487, 263] width 459 height 339
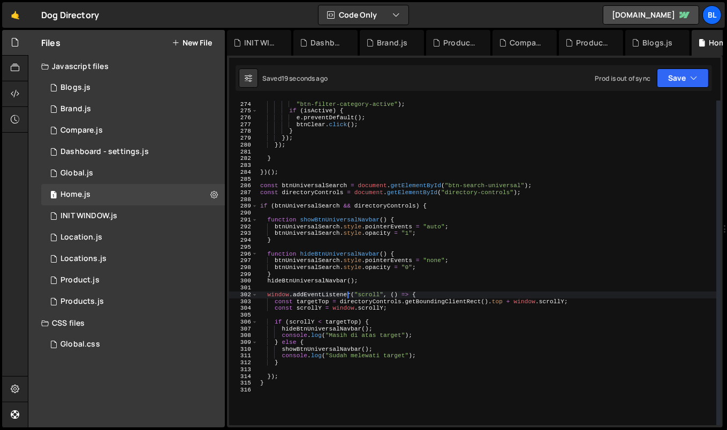
click at [381, 321] on div "const isActive = e . target . parentElement . classList . contains ( "btn-filte…" at bounding box center [487, 263] width 459 height 339
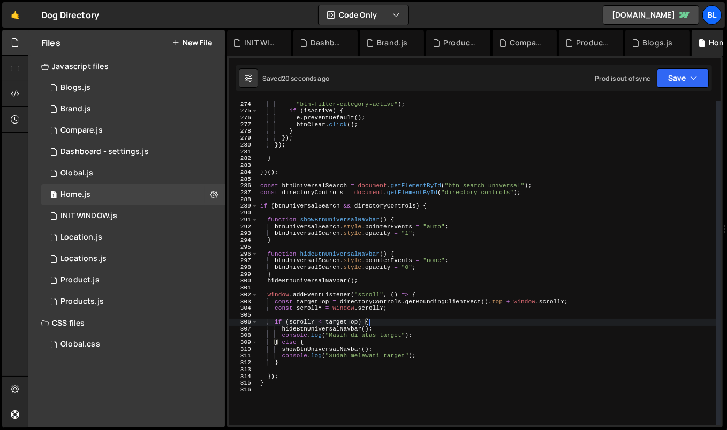
click at [419, 338] on div "const isActive = e . target . parentElement . classList . contains ( "btn-filte…" at bounding box center [487, 263] width 459 height 339
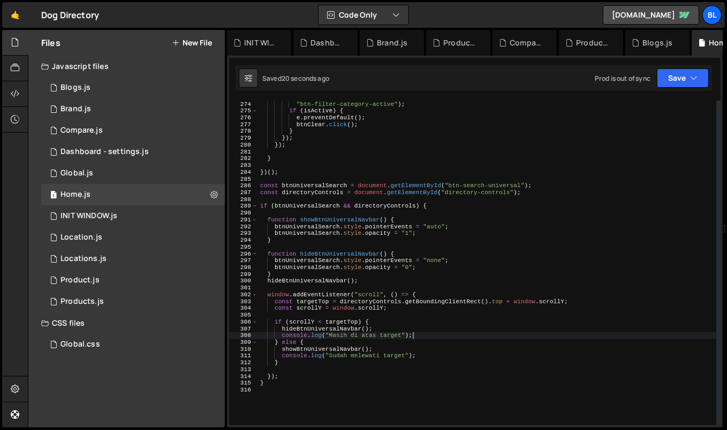
click at [405, 329] on div "const isActive = e . target . parentElement . classList . contains ( "btn-filte…" at bounding box center [487, 263] width 459 height 339
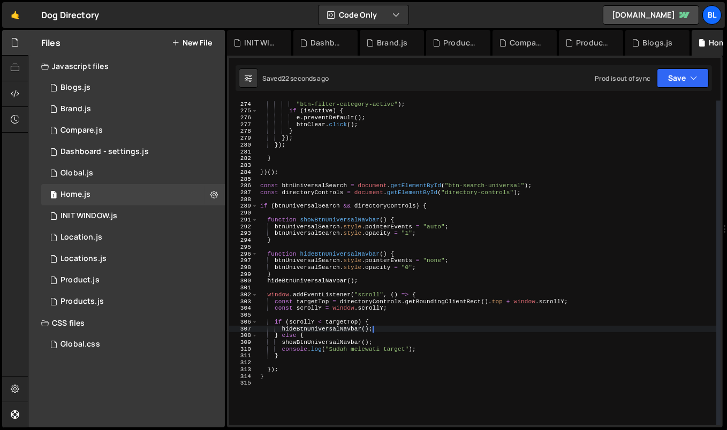
click at [429, 349] on div "const isActive = e . target . parentElement . classList . contains ( "btn-filte…" at bounding box center [487, 263] width 459 height 339
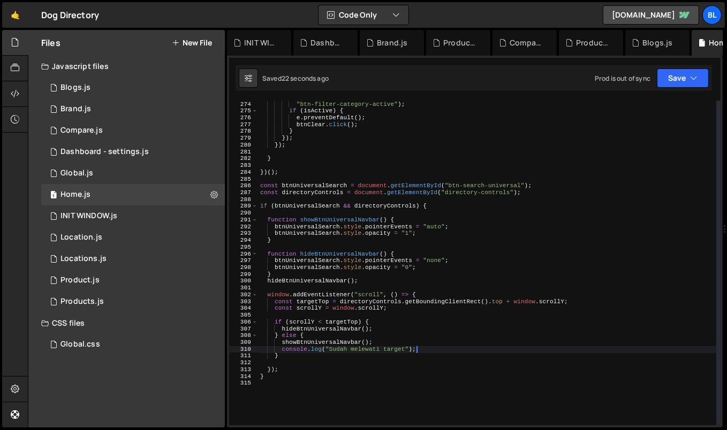
click at [411, 343] on div "const isActive = e . target . parentElement . classList . contains ( "btn-filte…" at bounding box center [487, 263] width 459 height 339
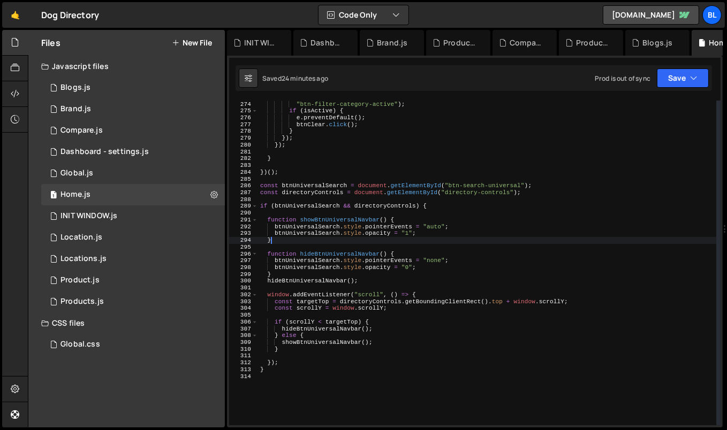
click at [331, 238] on div "const isActive = e . target . parentElement . classList . contains ( "btn-filte…" at bounding box center [487, 263] width 459 height 339
type textarea "}"
click at [149, 172] on div "1 Global.js 0" at bounding box center [133, 173] width 184 height 21
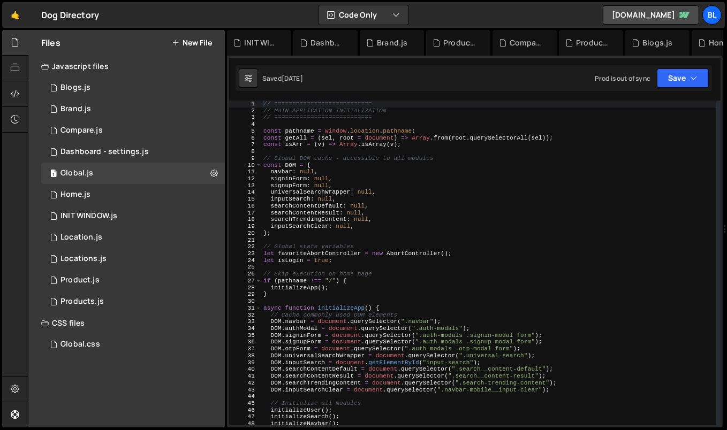
click at [349, 227] on div "// =========================== // MAIN APPLICATION INITIALIZATION // ==========…" at bounding box center [488, 270] width 455 height 339
type textarea "inputSearchClear: null,"
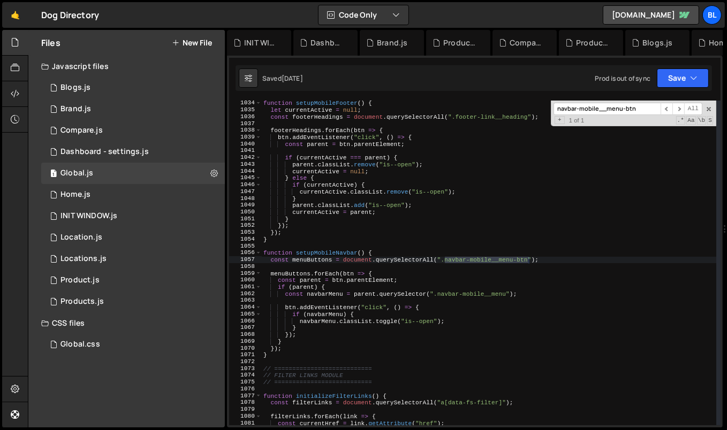
scroll to position [7037, 0]
type input "navbar-mobile__menu-btn"
click at [313, 257] on div "function setupMobileFooter ( ) { let currentActive = null ; const footerHeading…" at bounding box center [488, 269] width 455 height 339
click at [315, 257] on div "function setupMobileFooter ( ) { let currentActive = null ; const footerHeading…" at bounding box center [488, 269] width 455 height 339
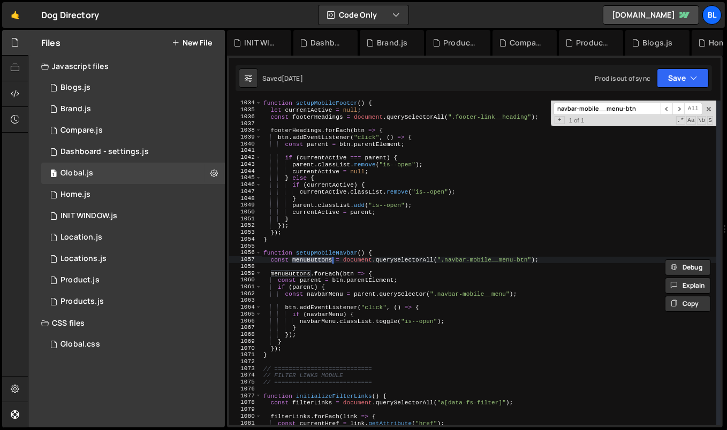
click at [315, 257] on div "function setupMobileFooter ( ) { let currentActive = null ; const footerHeading…" at bounding box center [488, 269] width 455 height 339
click at [332, 252] on div "function setupMobileFooter ( ) { let currentActive = null ; const footerHeading…" at bounding box center [488, 269] width 455 height 339
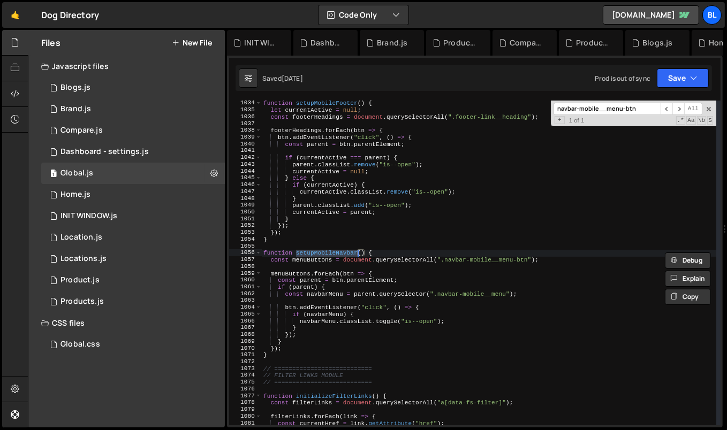
click at [317, 336] on div "function setupMobileFooter ( ) { let currentActive = null ; const footerHeading…" at bounding box center [488, 269] width 455 height 339
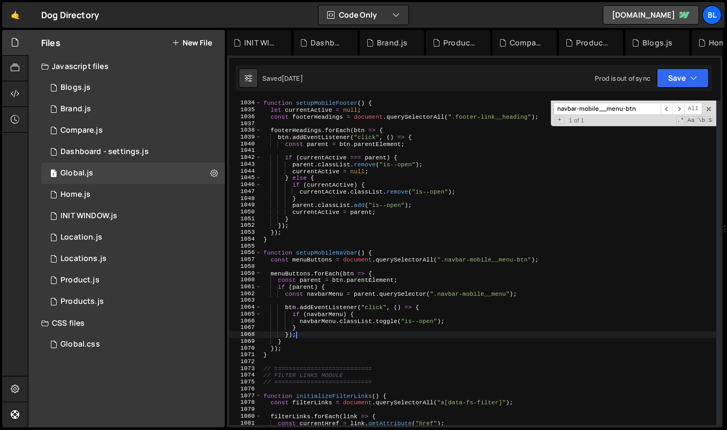
click at [499, 260] on div "function setupMobileFooter ( ) { let currentActive = null ; const footerHeading…" at bounding box center [488, 269] width 455 height 339
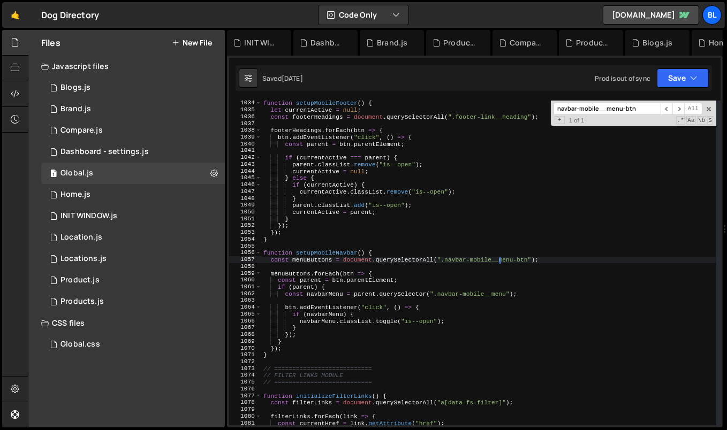
click at [338, 317] on div "function setupMobileFooter ( ) { let currentActive = null ; const footerHeading…" at bounding box center [488, 269] width 455 height 339
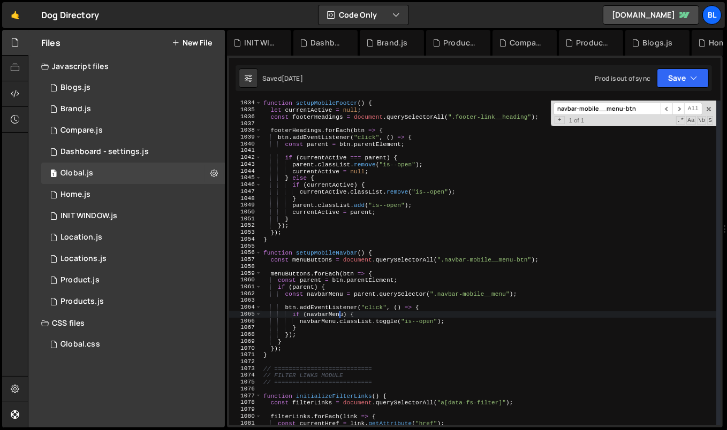
click at [322, 322] on div "function setupMobileFooter ( ) { let currentActive = null ; const footerHeading…" at bounding box center [488, 269] width 455 height 339
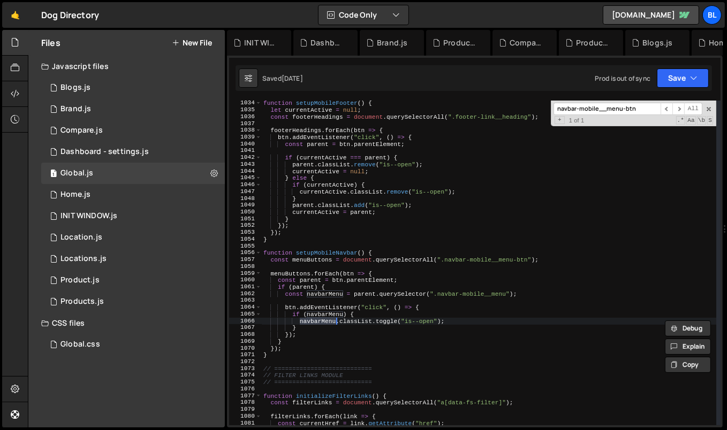
click at [308, 329] on div "function setupMobileFooter ( ) { let currentActive = null ; const footerHeading…" at bounding box center [488, 269] width 455 height 339
type textarea "}"
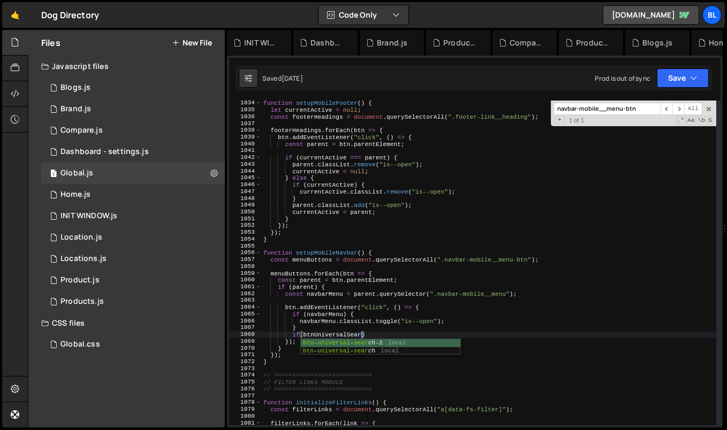
scroll to position [0, 9]
type textarea "if(btnUniversalSearch){"
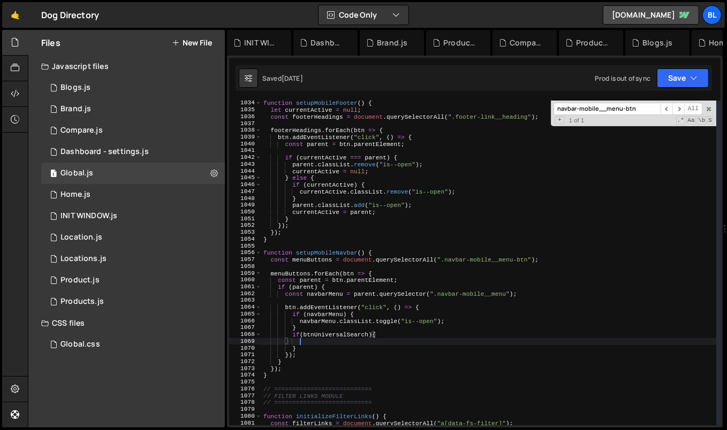
scroll to position [0, 3]
click at [341, 336] on div "function setupMobileFooter ( ) { let currentActive = null ; const footerHeading…" at bounding box center [488, 269] width 455 height 339
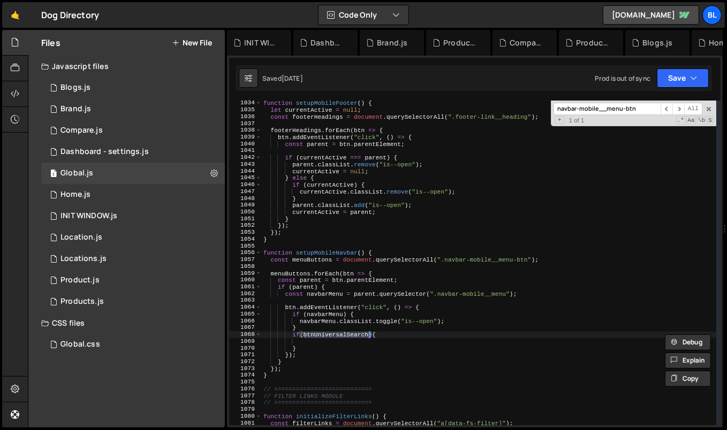
click at [317, 347] on div "function setupMobileFooter ( ) { let currentActive = null ; const footerHeading…" at bounding box center [488, 269] width 455 height 339
type textarea "}"
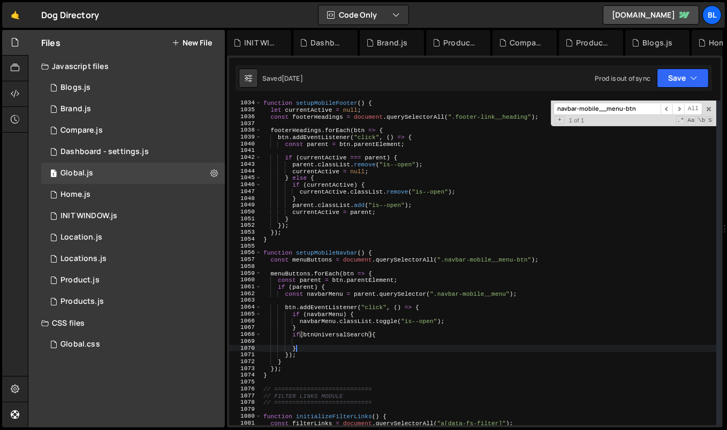
scroll to position [0, 2]
click at [323, 346] on div "function setupMobileFooter ( ) { let currentActive = null ; const footerHeading…" at bounding box center [488, 269] width 455 height 339
click at [332, 343] on div "function setupMobileFooter ( ) { let currentActive = null ; const footerHeading…" at bounding box center [488, 269] width 455 height 339
paste textarea "btnUniversalSearch"
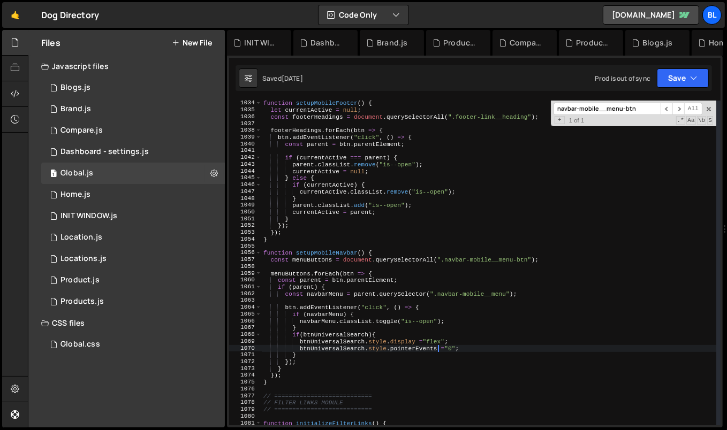
scroll to position [0, 15]
click at [434, 350] on div "function setupMobileFooter ( ) { let currentActive = null ; const footerHeading…" at bounding box center [488, 269] width 455 height 339
click at [459, 348] on div "function setupMobileFooter ( ) { let currentActive = null ; const footerHeading…" at bounding box center [488, 269] width 455 height 339
click at [375, 360] on div "function setupMobileFooter ( ) { let currentActive = null ; const footerHeading…" at bounding box center [489, 269] width 455 height 339
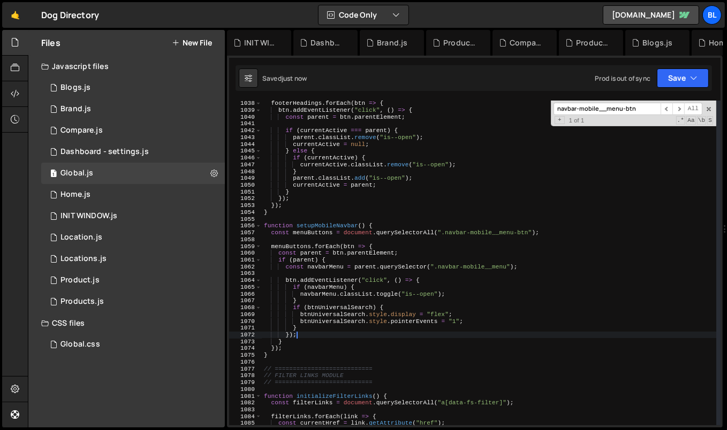
scroll to position [7064, 0]
click at [322, 340] on div "footerHeadings . forEach ( btn => { btn . addEventListener ( "click" , ( ) => {…" at bounding box center [489, 269] width 455 height 339
type textarea "}"
click at [137, 200] on div "1 Home.js 0" at bounding box center [133, 194] width 184 height 21
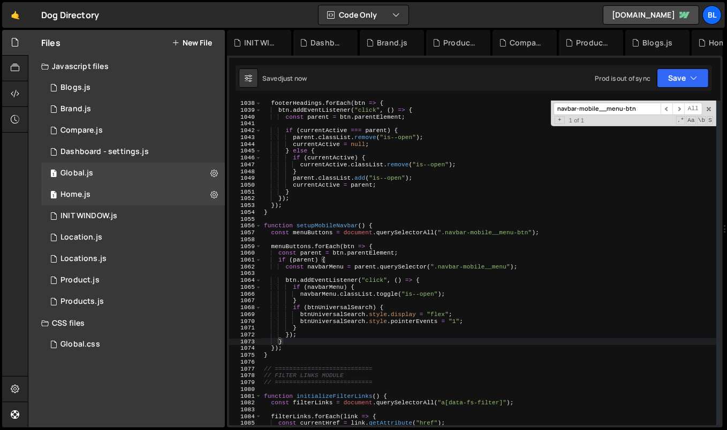
scroll to position [0, 0]
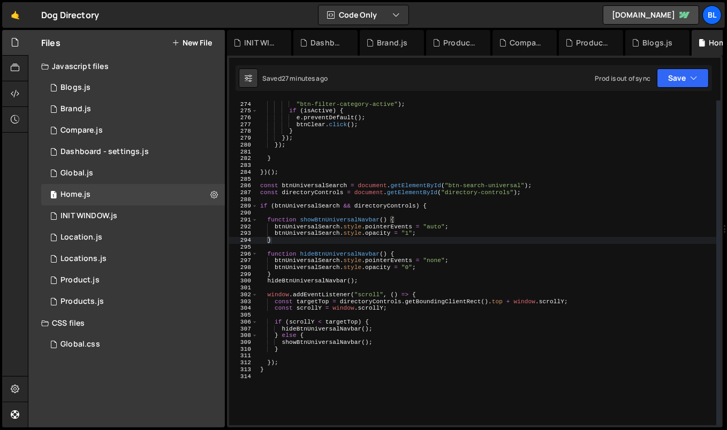
click at [283, 362] on div "const isActive = e . target . parentElement . classList . contains ( "btn-filte…" at bounding box center [487, 263] width 459 height 339
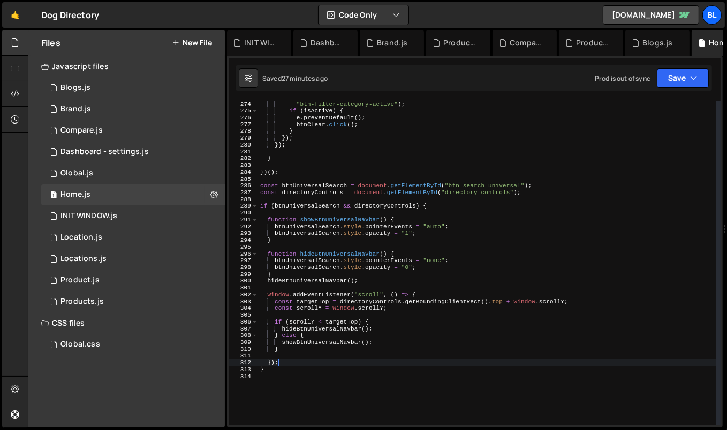
click at [278, 372] on div "const isActive = e . target . parentElement . classList . contains ( "btn-filte…" at bounding box center [487, 263] width 459 height 339
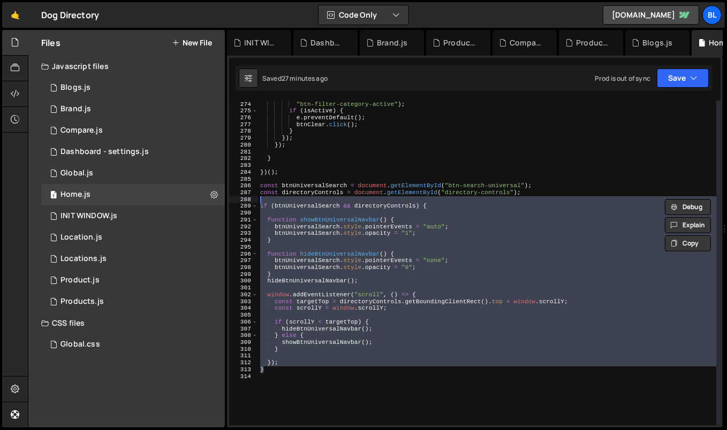
drag, startPoint x: 278, startPoint y: 369, endPoint x: 251, endPoint y: 201, distance: 170.8
click at [251, 201] on div "if (btnUniversalSearch && directoryControls) { 273 274 275 276 277 278 279 280 …" at bounding box center [474, 263] width 491 height 325
click at [126, 217] on div "0 INIT WINDOW.js 0" at bounding box center [133, 216] width 184 height 21
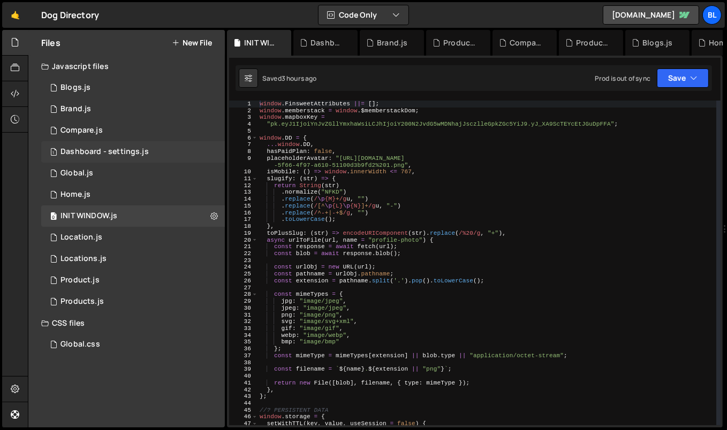
click at [150, 162] on div "1 Dashboard - settings.js 0" at bounding box center [133, 151] width 184 height 21
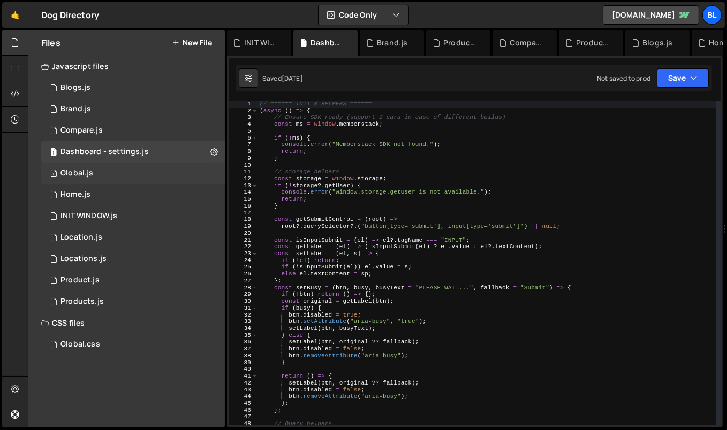
click at [133, 169] on div "1 Global.js 0" at bounding box center [133, 173] width 184 height 21
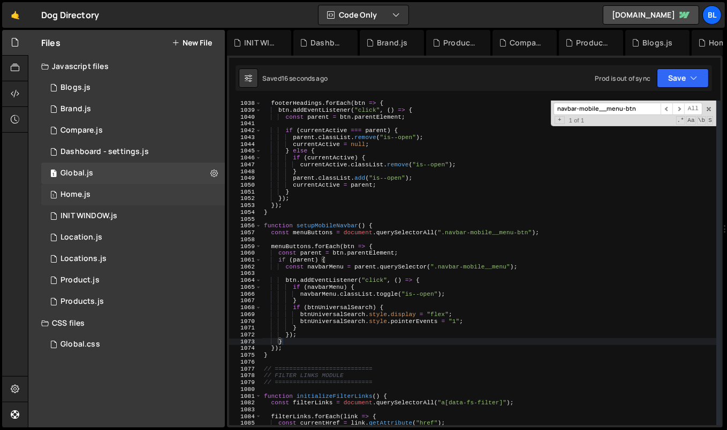
click at [129, 190] on div "1 Home.js 0" at bounding box center [133, 194] width 184 height 21
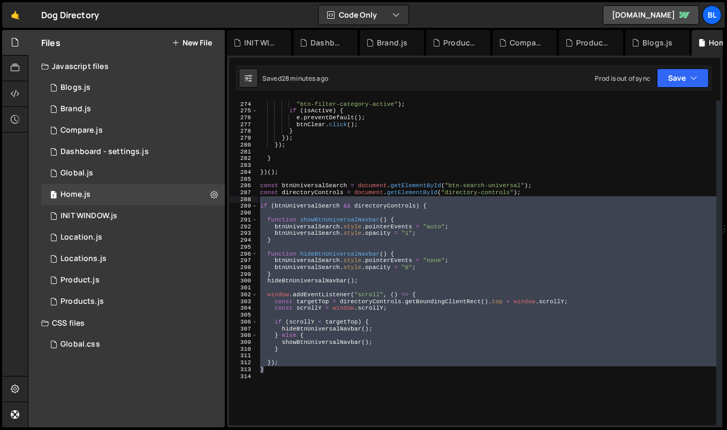
click at [323, 276] on div "const isActive = e . target . parentElement . classList . contains ( "btn-filte…" at bounding box center [487, 263] width 459 height 339
type textarea "}"
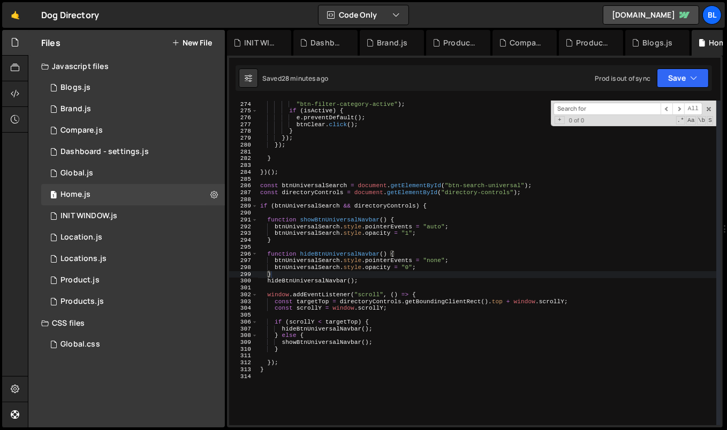
click at [323, 276] on div "const isActive = e . target . parentElement . classList . contains ( "btn-filte…" at bounding box center [487, 263] width 459 height 339
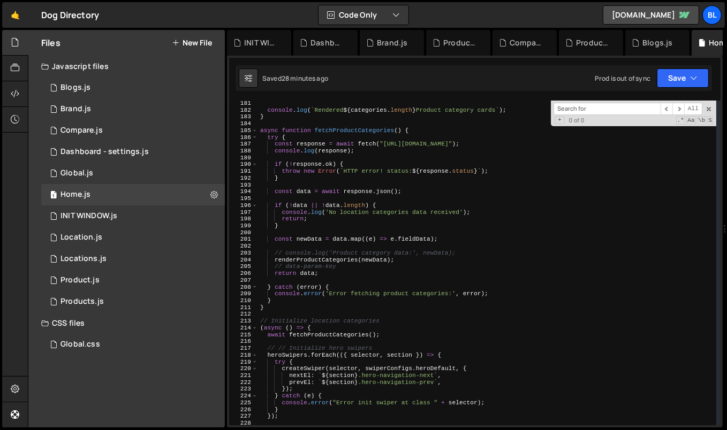
scroll to position [1226, 0]
click at [140, 171] on div "1 Global.js 0" at bounding box center [133, 173] width 184 height 21
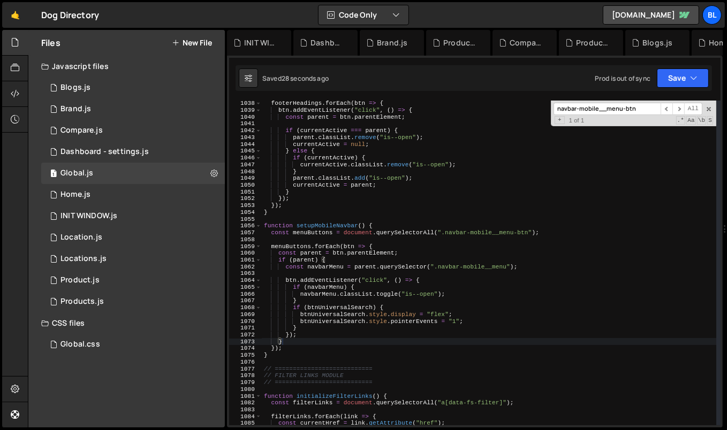
scroll to position [16590, 0]
click at [288, 355] on div "footerHeadings . forEach ( btn => { btn . addEventListener ( "click" , ( ) => {…" at bounding box center [489, 269] width 455 height 339
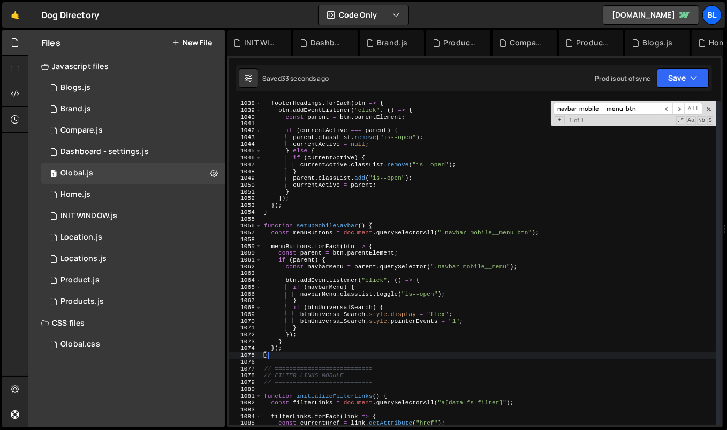
click at [290, 351] on div "footerHeadings . forEach ( btn => { btn . addEventListener ( "click" , ( ) => {…" at bounding box center [489, 269] width 455 height 339
type textarea "});"
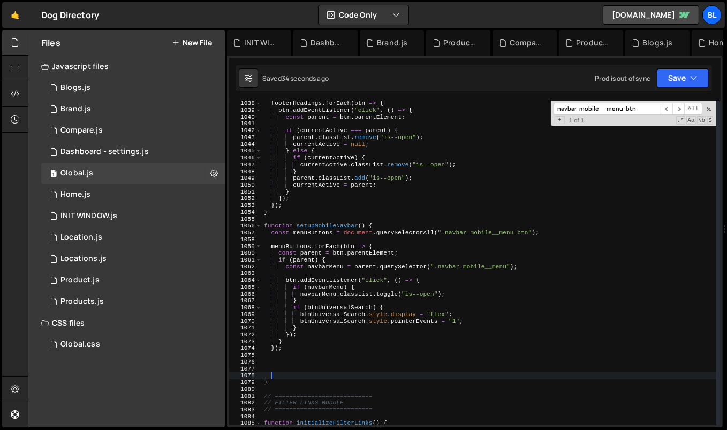
paste textarea "}"
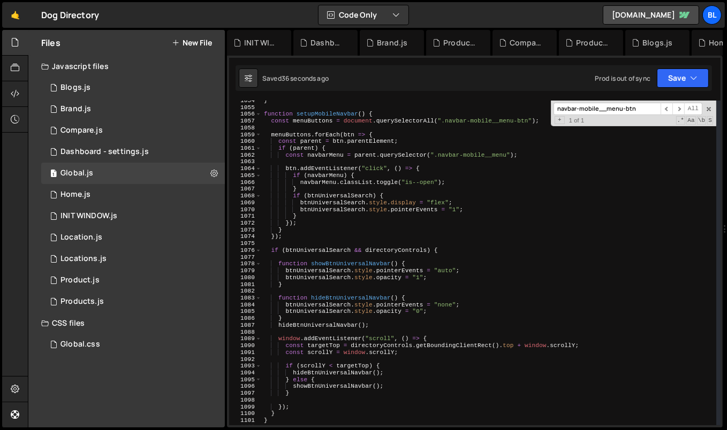
scroll to position [7162, 0]
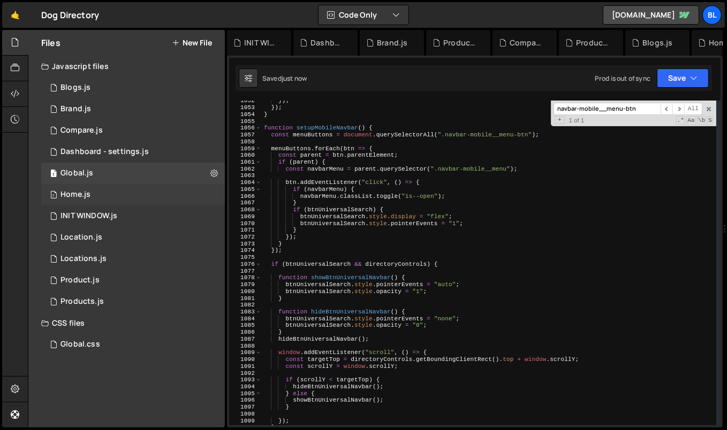
type textarea "// ==========================="
click at [120, 200] on div "1 Home.js 0" at bounding box center [133, 194] width 184 height 21
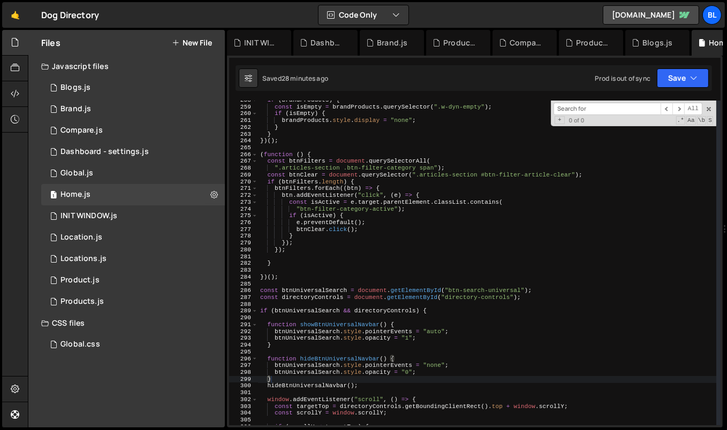
scroll to position [0, 0]
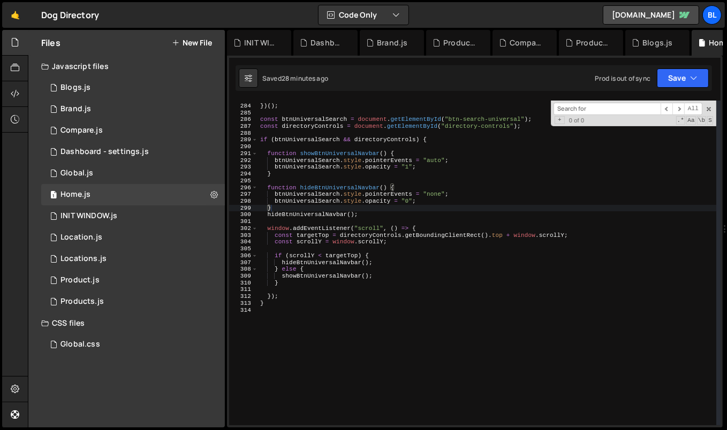
click at [294, 358] on div "}) ( ) ; const btnUniversalSearch = document . getElementById ( "btn-search-uni…" at bounding box center [487, 265] width 459 height 339
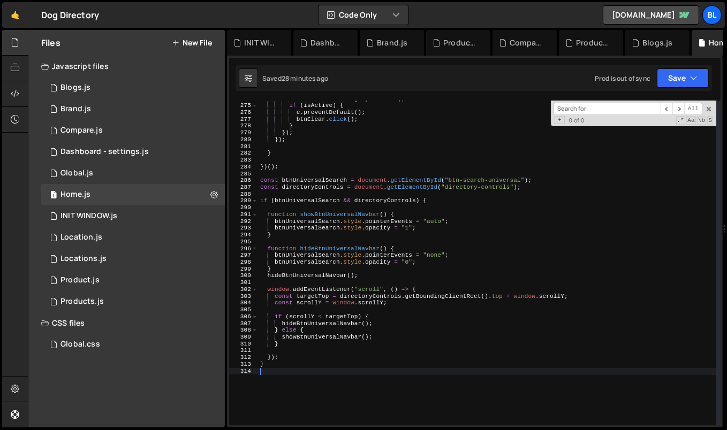
scroll to position [1854, 0]
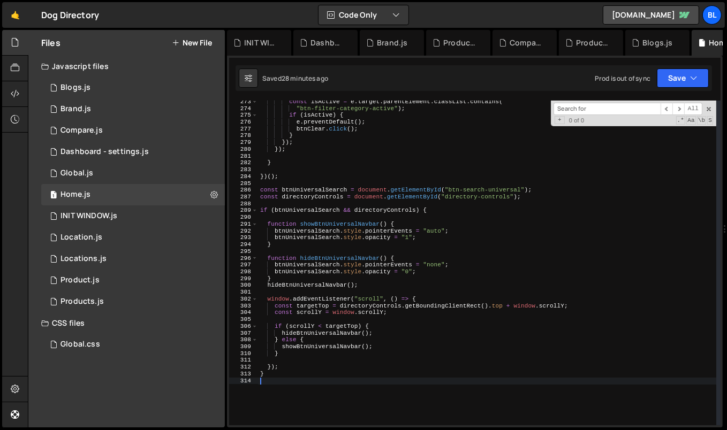
click at [287, 181] on div "const isActive = e . target . parentElement . classList . contains ( "btn-filte…" at bounding box center [487, 267] width 459 height 339
type textarea "const btnUniversalSearch = document.getElementById("btn-search-universal");"
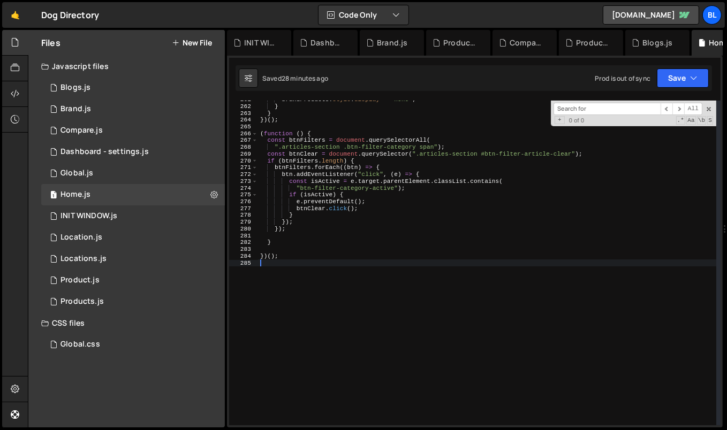
scroll to position [1775, 0]
click at [284, 267] on div "brandProducts . style . display = "none" ; } } }) ( ) ; ( function ( ) { const …" at bounding box center [487, 265] width 459 height 339
click at [132, 172] on div "1 Global.js 0" at bounding box center [133, 173] width 184 height 21
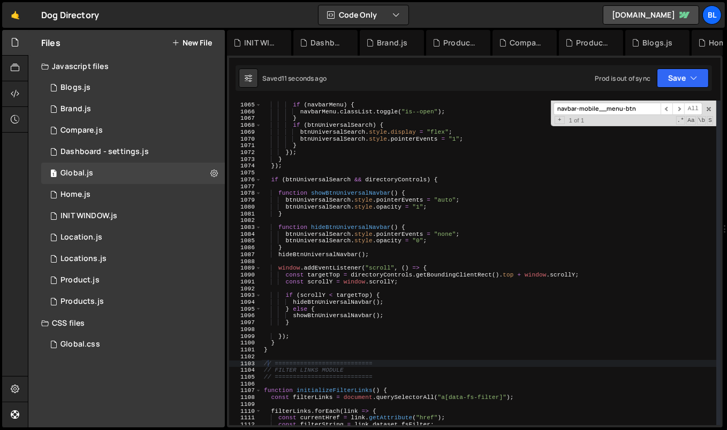
scroll to position [7228, 0]
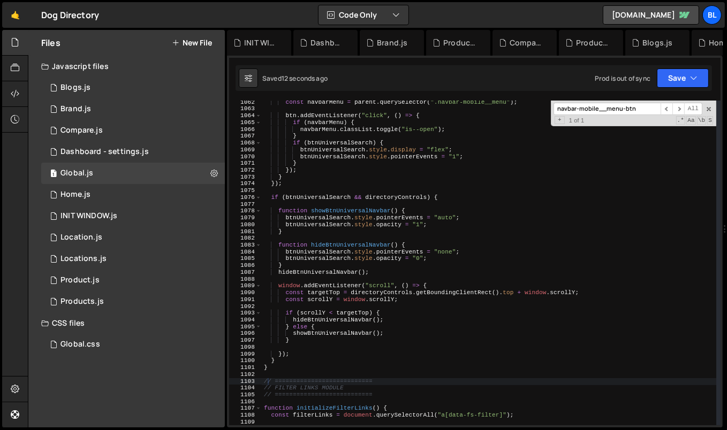
click at [285, 367] on div "const navbarMenu = parent . querySelector ( ".navbar-mobile__menu" ) ; btn . ad…" at bounding box center [489, 268] width 455 height 339
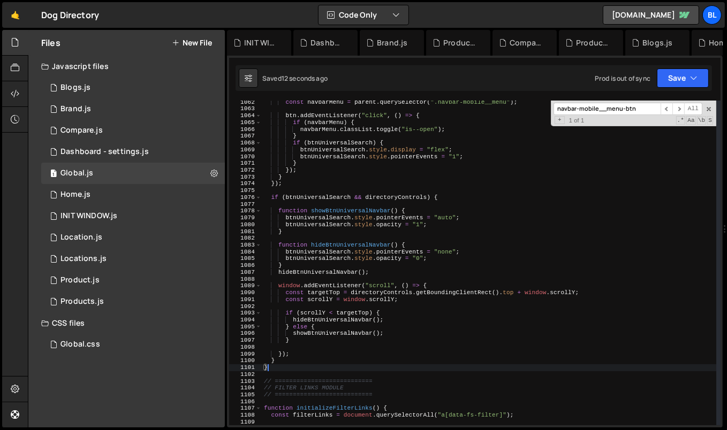
click at [289, 360] on div "const navbarMenu = parent . querySelector ( ".navbar-mobile__menu" ) ; btn . ad…" at bounding box center [489, 268] width 455 height 339
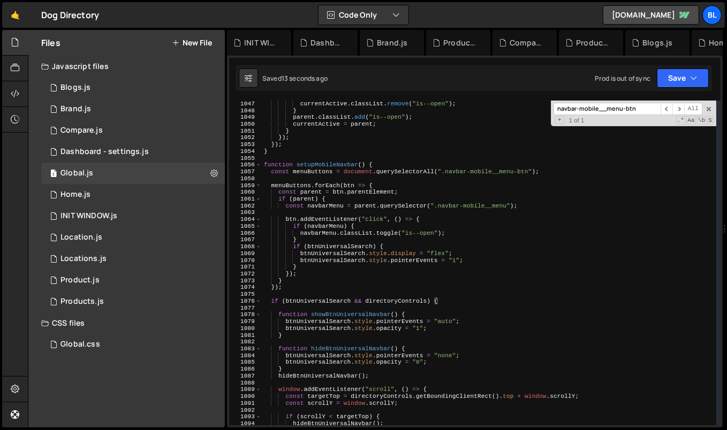
scroll to position [7125, 0]
click at [269, 300] on div "currentActive . classList . remove ( "is--open" ) ; } parent . classList . add …" at bounding box center [489, 270] width 455 height 339
type textarea "if (btnUniversalSearch && directoryControls) {"
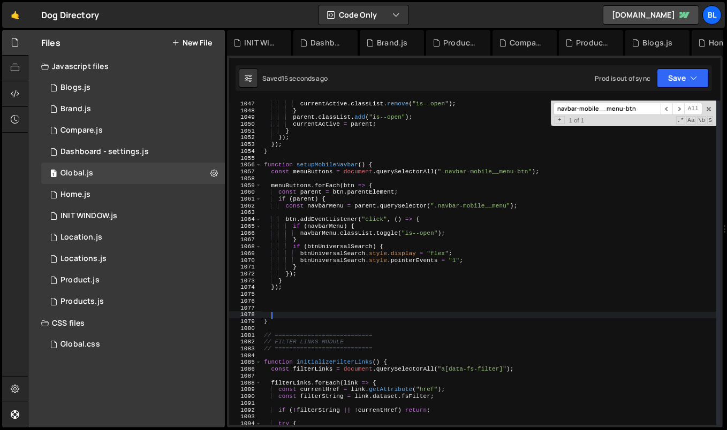
paste textarea
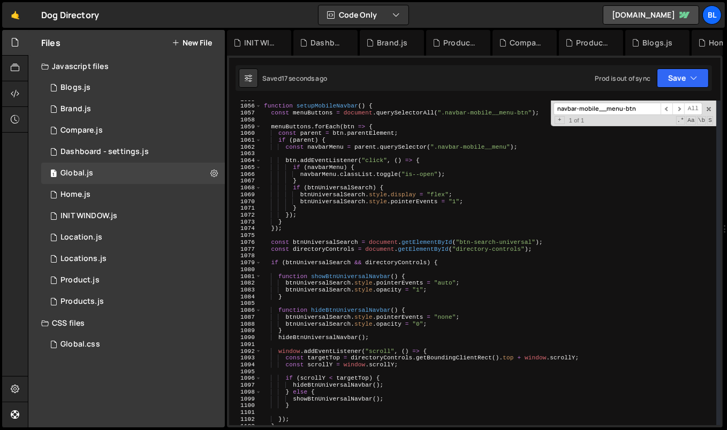
scroll to position [7180, 0]
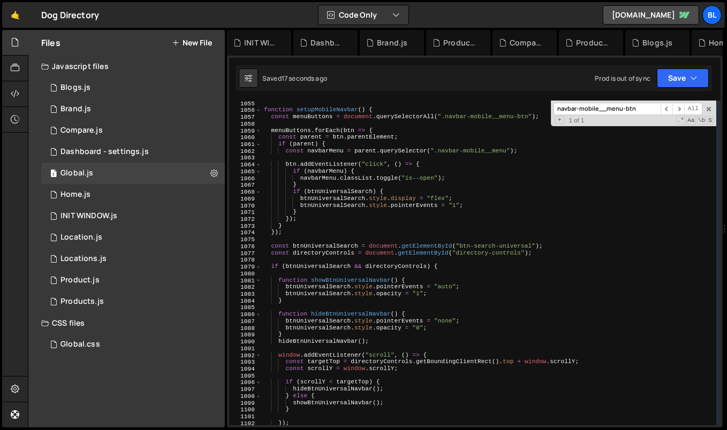
click at [322, 247] on div "function setupMobileNavbar ( ) { const menuButtons = document . querySelectorAl…" at bounding box center [489, 269] width 455 height 339
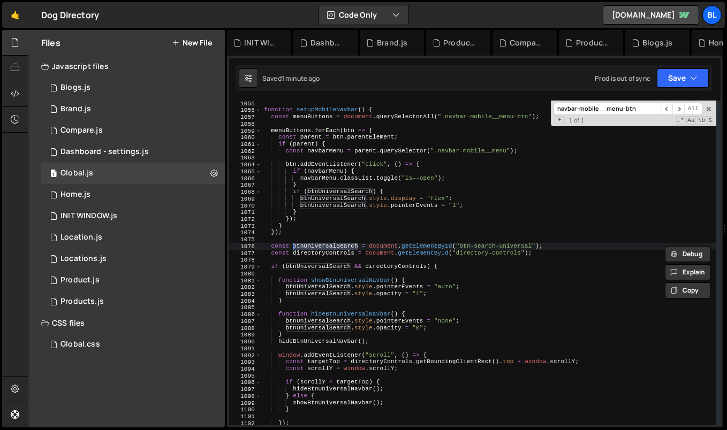
click at [368, 333] on div "function setupMobileNavbar ( ) { const menuButtons = document . querySelectorAl…" at bounding box center [489, 269] width 455 height 339
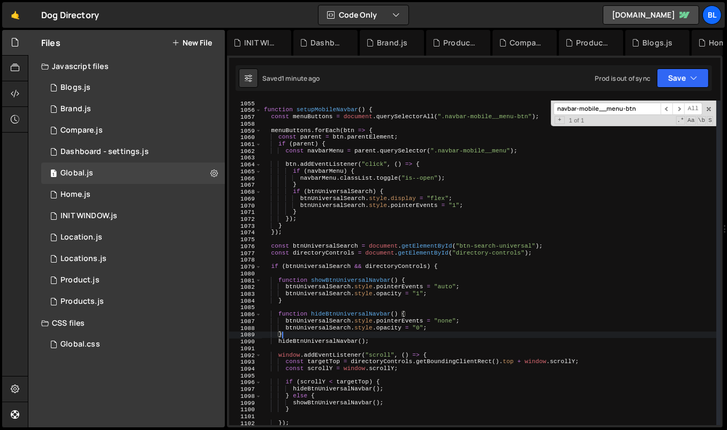
click at [341, 250] on div "function setupMobileNavbar ( ) { const menuButtons = document . querySelectorAl…" at bounding box center [489, 269] width 455 height 339
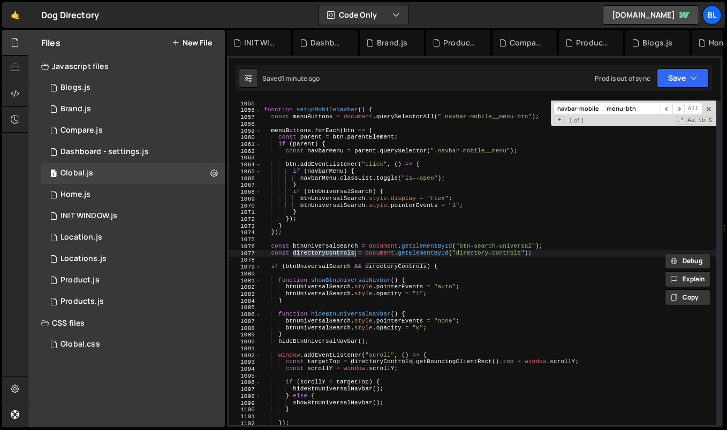
click at [329, 247] on div "function setupMobileNavbar ( ) { const menuButtons = document . querySelectorAl…" at bounding box center [489, 269] width 455 height 339
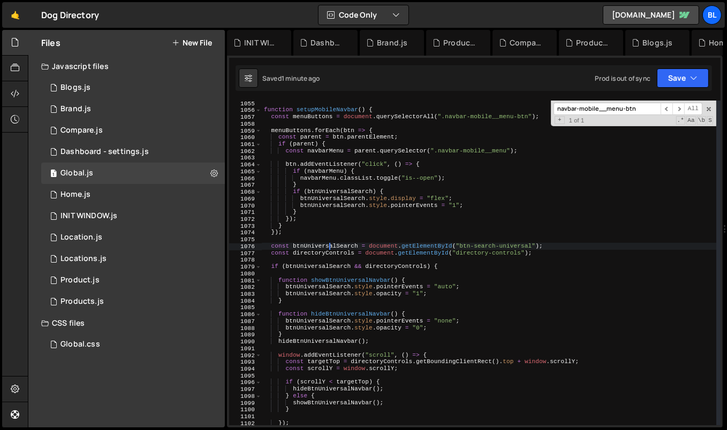
click at [329, 247] on div "function setupMobileNavbar ( ) { const menuButtons = document . querySelectorAl…" at bounding box center [489, 269] width 455 height 339
click at [315, 234] on div "function setupMobileNavbar ( ) { const menuButtons = document . querySelectorAl…" at bounding box center [489, 269] width 455 height 339
type textarea "});"
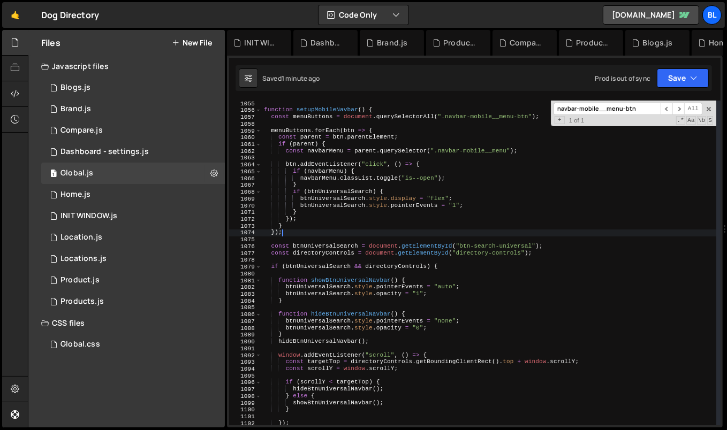
click at [318, 241] on div "function setupMobileNavbar ( ) { const menuButtons = document . querySelectorAl…" at bounding box center [489, 269] width 455 height 339
click at [344, 207] on div "function setupMobileNavbar ( ) { const menuButtons = document . querySelectorAl…" at bounding box center [489, 269] width 455 height 339
type textarea "btnUniversalSearch.style.pointerEvents = "1";"
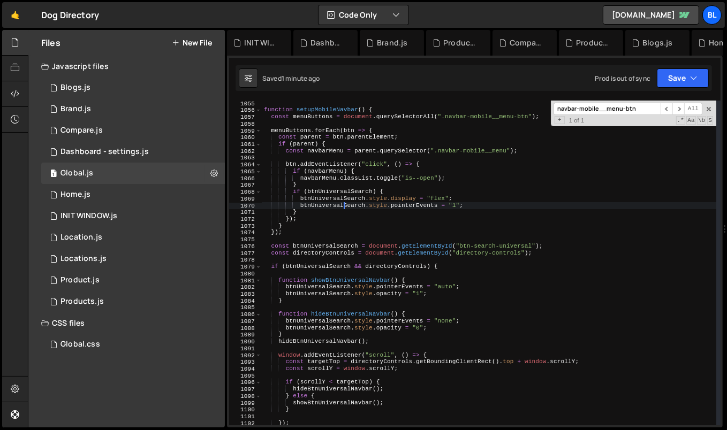
click at [383, 106] on div "function setupMobileNavbar ( ) { const menuButtons = document . querySelectorAl…" at bounding box center [489, 269] width 455 height 339
click at [382, 112] on div "function setupMobileNavbar ( ) { const menuButtons = document . querySelectorAl…" at bounding box center [489, 270] width 455 height 339
type textarea "function setupMobileNavbar() {"
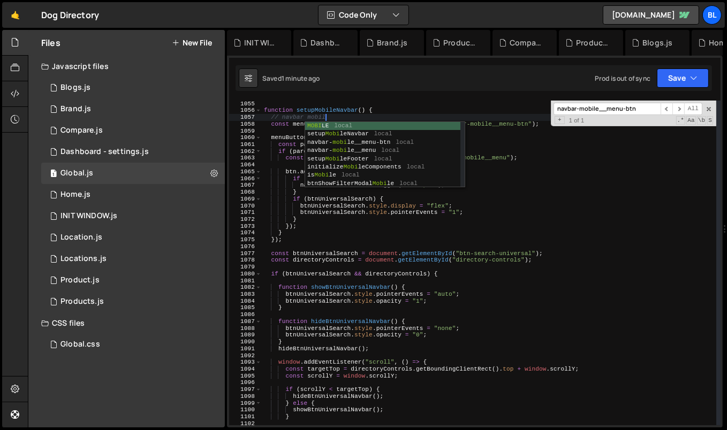
scroll to position [0, 5]
click at [269, 119] on div "function setupMobileNavbar ( ) { // navbar mobile const menuButtons = document …" at bounding box center [489, 270] width 455 height 339
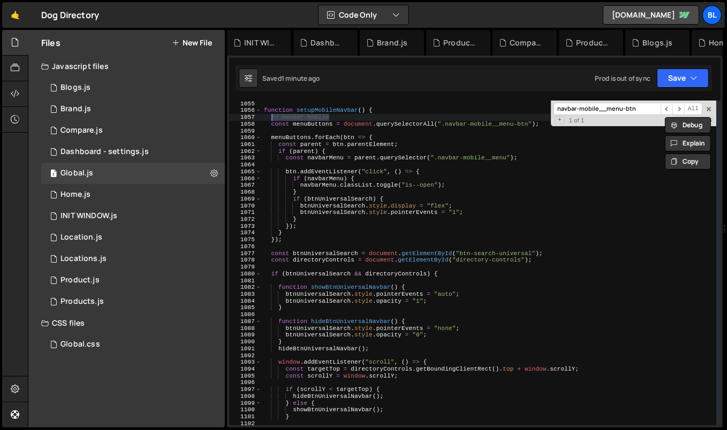
click at [283, 240] on div "function setupMobileNavbar ( ) { // navbar mobile const menuButtons = document …" at bounding box center [489, 270] width 455 height 339
type textarea "});"
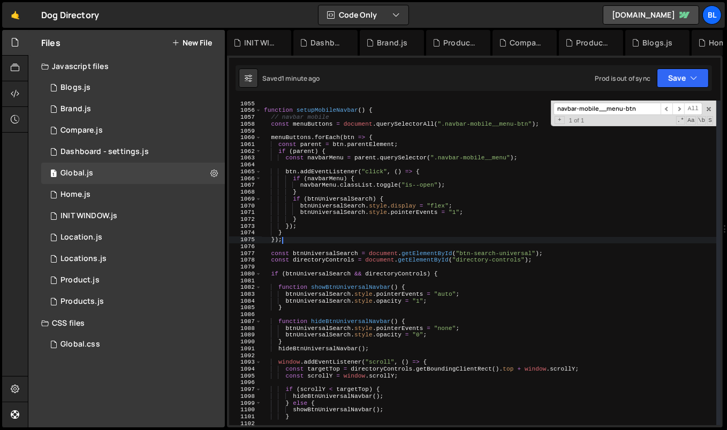
scroll to position [0, 1]
click at [291, 247] on div "function setupMobileNavbar ( ) { // navbar mobile const menuButtons = document …" at bounding box center [489, 270] width 455 height 339
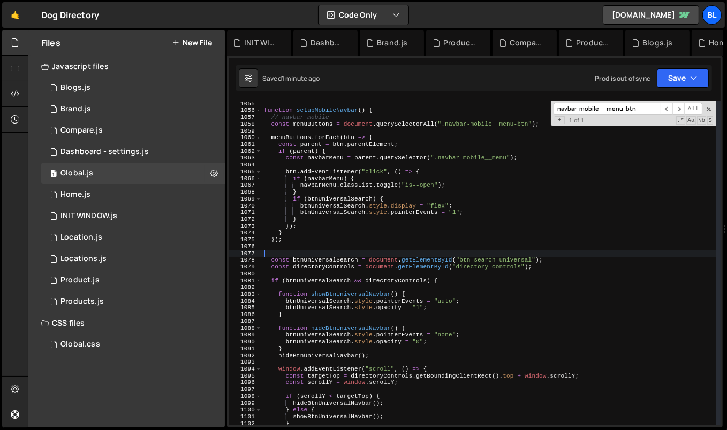
paste textarea "// navbar mobile"
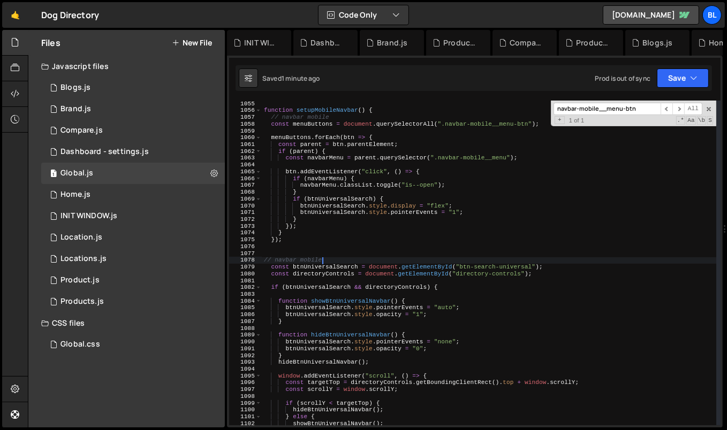
click at [310, 260] on div "function setupMobileNavbar ( ) { // navbar mobile const menuButtons = document …" at bounding box center [489, 270] width 455 height 339
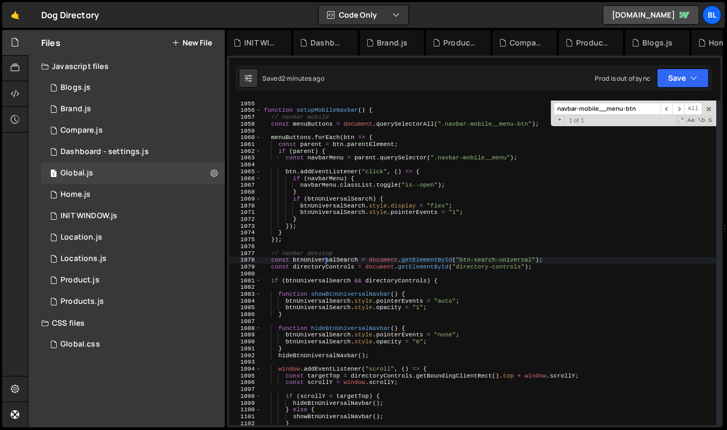
click at [316, 254] on div "function setupMobileNavbar ( ) { // navbar mobile const menuButtons = document …" at bounding box center [489, 270] width 455 height 339
type textarea "// navbar desktop"
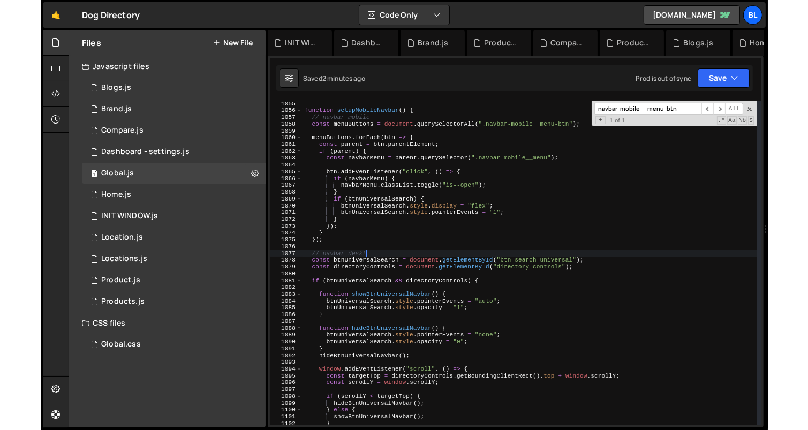
scroll to position [0, 5]
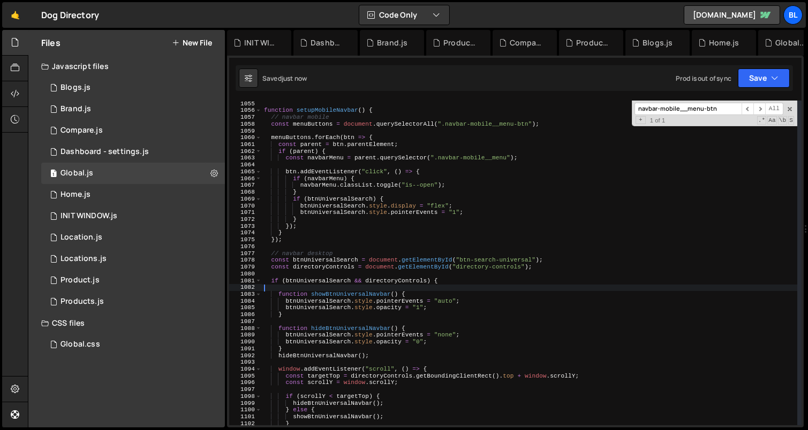
click at [408, 289] on div "function setupMobileNavbar ( ) { // navbar mobile const menuButtons = document …" at bounding box center [530, 270] width 536 height 339
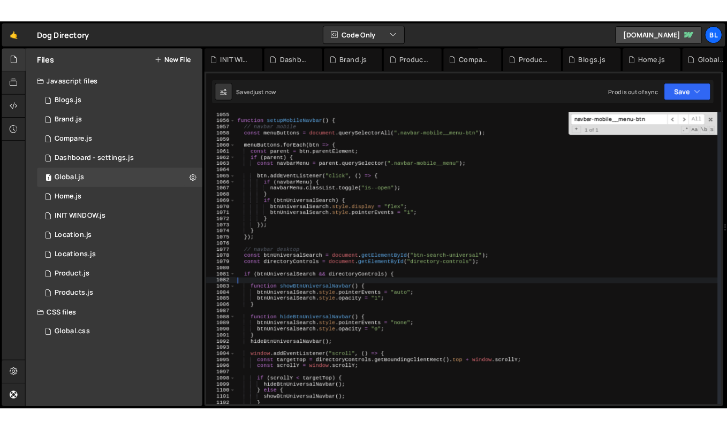
scroll to position [0, 0]
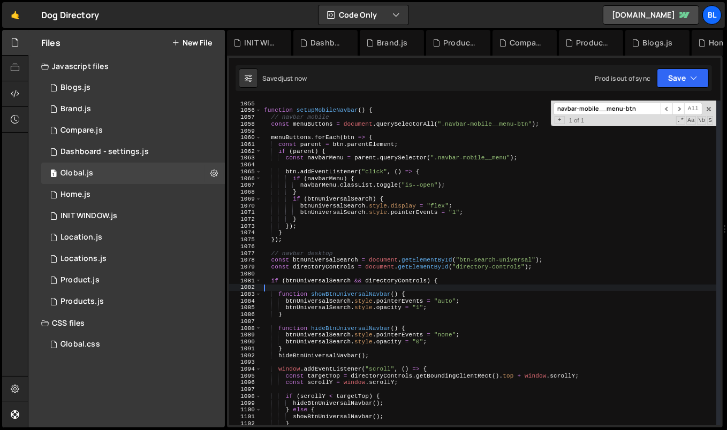
click at [336, 301] on div "function setupMobileNavbar ( ) { // navbar mobile const menuButtons = document …" at bounding box center [489, 270] width 455 height 339
type textarea "btnUniversalSearch.style.pointerEvents = "auto";"
click at [331, 322] on div "function setupMobileNavbar ( ) { // navbar mobile const menuButtons = document …" at bounding box center [489, 270] width 455 height 339
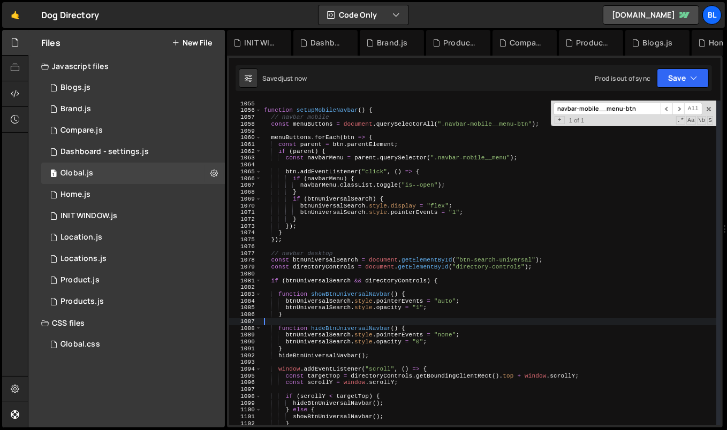
click at [324, 264] on div "function setupMobileNavbar ( ) { // navbar mobile const menuButtons = document …" at bounding box center [489, 270] width 455 height 339
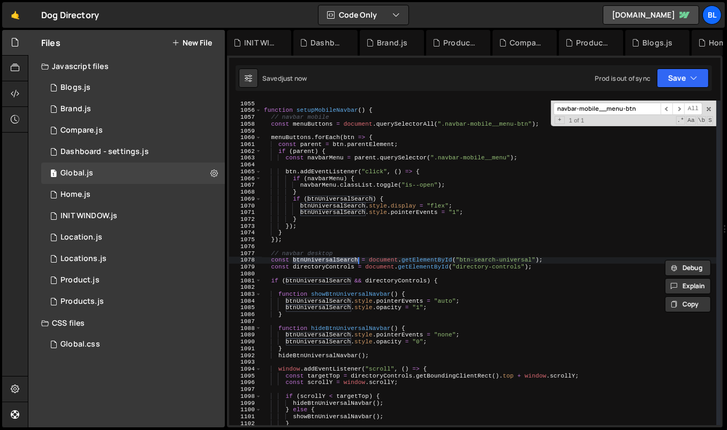
click at [460, 259] on div "function setupMobileNavbar ( ) { // navbar mobile const menuButtons = document …" at bounding box center [489, 270] width 455 height 339
paste textarea "navbar"
click at [429, 260] on div "function setupMobileNavbar ( ) { // navbar mobile const menuButtons = document …" at bounding box center [489, 270] width 455 height 339
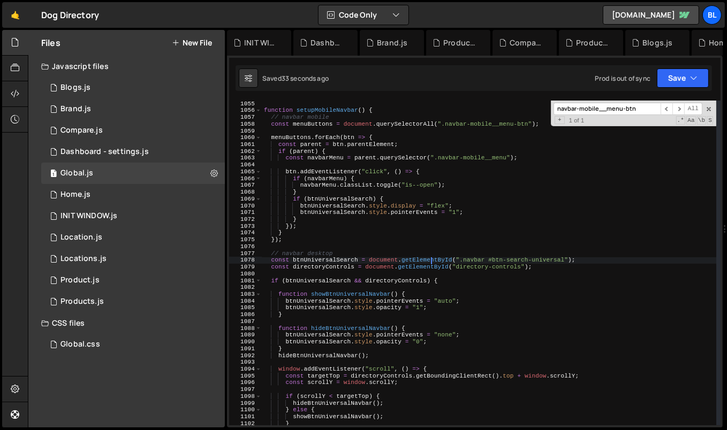
click at [429, 260] on div "function setupMobileNavbar ( ) { // navbar mobile const menuButtons = document …" at bounding box center [489, 270] width 455 height 339
type textarea "const btnUniversalSearch = document.querySelector(".navbar #btn-search-universa…"
click at [475, 285] on div "function setupMobileNavbar ( ) { // navbar mobile const menuButtons = document …" at bounding box center [489, 270] width 455 height 339
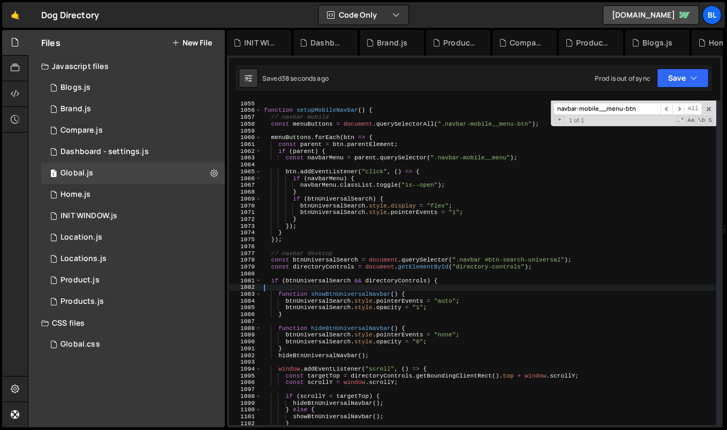
click at [333, 262] on div "function setupMobileNavbar ( ) { // navbar mobile const menuButtons = document …" at bounding box center [489, 270] width 455 height 339
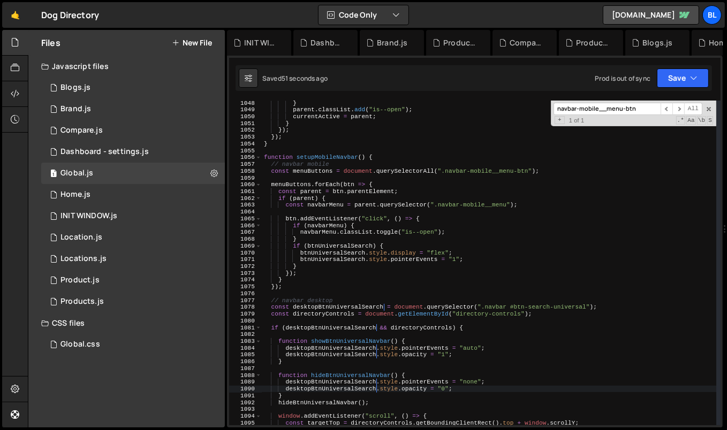
scroll to position [7133, 0]
click at [474, 310] on div "} parent . classList . add ( "is--open" ) ; currentActive = parent ; } }) ; }) …" at bounding box center [489, 269] width 455 height 339
type textarea "const desktopBtnUniversalSearch = document.querySelector(".navbar #btn-search-u…"
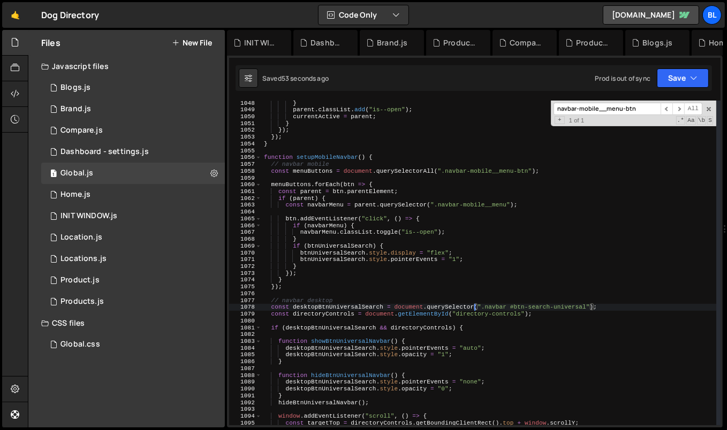
click at [360, 293] on div "} parent . classList . add ( "is--open" ) ; currentActive = parent ; } }) ; }) …" at bounding box center [489, 269] width 455 height 339
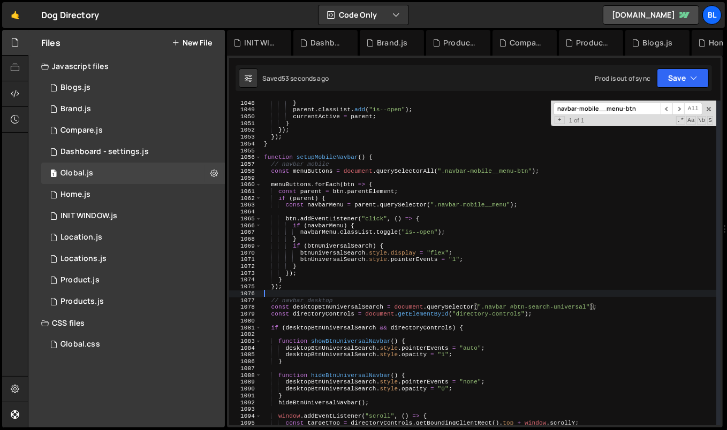
scroll to position [0, 0]
click at [269, 309] on div "} parent . classList . add ( "is--open" ) ; currentActive = parent ; } }) ; }) …" at bounding box center [489, 269] width 455 height 339
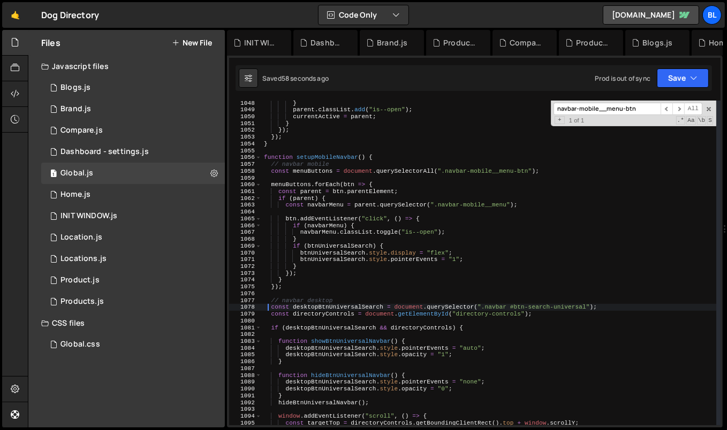
click at [604, 308] on div "} parent . classList . add ( "is--open" ) ; currentActive = parent ; } }) ; }) …" at bounding box center [489, 269] width 455 height 339
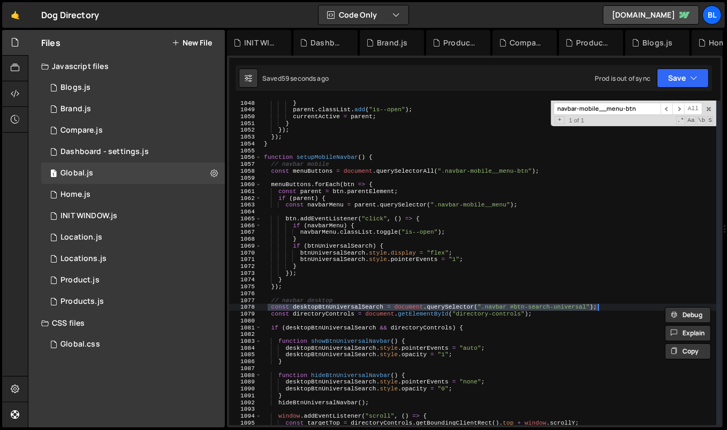
click at [478, 263] on div "} parent . classList . add ( "is--open" ) ; currentActive = parent ; } }) ; }) …" at bounding box center [489, 269] width 455 height 339
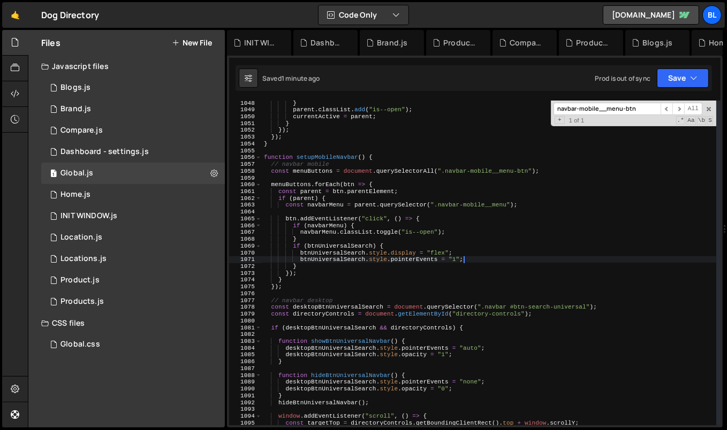
click at [451, 229] on div "} parent . classList . add ( "is--open" ) ; currentActive = parent ; } }) ; }) …" at bounding box center [489, 269] width 455 height 339
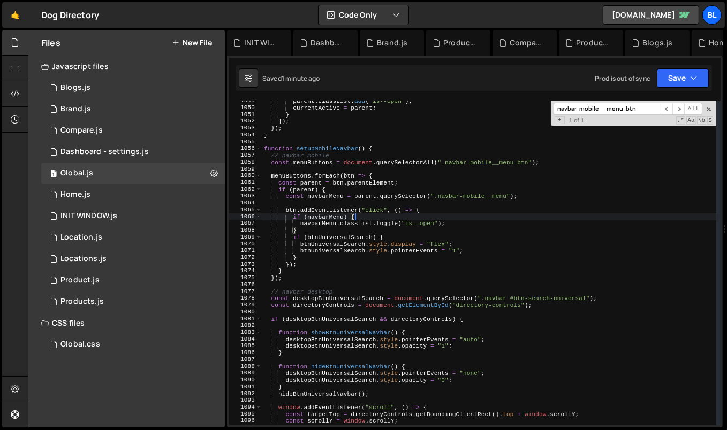
scroll to position [7141, 0]
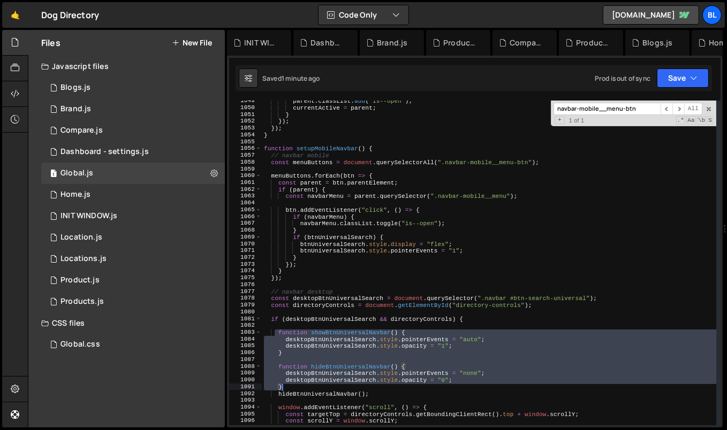
type textarea "desktopBtnUniversalSearch.style.opacity = "0"; }"
drag, startPoint x: 275, startPoint y: 331, endPoint x: 305, endPoint y: 388, distance: 64.2
click at [305, 388] on div "parent . classList . add ( "is--open" ) ; currentActive = parent ; } }) ; }) ; …" at bounding box center [489, 267] width 455 height 339
click at [366, 202] on div "parent . classList . add ( "is--open" ) ; currentActive = parent ; } }) ; }) ; …" at bounding box center [489, 267] width 455 height 339
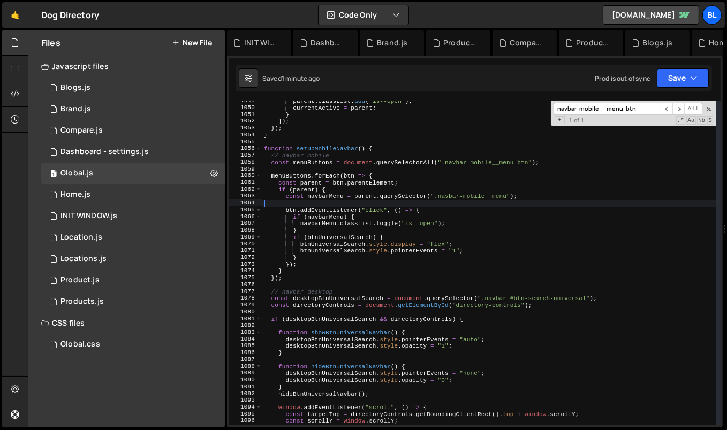
click at [377, 187] on div "parent . classList . add ( "is--open" ) ; currentActive = parent ; } }) ; }) ; …" at bounding box center [489, 267] width 455 height 339
type textarea "if (parent) {"
click at [364, 202] on div "parent . classList . add ( "is--open" ) ; currentActive = parent ; } }) ; }) ; …" at bounding box center [489, 267] width 455 height 339
click at [393, 165] on div "parent . classList . add ( "is--open" ) ; currentActive = parent ; } }) ; }) ; …" at bounding box center [489, 267] width 455 height 339
click at [295, 278] on div "parent . classList . add ( "is--open" ) ; currentActive = parent ; } }) ; }) ; …" at bounding box center [489, 267] width 455 height 339
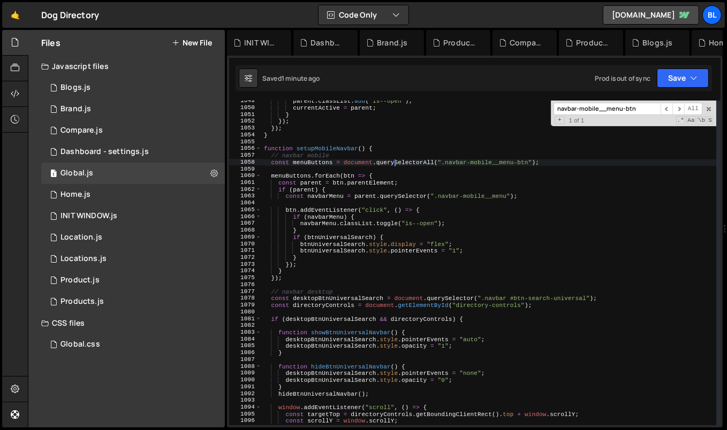
type textarea "});"
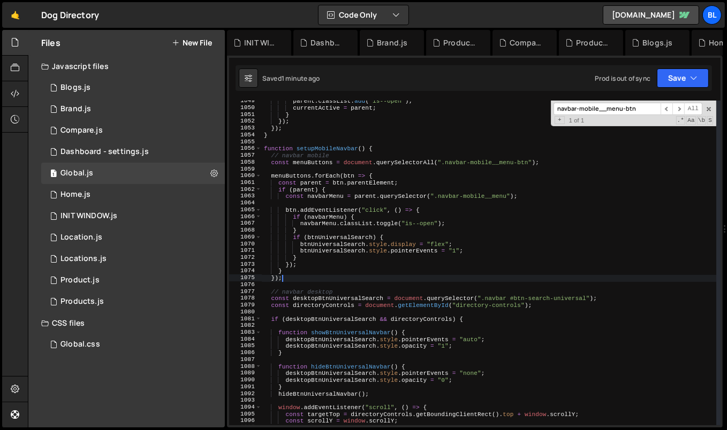
click at [316, 167] on div "parent . classList . add ( "is--open" ) ; currentActive = parent ; } }) ; }) ; …" at bounding box center [489, 267] width 455 height 339
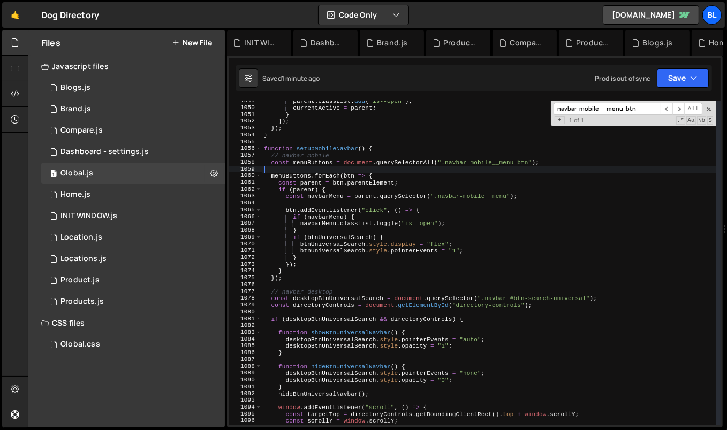
click at [316, 167] on div "parent . classList . add ( "is--open" ) ; currentActive = parent ; } }) ; }) ; …" at bounding box center [489, 267] width 455 height 339
click at [320, 162] on div "parent . classList . add ( "is--open" ) ; currentActive = parent ; } }) ; }) ; …" at bounding box center [489, 267] width 455 height 339
type textarea "const menuButtons = document.querySelectorAll(".navbar-mobile__menu-btn");"
click at [320, 162] on div "parent . classList . add ( "is--open" ) ; currentActive = parent ; } }) ; }) ; …" at bounding box center [489, 267] width 455 height 339
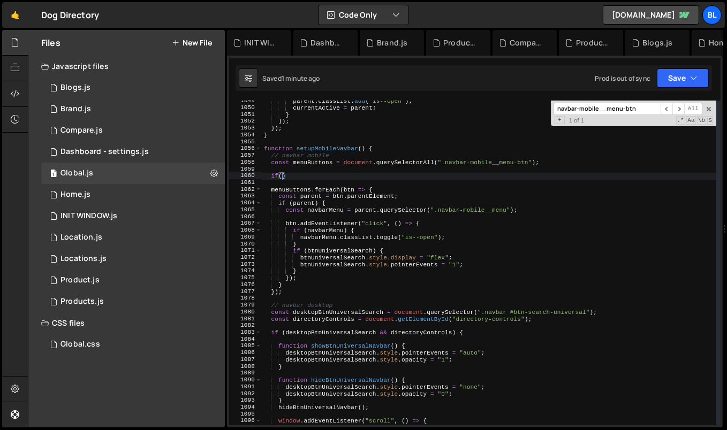
paste textarea "menuButtons)"
type textarea "if(menuButtons.length){"
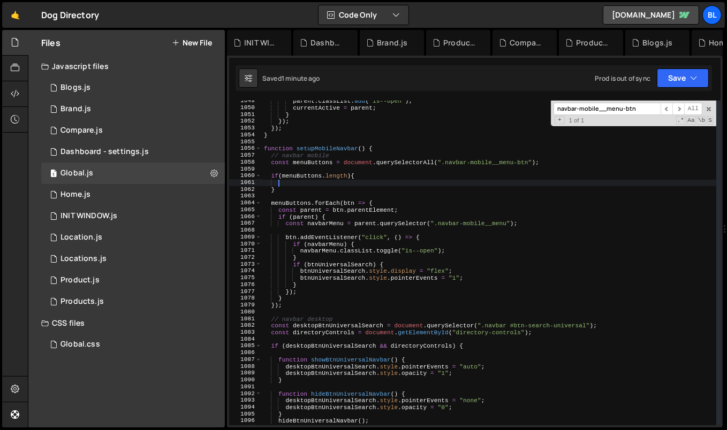
scroll to position [0, 0]
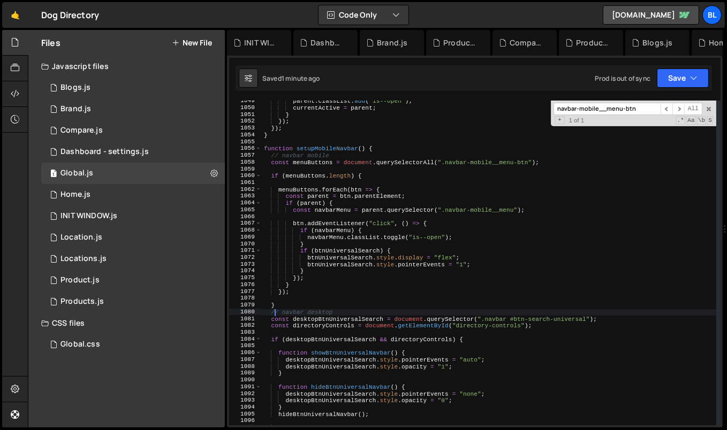
click at [309, 279] on div "parent . classList . add ( "is--open" ) ; currentActive = parent ; } }) ; }) ; …" at bounding box center [489, 267] width 455 height 339
drag, startPoint x: 266, startPoint y: 319, endPoint x: 618, endPoint y: 316, distance: 351.6
click at [618, 316] on div "parent . classList . add ( "is--open" ) ; currentActive = parent ; } }) ; }) ; …" at bounding box center [489, 267] width 455 height 339
click at [377, 188] on div "parent . classList . add ( "is--open" ) ; currentActive = parent ; } }) ; }) ; …" at bounding box center [489, 267] width 455 height 339
type textarea "menuButtons.forEach(btn => {"
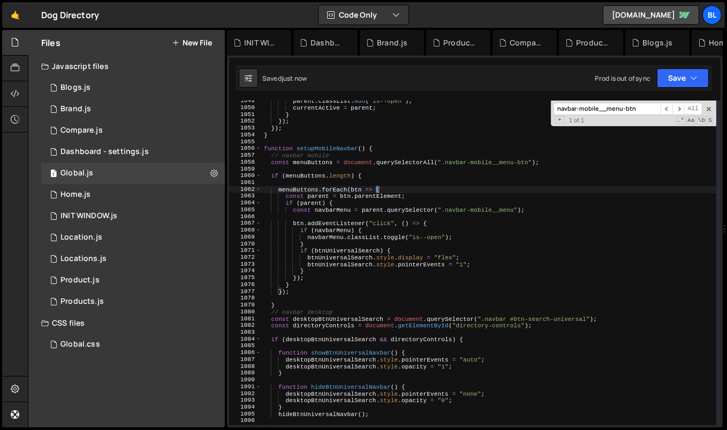
click at [366, 180] on div "parent . classList . add ( "is--open" ) ; currentActive = parent ; } }) ; }) ; …" at bounding box center [489, 267] width 455 height 339
click at [375, 179] on div "parent . classList . add ( "is--open" ) ; currentActive = parent ; } }) ; }) ; …" at bounding box center [489, 267] width 455 height 339
click at [368, 172] on div "parent . classList . add ( "is--open" ) ; currentActive = parent ; } }) ; }) ; …" at bounding box center [489, 267] width 455 height 339
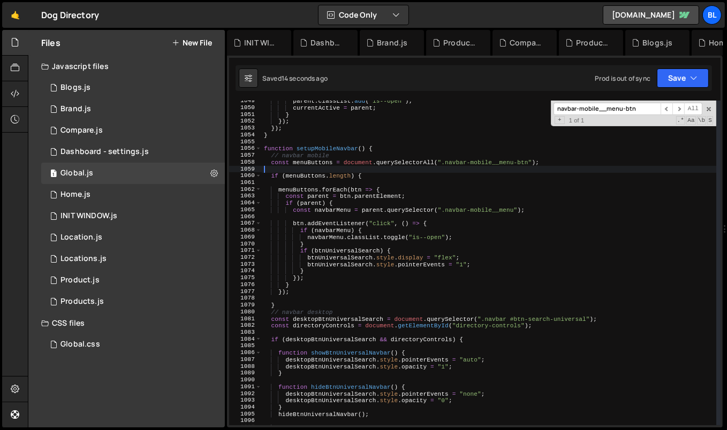
click at [367, 177] on div "parent . classList . add ( "is--open" ) ; currentActive = parent ; } }) ; }) ; …" at bounding box center [489, 267] width 455 height 339
type textarea "if (menuButtons.length) {"
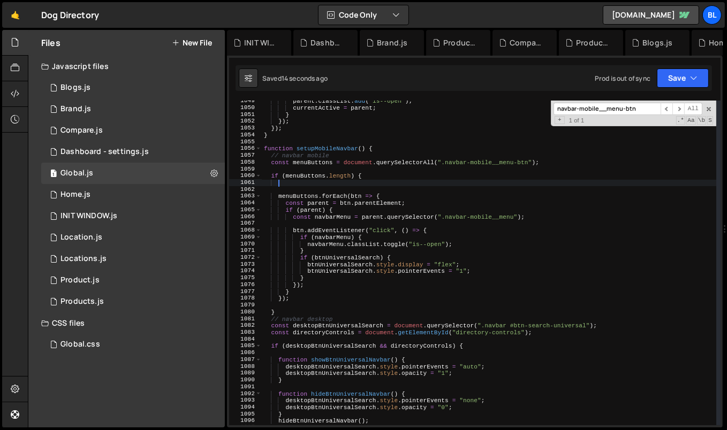
scroll to position [0, 1]
paste textarea "const desktopBtnUniversalSearch = document.querySelector(".navbar #btn-search-u…"
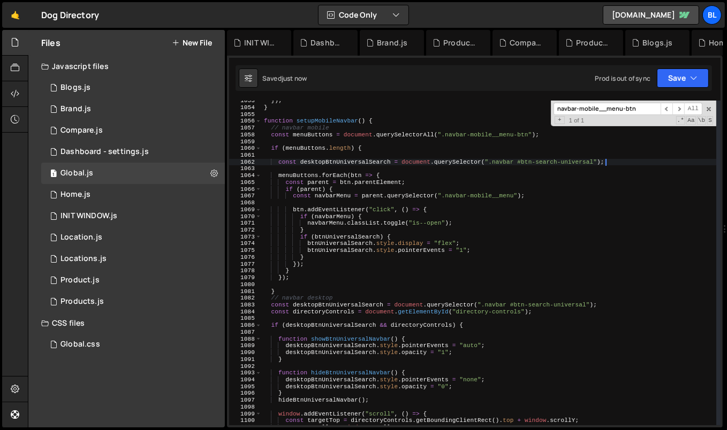
scroll to position [7169, 0]
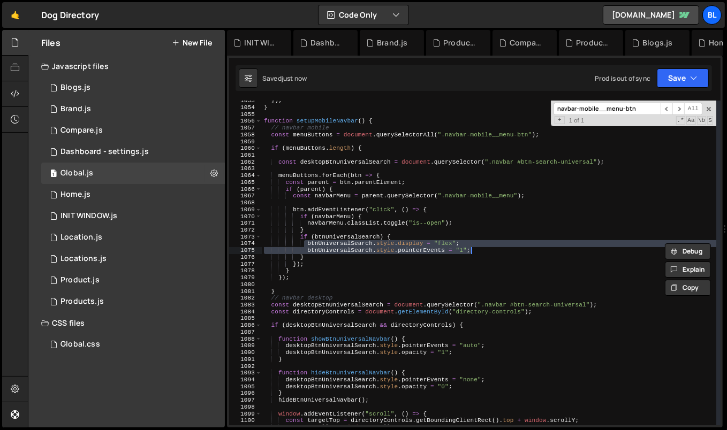
drag, startPoint x: 305, startPoint y: 246, endPoint x: 485, endPoint y: 250, distance: 180.4
click at [485, 250] on div "}) ; } function setupMobileNavbar ( ) { // navbar mobile const menuButtons = do…" at bounding box center [489, 266] width 455 height 339
click at [335, 262] on div "}) ; } function setupMobileNavbar ( ) { // navbar mobile const menuButtons = do…" at bounding box center [489, 266] width 455 height 339
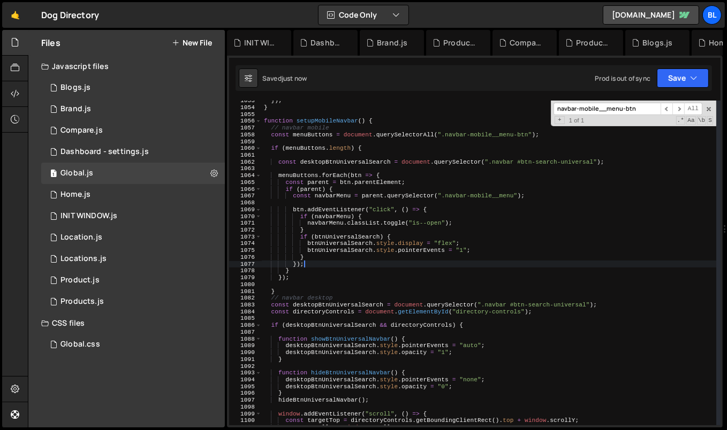
click at [329, 256] on div "}) ; } function setupMobileNavbar ( ) { // navbar mobile const menuButtons = do…" at bounding box center [489, 266] width 455 height 339
click at [330, 224] on div "}) ; } function setupMobileNavbar ( ) { // navbar mobile const menuButtons = do…" at bounding box center [489, 266] width 455 height 339
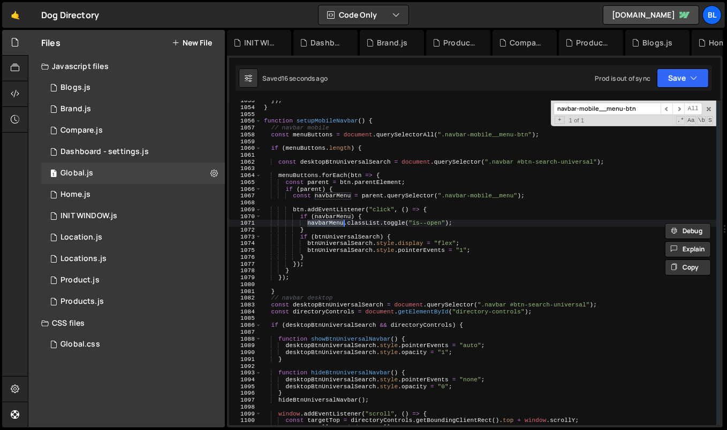
click at [358, 229] on div "}) ; } function setupMobileNavbar ( ) { // navbar mobile const menuButtons = do…" at bounding box center [489, 266] width 455 height 339
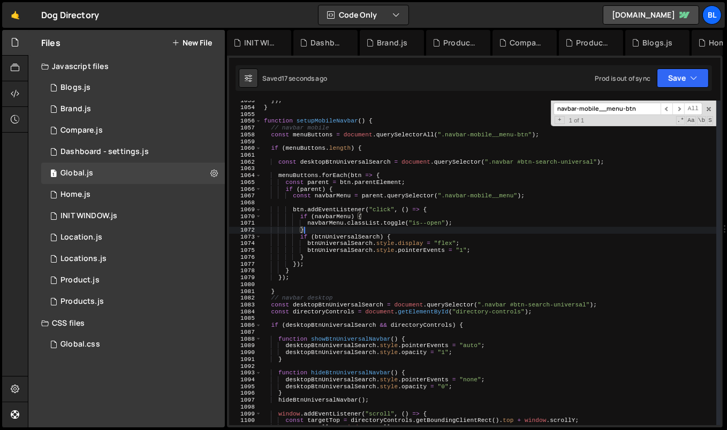
click at [341, 229] on div "}) ; } function setupMobileNavbar ( ) { // navbar mobile const menuButtons = do…" at bounding box center [489, 266] width 455 height 339
click at [340, 233] on div "}) ; } function setupMobileNavbar ( ) { // navbar mobile const menuButtons = do…" at bounding box center [489, 266] width 455 height 339
click at [341, 239] on div "}) ; } function setupMobileNavbar ( ) { // navbar mobile const menuButtons = do…" at bounding box center [489, 266] width 455 height 339
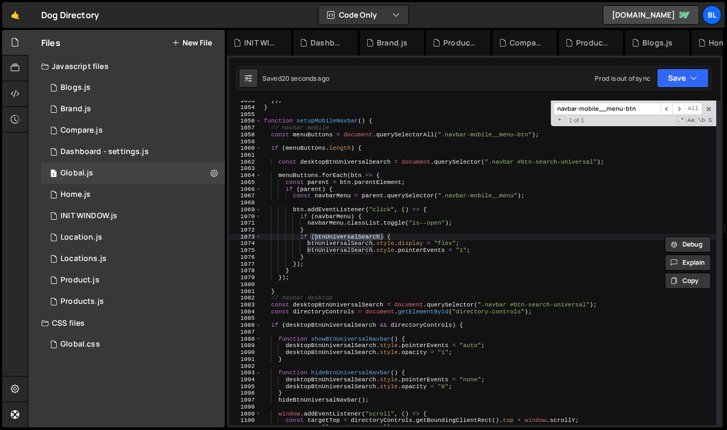
paste textarea "navbarMenu"
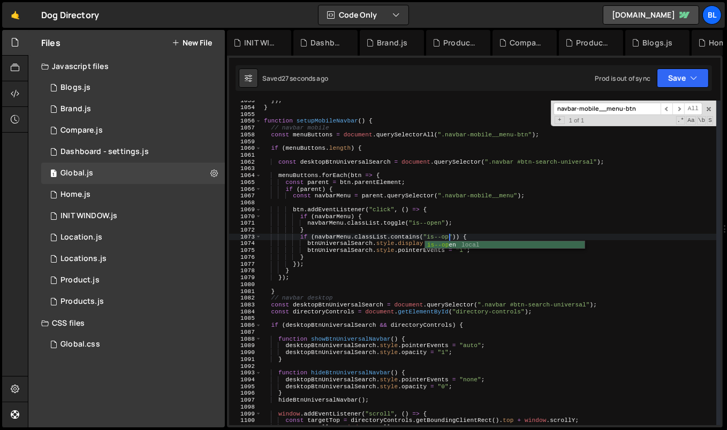
scroll to position [0, 17]
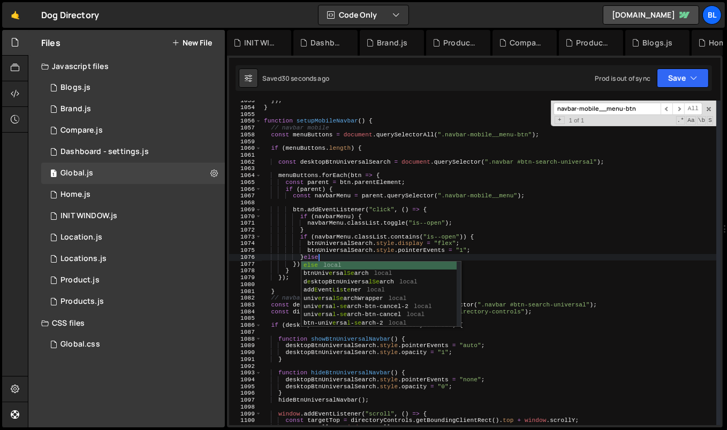
type textarea "}else{"
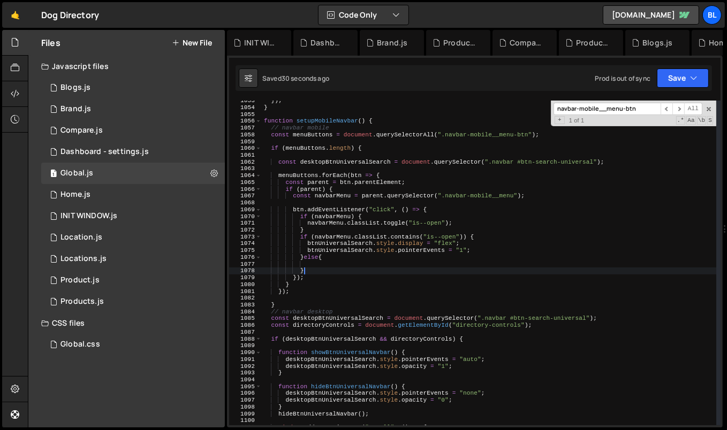
scroll to position [0, 3]
type textarea "}"
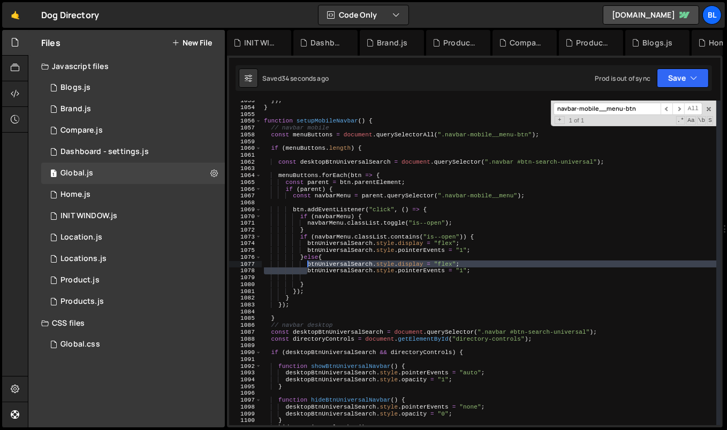
type textarea "btnUniversalSearch.style.pointerEvents = "1";"
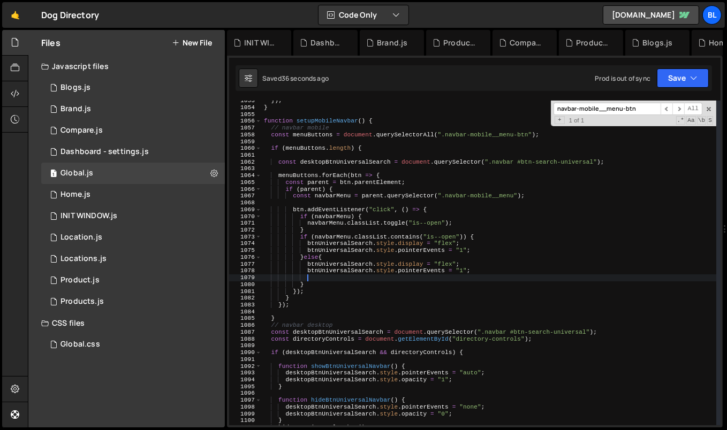
scroll to position [0, 0]
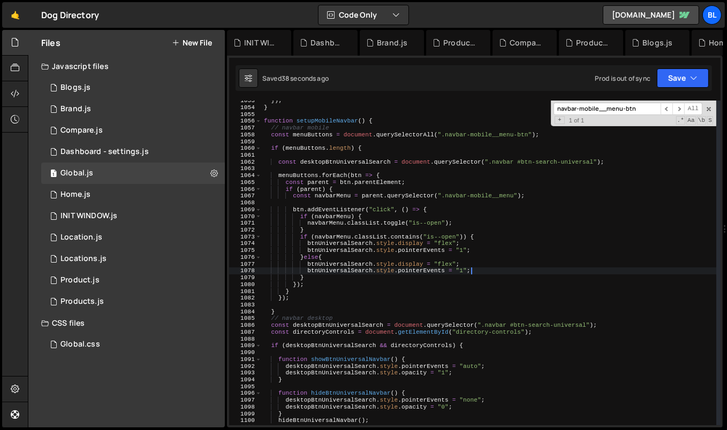
click at [452, 242] on div "}) ; } function setupMobileNavbar ( ) { // navbar mobile const menuButtons = do…" at bounding box center [489, 266] width 455 height 339
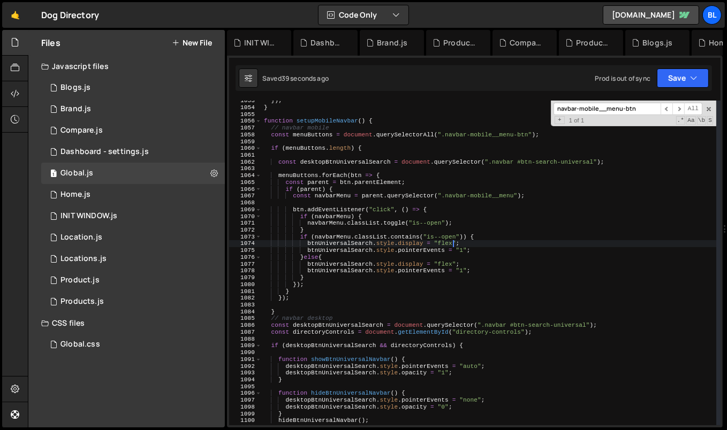
click at [459, 265] on div "}) ; } function setupMobileNavbar ( ) { // navbar mobile const menuButtons = do…" at bounding box center [489, 266] width 455 height 339
click at [449, 266] on div "}) ; } function setupMobileNavbar ( ) { // navbar mobile const menuButtons = do…" at bounding box center [489, 266] width 455 height 339
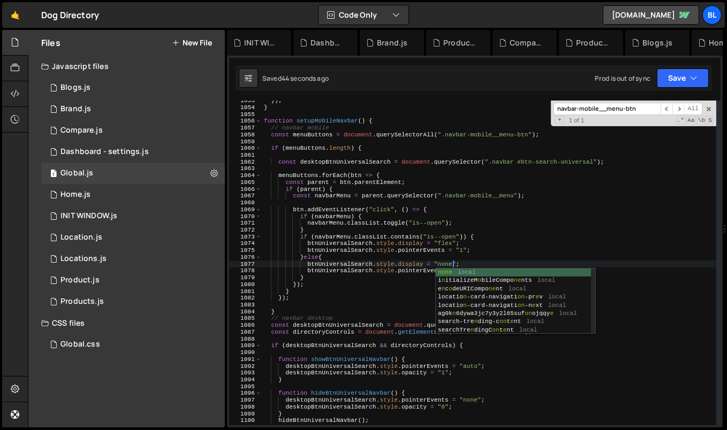
click at [472, 260] on div "}) ; } function setupMobileNavbar ( ) { // navbar mobile const menuButtons = do…" at bounding box center [489, 266] width 455 height 339
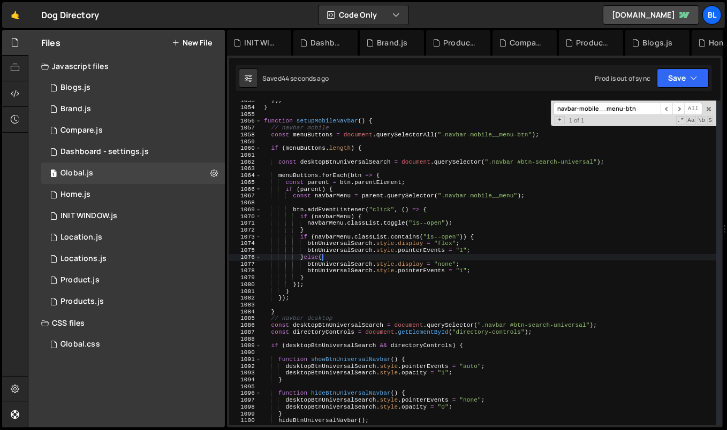
scroll to position [0, 4]
click at [463, 270] on div "}) ; } function setupMobileNavbar ( ) { // navbar mobile const menuButtons = do…" at bounding box center [489, 266] width 455 height 339
click at [430, 272] on div "}) ; } function setupMobileNavbar ( ) { // navbar mobile const menuButtons = do…" at bounding box center [489, 266] width 455 height 339
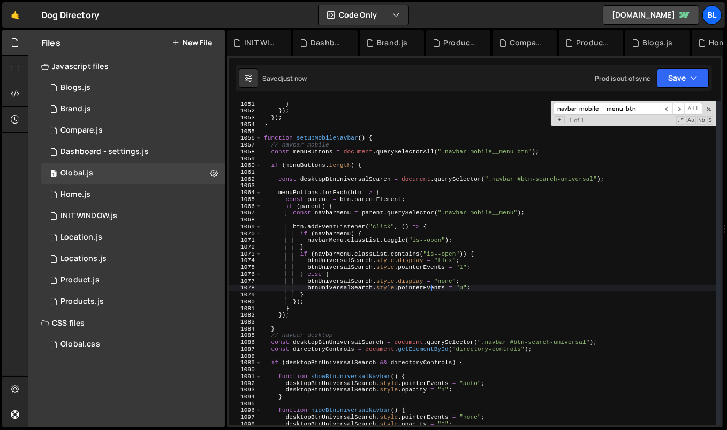
scroll to position [7152, 0]
click at [326, 248] on div "currentActive = parent ; } }) ; }) ; } function setupMobileNavbar ( ) { // navb…" at bounding box center [489, 263] width 455 height 339
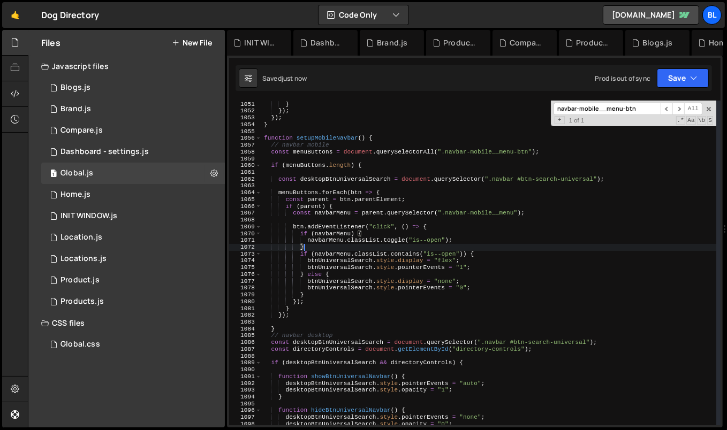
scroll to position [0, 3]
click at [326, 238] on div "currentActive = parent ; } }) ; }) ; } function setupMobileNavbar ( ) { // navb…" at bounding box center [489, 263] width 455 height 339
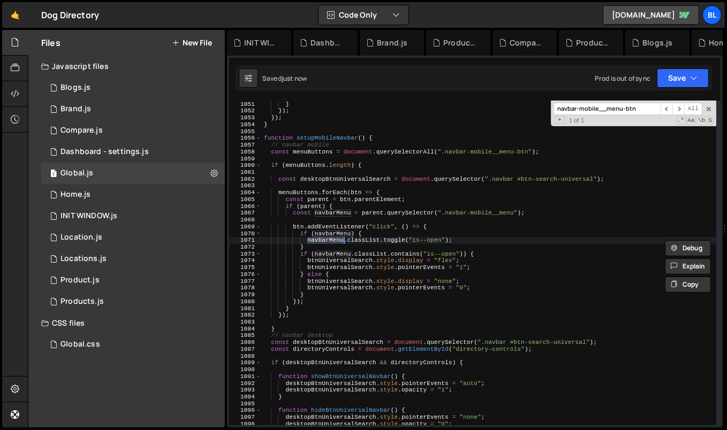
click at [309, 229] on div "currentActive = parent ; } }) ; }) ; } function setupMobileNavbar ( ) { // navb…" at bounding box center [489, 263] width 455 height 339
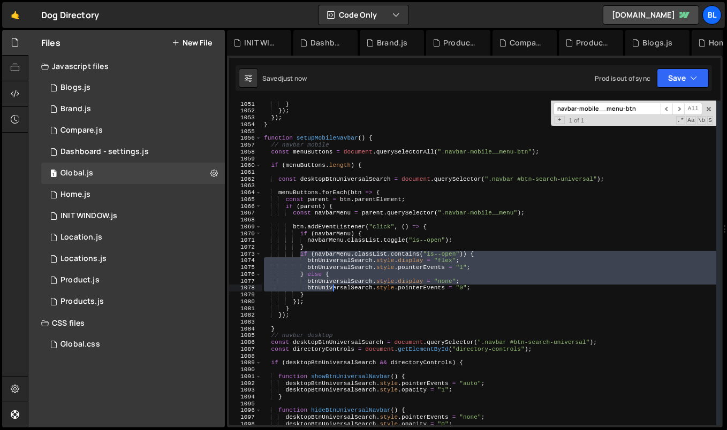
drag, startPoint x: 300, startPoint y: 253, endPoint x: 332, endPoint y: 290, distance: 49.3
click at [332, 290] on div "currentActive = parent ; } }) ; }) ; } function setupMobileNavbar ( ) { // navb…" at bounding box center [489, 263] width 455 height 339
click at [321, 294] on div "currentActive = parent ; } }) ; }) ; } function setupMobileNavbar ( ) { // navb…" at bounding box center [489, 263] width 455 height 339
type textarea "btnUniversalSearch.style.pointerEvents = "0"; }"
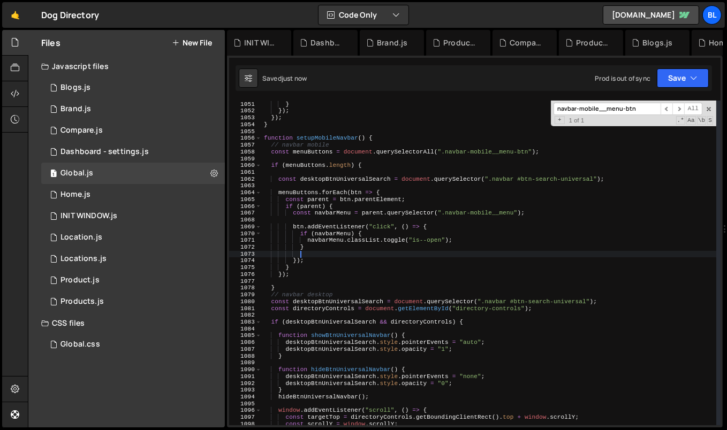
click at [454, 239] on div "currentActive = parent ; } }) ; }) ; } function setupMobileNavbar ( ) { // navb…" at bounding box center [489, 263] width 455 height 339
type textarea "navbarMenu.classList.toggle("is--open");"
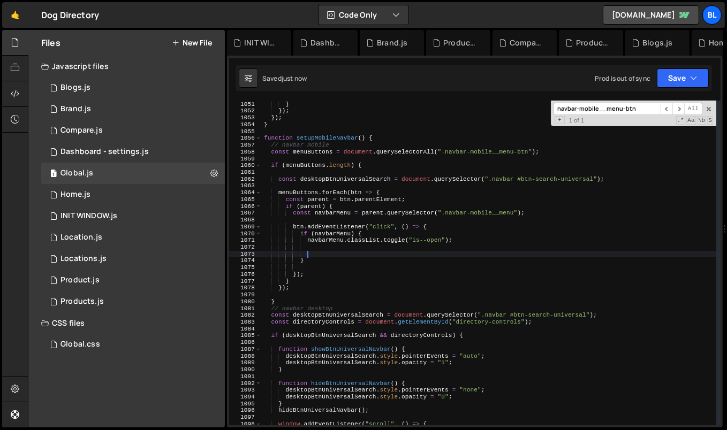
paste textarea "}"
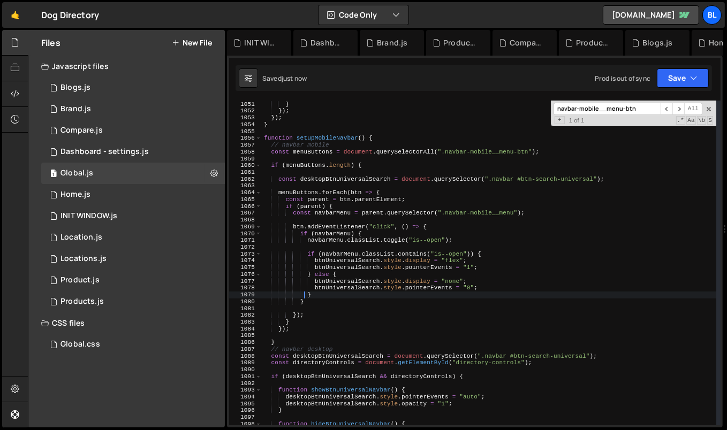
click at [345, 261] on div "currentActive = parent ; } }) ; }) ; } function setupMobileNavbar ( ) { // navb…" at bounding box center [489, 263] width 455 height 339
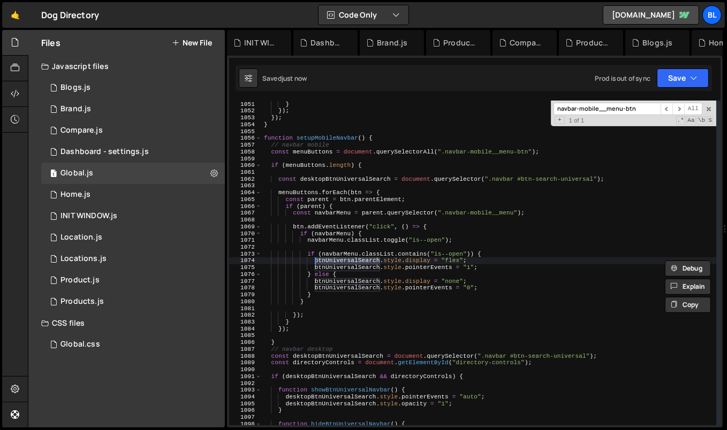
click at [393, 213] on div "currentActive = parent ; } }) ; }) ; } function setupMobileNavbar ( ) { // navb…" at bounding box center [489, 263] width 455 height 339
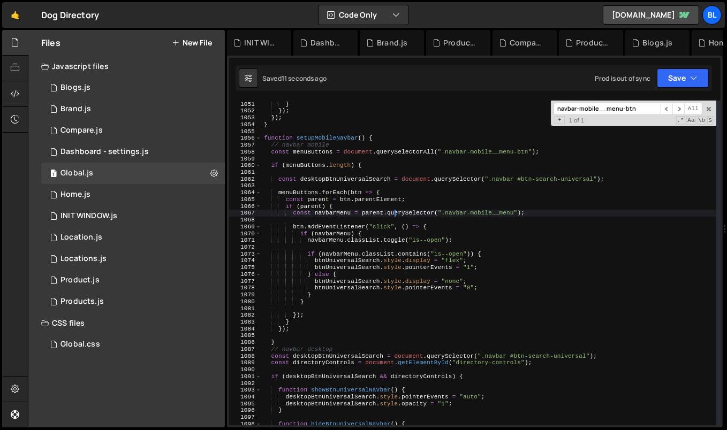
click at [406, 241] on div "currentActive = parent ; } }) ; }) ; } function setupMobileNavbar ( ) { // navb…" at bounding box center [489, 263] width 455 height 339
type textarea "navbarMenu.classList.toggle("is--open");"
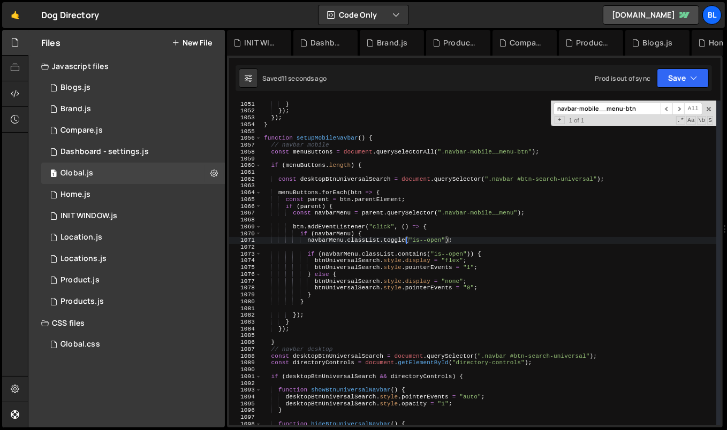
click at [450, 240] on div "currentActive = parent ; } }) ; }) ; } function setupMobileNavbar ( ) { // navb…" at bounding box center [489, 263] width 455 height 339
click at [458, 240] on div "currentActive = parent ; } }) ; }) ; } function setupMobileNavbar ( ) { // navb…" at bounding box center [489, 263] width 455 height 339
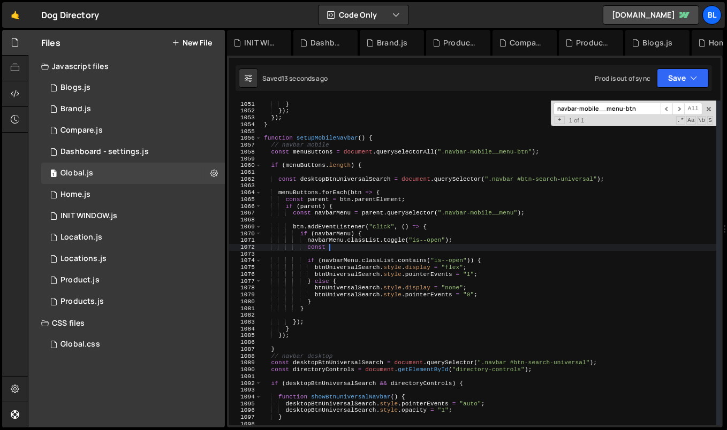
paste textarea "btnUniversalSearch"
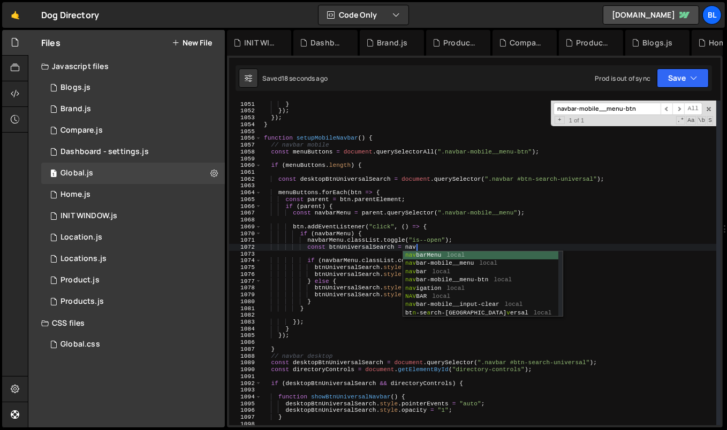
scroll to position [0, 12]
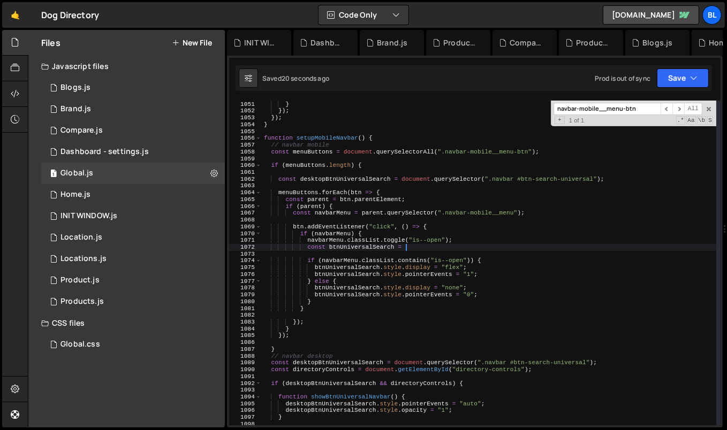
click at [342, 213] on div "currentActive = parent ; } }) ; }) ; } function setupMobileNavbar ( ) { // navb…" at bounding box center [489, 263] width 455 height 339
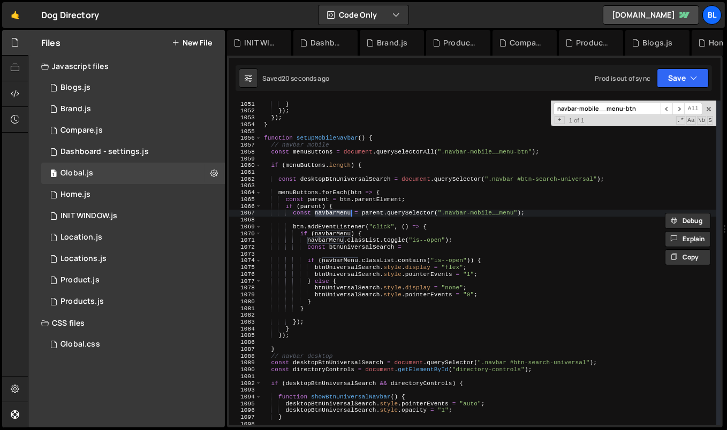
click at [416, 243] on div "currentActive = parent ; } }) ; }) ; } function setupMobileNavbar ( ) { // navb…" at bounding box center [489, 263] width 455 height 339
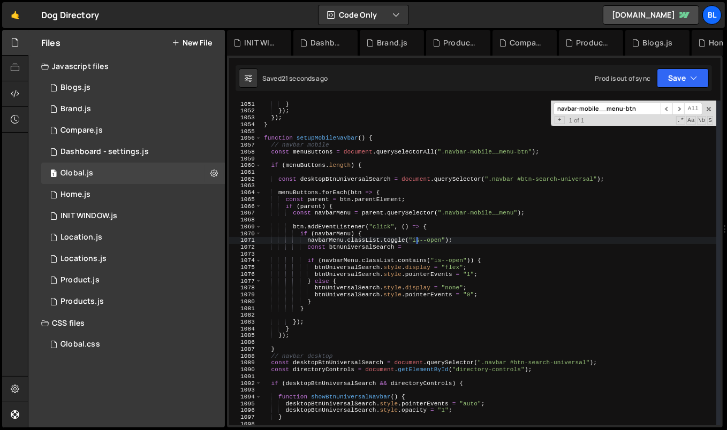
click at [416, 243] on div "currentActive = parent ; } }) ; }) ; } function setupMobileNavbar ( ) { // navb…" at bounding box center [489, 263] width 455 height 339
click at [414, 247] on div "currentActive = parent ; } }) ; }) ; } function setupMobileNavbar ( ) { // navb…" at bounding box center [489, 263] width 455 height 339
click at [378, 213] on div "currentActive = parent ; } }) ; }) ; } function setupMobileNavbar ( ) { // navb…" at bounding box center [489, 263] width 455 height 339
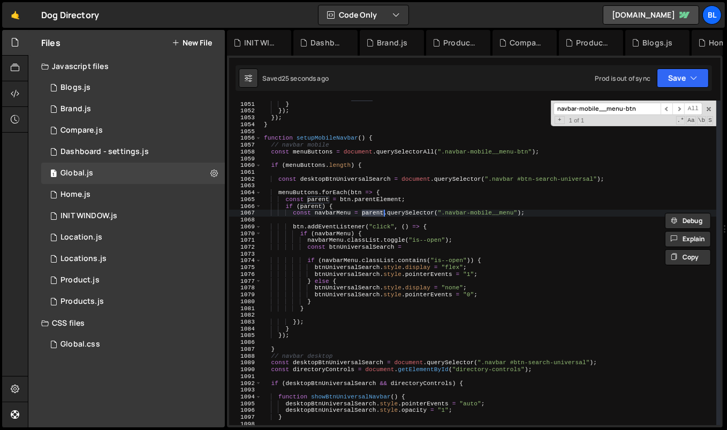
click at [389, 208] on div "currentActive = parent ; } }) ; }) ; } function setupMobileNavbar ( ) { // navb…" at bounding box center [489, 263] width 455 height 339
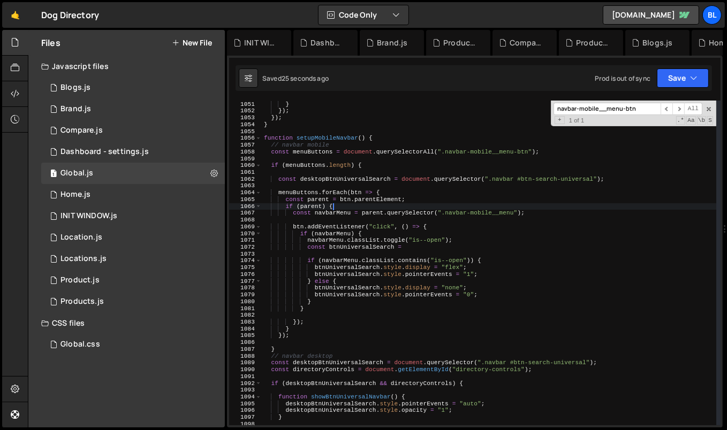
scroll to position [0, 5]
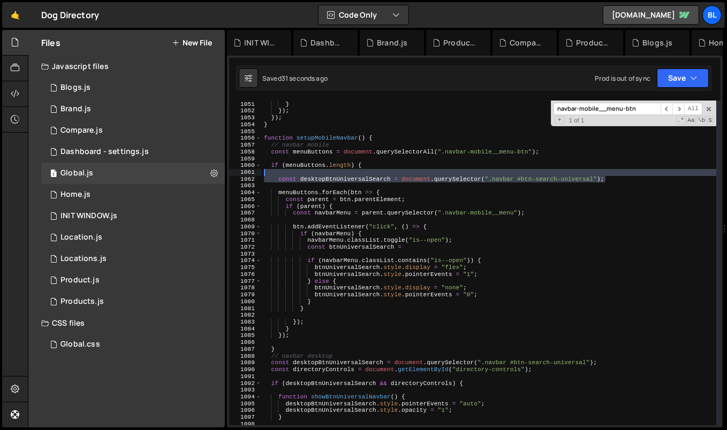
drag, startPoint x: 615, startPoint y: 181, endPoint x: 609, endPoint y: 169, distance: 13.7
click at [609, 169] on div "currentActive = parent ; } }) ; }) ; } function setupMobileNavbar ( ) { // navb…" at bounding box center [489, 263] width 455 height 339
click at [504, 180] on div "currentActive = parent ; } }) ; }) ; } function setupMobileNavbar ( ) { // navb…" at bounding box center [489, 263] width 455 height 339
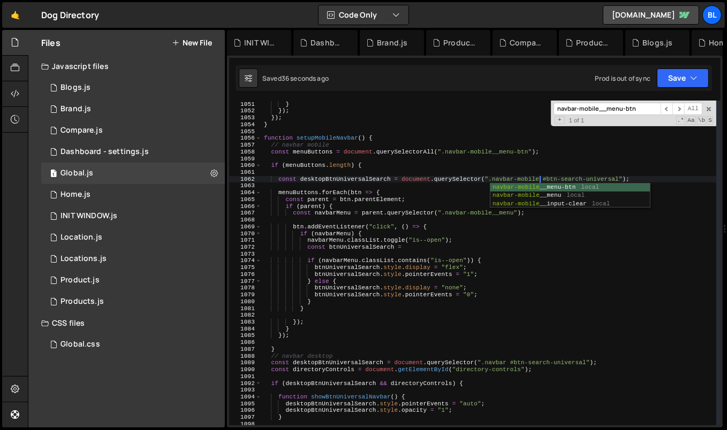
click at [486, 148] on div "currentActive = parent ; } }) ; }) ; } function setupMobileNavbar ( ) { // navb…" at bounding box center [489, 263] width 455 height 339
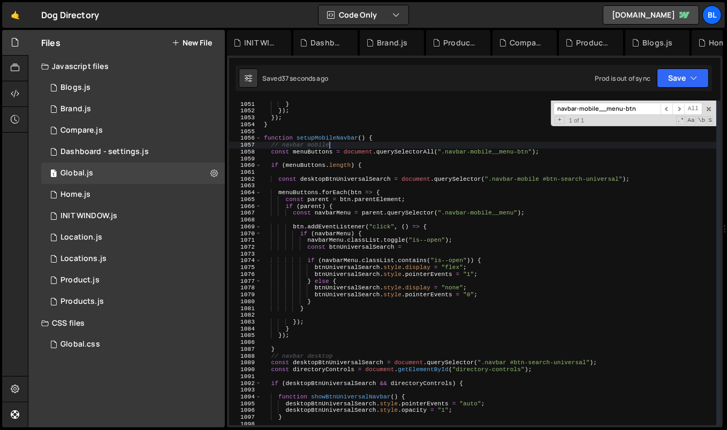
click at [324, 178] on div "currentActive = parent ; } }) ; }) ; } function setupMobileNavbar ( ) { // navb…" at bounding box center [489, 263] width 455 height 339
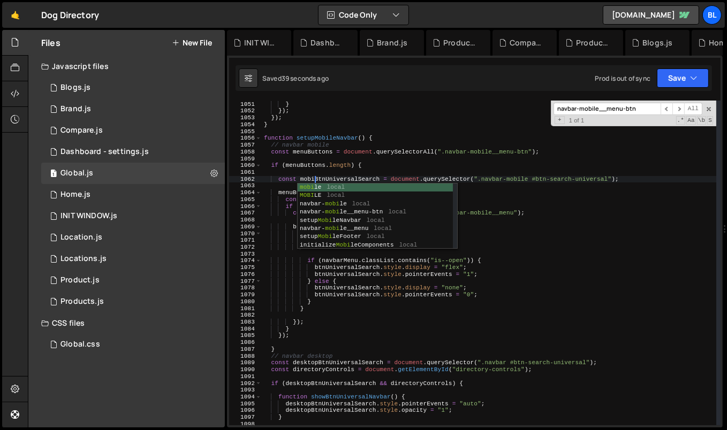
scroll to position [0, 5]
click at [343, 179] on div "currentActive = parent ; } }) ; }) ; } function setupMobileNavbar ( ) { // navb…" at bounding box center [489, 263] width 455 height 339
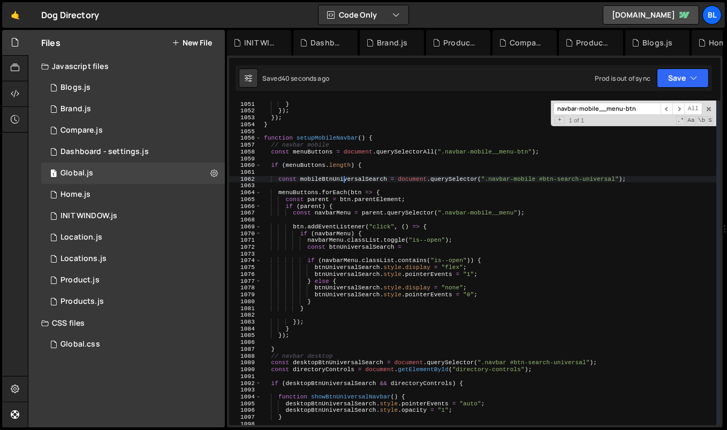
click at [343, 179] on div "currentActive = parent ; } }) ; }) ; } function setupMobileNavbar ( ) { // navb…" at bounding box center [489, 263] width 455 height 339
click at [342, 267] on div "currentActive = parent ; } }) ; }) ; } function setupMobileNavbar ( ) { // navb…" at bounding box center [489, 263] width 455 height 339
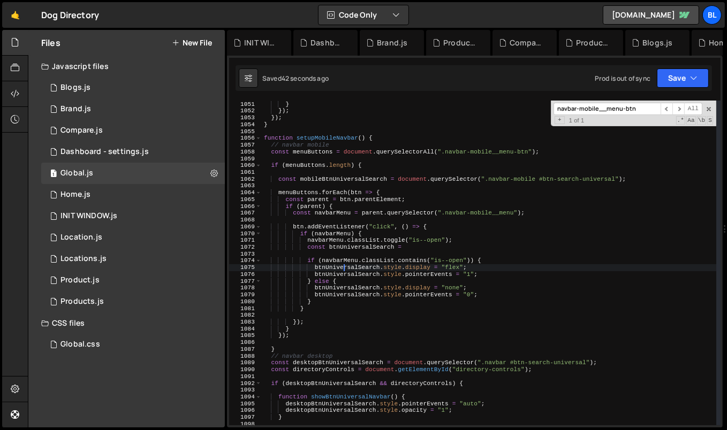
click at [342, 267] on div "currentActive = parent ; } }) ; }) ; } function setupMobileNavbar ( ) { // navb…" at bounding box center [489, 263] width 455 height 339
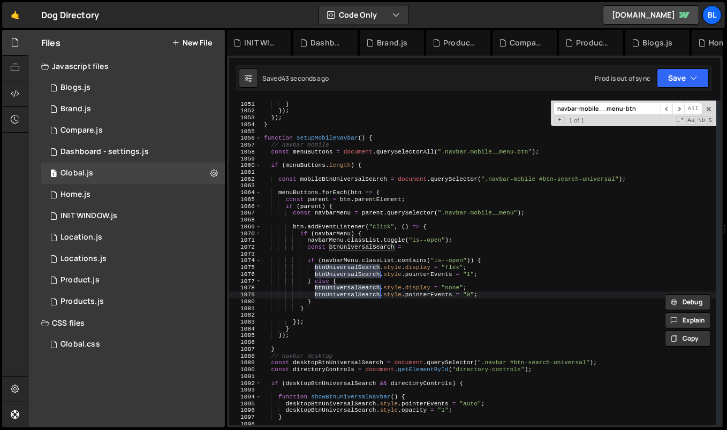
paste textarea "mobileB"
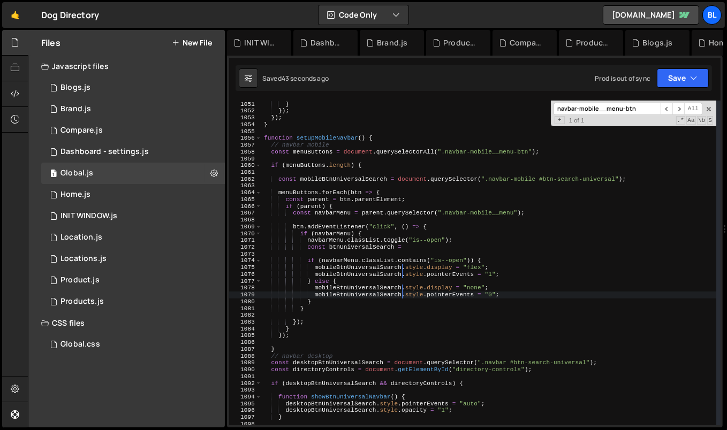
click at [376, 262] on div "currentActive = parent ; } }) ; }) ; } function setupMobileNavbar ( ) { // navb…" at bounding box center [489, 263] width 455 height 339
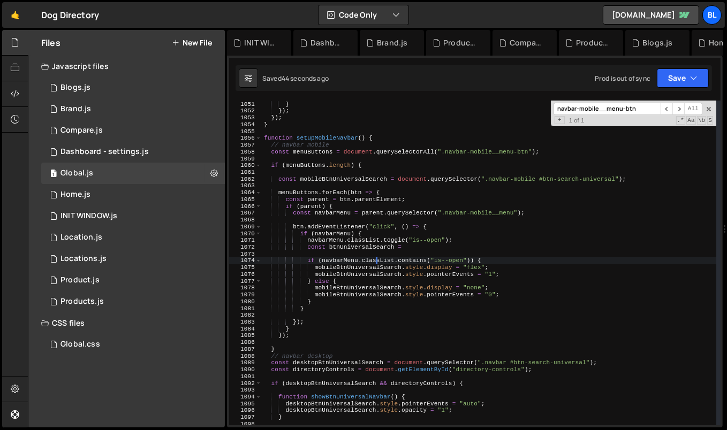
click at [366, 270] on div "currentActive = parent ; } }) ; }) ; } function setupMobileNavbar ( ) { // navb…" at bounding box center [489, 263] width 455 height 339
type textarea "mobileBtnUniversalSearch.style.display = "flex";"
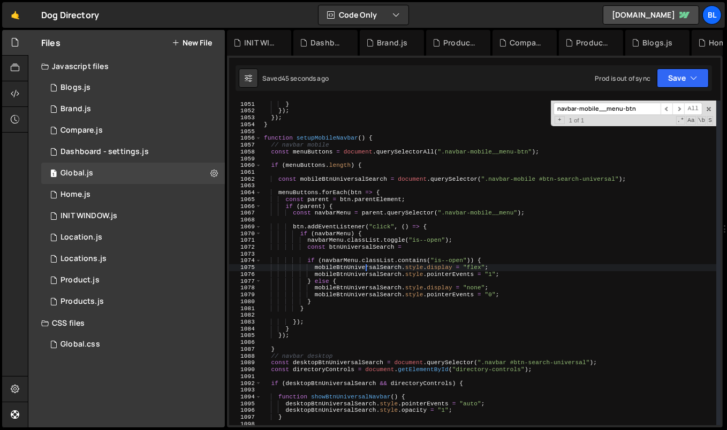
click at [403, 252] on div "currentActive = parent ; } }) ; }) ; } function setupMobileNavbar ( ) { // navb…" at bounding box center [489, 263] width 455 height 339
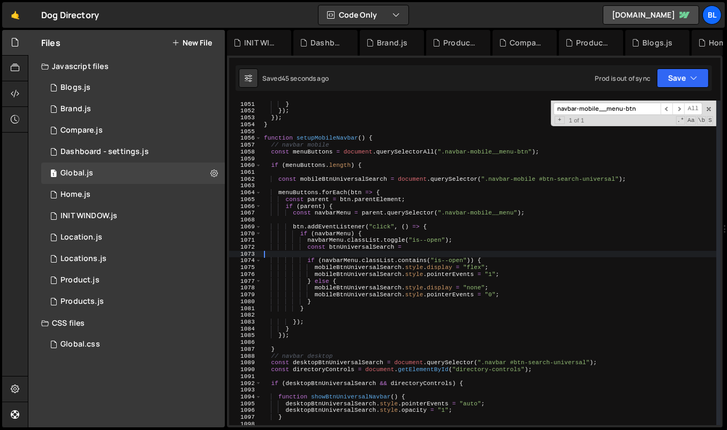
click at [412, 249] on div "currentActive = parent ; } }) ; }) ; } function setupMobileNavbar ( ) { // navb…" at bounding box center [489, 263] width 455 height 339
click at [461, 239] on div "currentActive = parent ; } }) ; }) ; } function setupMobileNavbar ( ) { // navb…" at bounding box center [489, 263] width 455 height 339
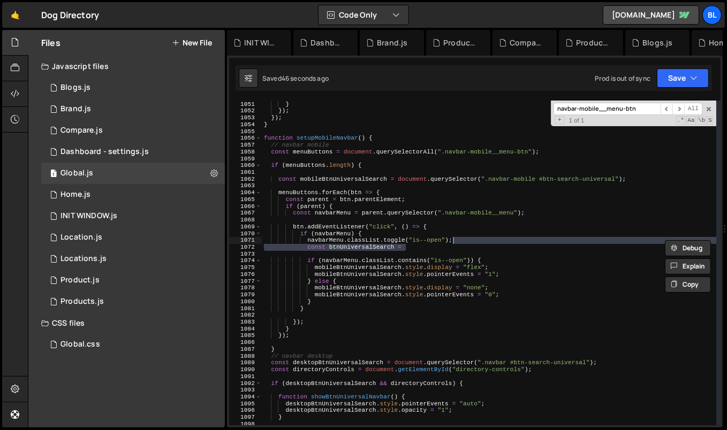
type textarea "navbarMenu.classList.toggle("is--open");"
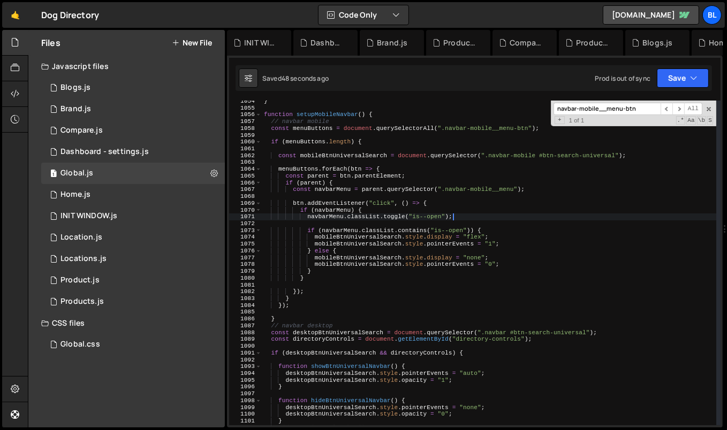
scroll to position [7175, 0]
click at [340, 313] on div "} function setupMobileNavbar ( ) { // navbar mobile const menuButtons = documen…" at bounding box center [489, 267] width 455 height 339
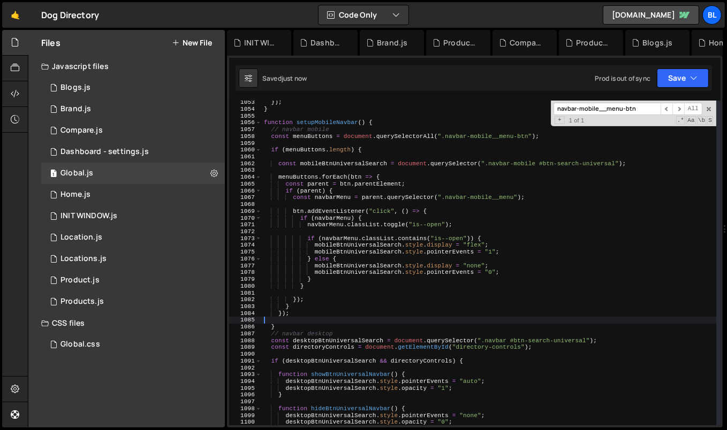
scroll to position [7167, 0]
click at [339, 330] on div "}) ; } function setupMobileNavbar ( ) { // navbar mobile const menuButtons = do…" at bounding box center [489, 268] width 455 height 339
click at [331, 126] on div "}) ; } function setupMobileNavbar ( ) { // navbar mobile const menuButtons = do…" at bounding box center [489, 268] width 455 height 339
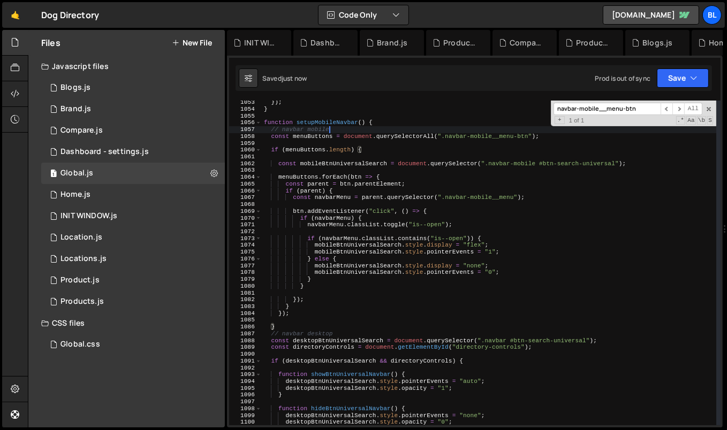
click at [331, 126] on div "}) ; } function setupMobileNavbar ( ) { // navbar mobile const menuButtons = do…" at bounding box center [489, 268] width 455 height 339
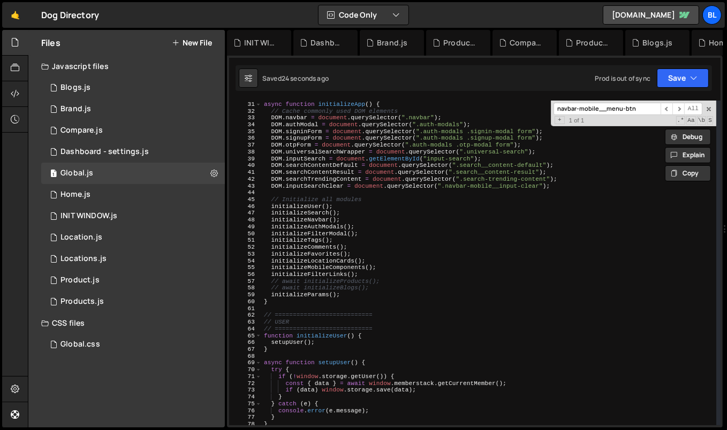
scroll to position [204, 0]
click at [337, 222] on div "async function initializeApp ( ) { // Cache commonly used DOM elements DOM . na…" at bounding box center [489, 263] width 455 height 339
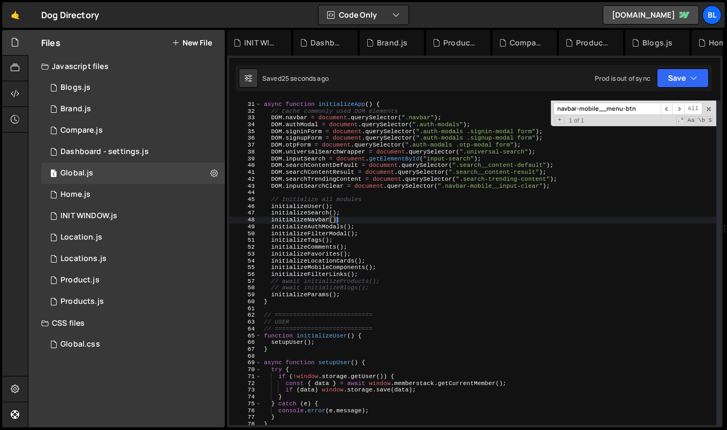
click at [320, 239] on div "async function initializeApp ( ) { // Cache commonly used DOM elements DOM . na…" at bounding box center [489, 263] width 455 height 339
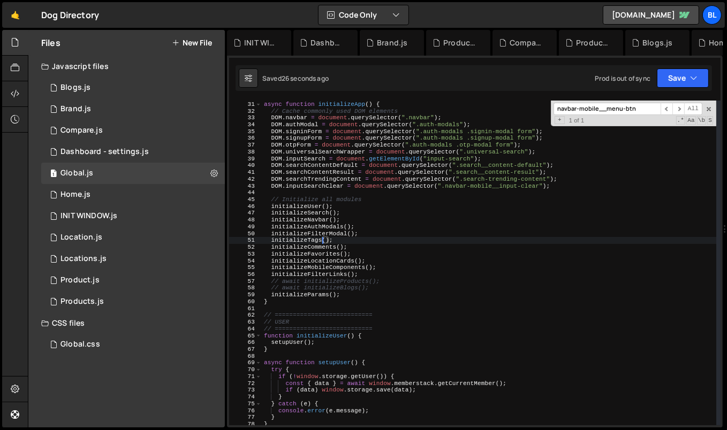
click at [328, 253] on div "async function initializeApp ( ) { // Cache commonly used DOM elements DOM . na…" at bounding box center [489, 263] width 455 height 339
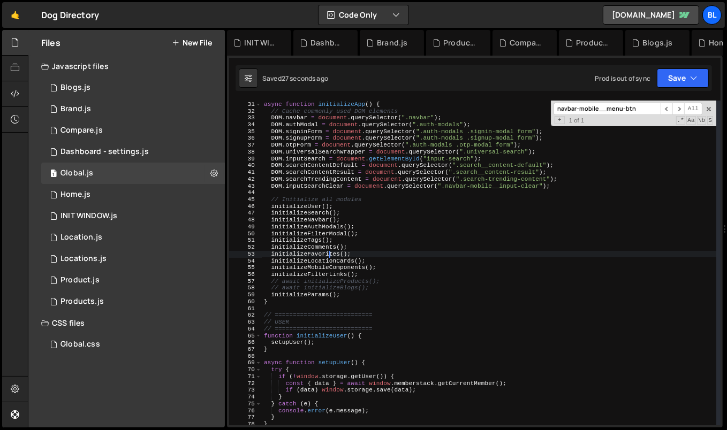
click at [320, 236] on div "async function initializeApp ( ) { // Cache commonly used DOM elements DOM . na…" at bounding box center [489, 263] width 455 height 339
click at [320, 226] on div "async function initializeApp ( ) { // Cache commonly used DOM elements DOM . na…" at bounding box center [489, 263] width 455 height 339
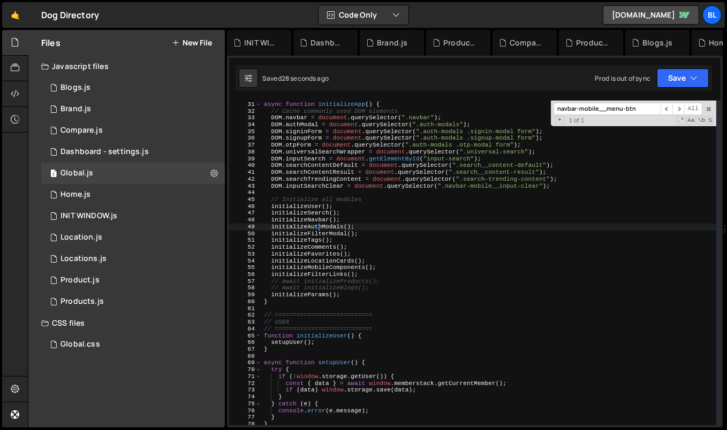
click at [320, 226] on div "async function initializeApp ( ) { // Cache commonly used DOM elements DOM . na…" at bounding box center [489, 263] width 455 height 339
click at [336, 233] on div "async function initializeApp ( ) { // Cache commonly used DOM elements DOM . na…" at bounding box center [489, 263] width 455 height 339
click at [320, 253] on div "async function initializeApp ( ) { // Cache commonly used DOM elements DOM . na…" at bounding box center [489, 263] width 455 height 339
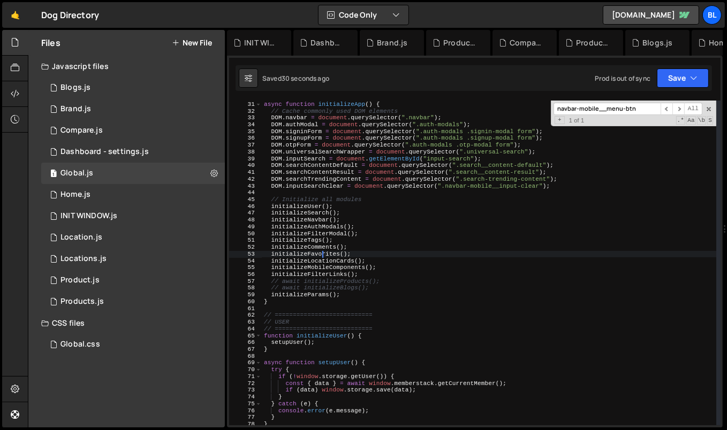
click at [313, 229] on div "async function initializeApp ( ) { // Cache commonly used DOM elements DOM . na…" at bounding box center [489, 263] width 455 height 339
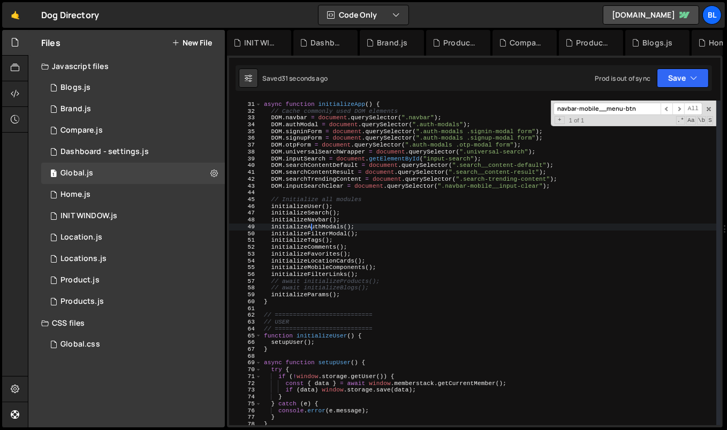
click at [313, 229] on div "async function initializeApp ( ) { // Cache commonly used DOM elements DOM . na…" at bounding box center [489, 263] width 455 height 339
click at [306, 221] on div "async function initializeApp ( ) { // Cache commonly used DOM elements DOM . na…" at bounding box center [489, 263] width 455 height 339
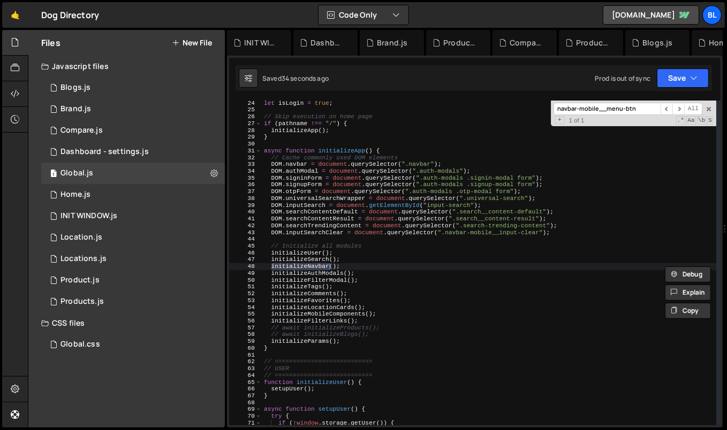
scroll to position [157, 0]
click at [301, 266] on div "let isLogin = true ; // Skip execution on home page if ( pathname !== "/" ) { i…" at bounding box center [489, 269] width 455 height 339
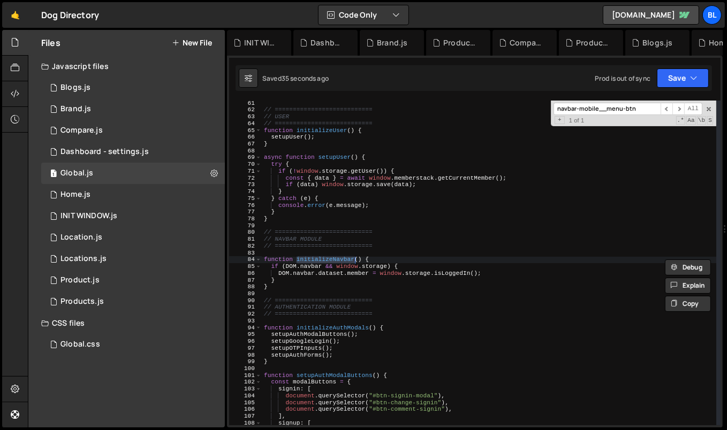
scroll to position [409, 0]
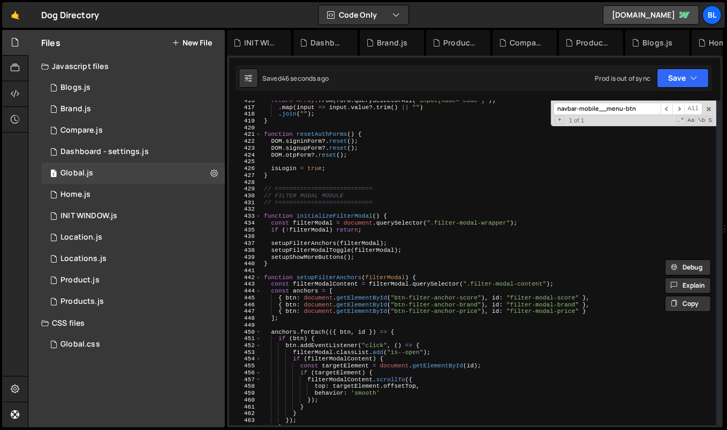
click at [383, 340] on div "return Array . from ( form . querySelectorAll ( "input[name='code']" )) . map (…" at bounding box center [489, 266] width 455 height 339
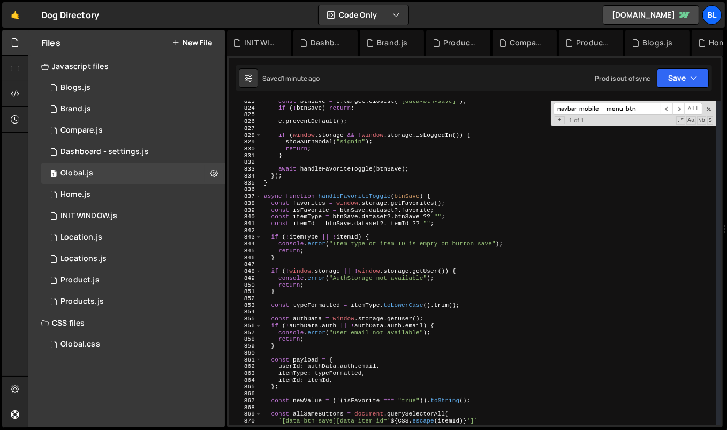
scroll to position [5603, 0]
click at [352, 195] on div "const btnSave = e . target . closest ( "[data-btn-save]" ) ; if ( ! btnSave ) r…" at bounding box center [489, 266] width 455 height 339
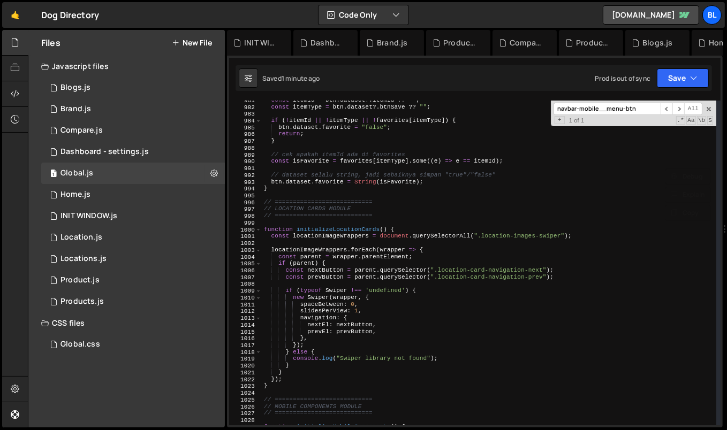
click at [371, 297] on div "const itemId = btn . dataset ?. itemId ?? "" ; const itemType = btn . dataset ?…" at bounding box center [489, 266] width 455 height 339
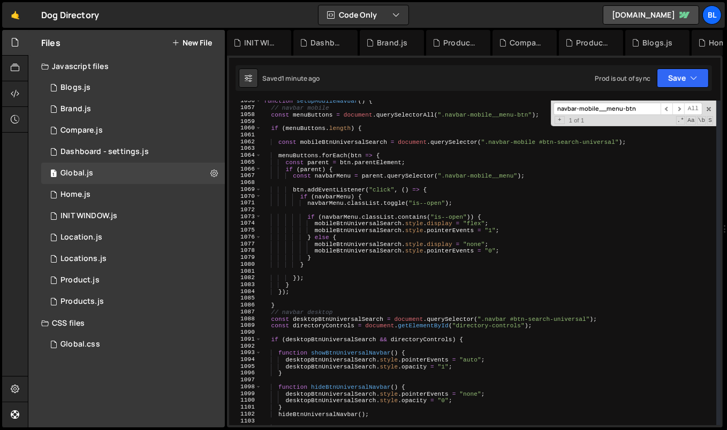
scroll to position [7147, 0]
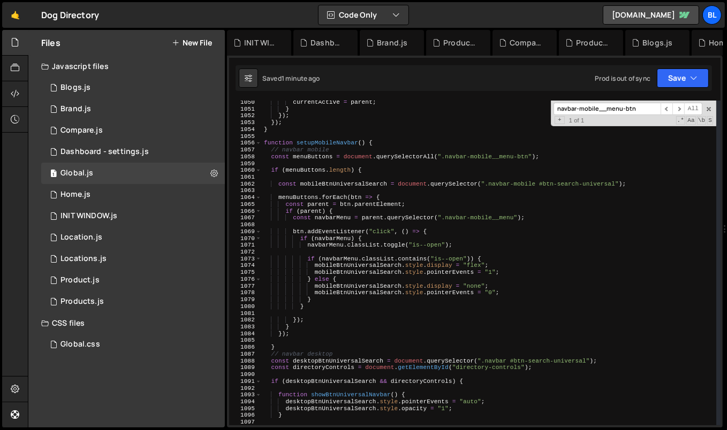
click at [330, 141] on div "currentActive = parent ; } }) ; }) ; } function setupMobileNavbar ( ) { // navb…" at bounding box center [489, 268] width 455 height 339
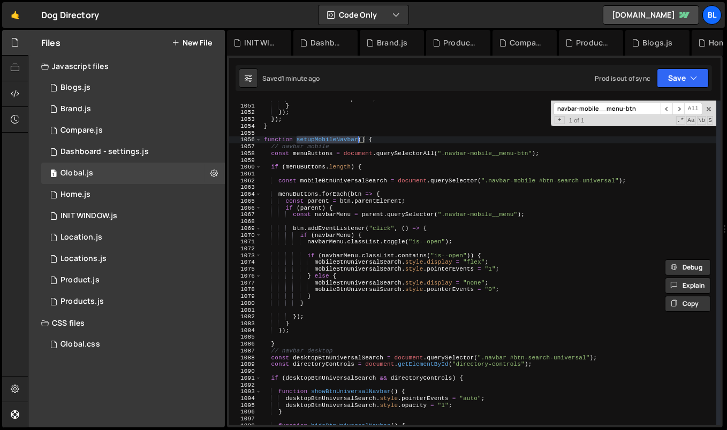
scroll to position [7151, 0]
click at [295, 341] on div "currentActive = parent ; } }) ; }) ; } function setupMobileNavbar ( ) { // navb…" at bounding box center [489, 264] width 455 height 339
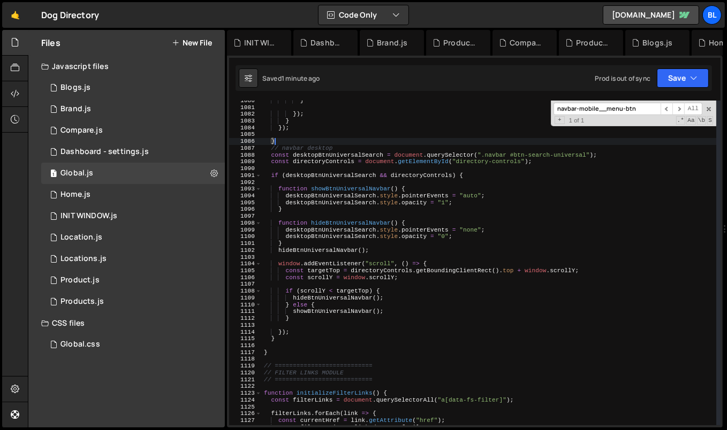
scroll to position [7376, 0]
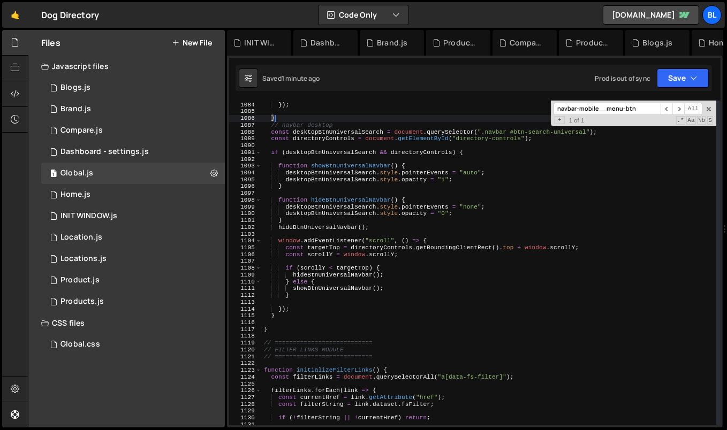
click at [292, 314] on div "} }) ; } // navbar desktop const desktopBtnUniversalSearch = document . querySe…" at bounding box center [489, 264] width 455 height 339
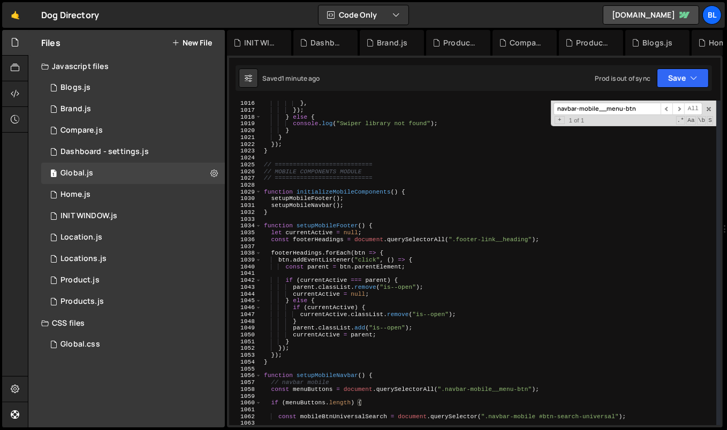
scroll to position [6904, 0]
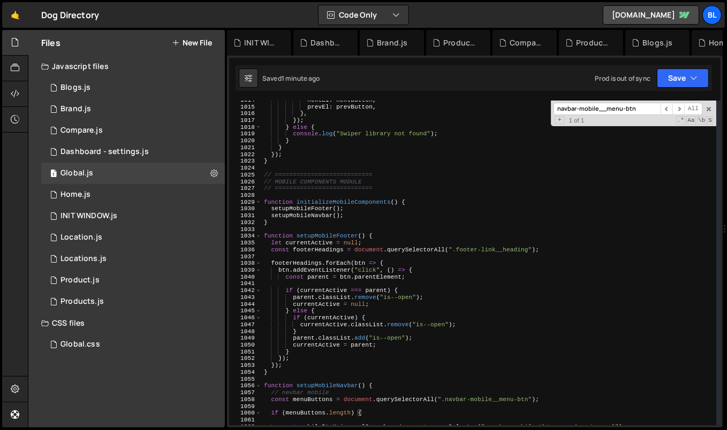
click at [333, 385] on div "nextEl : nextButton , prevEl : prevButton , } , }) ; } else { console . log ( "…" at bounding box center [489, 266] width 455 height 339
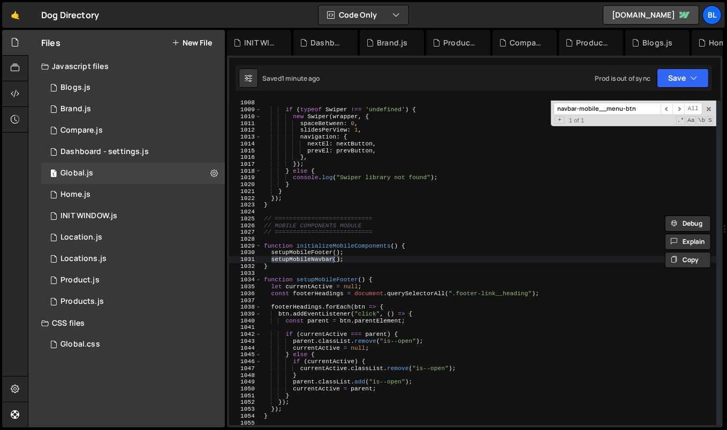
scroll to position [6854, 0]
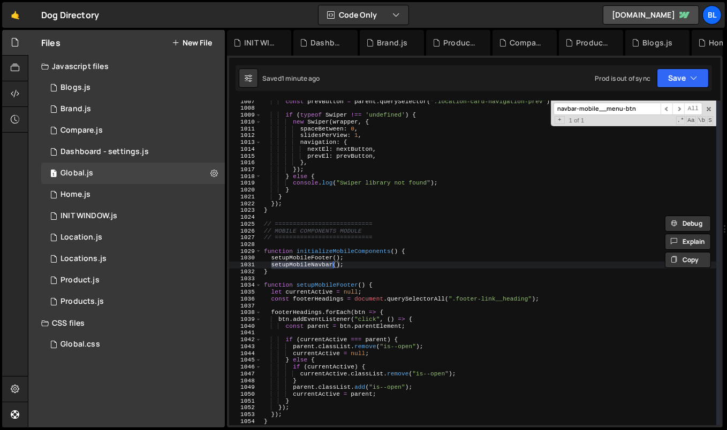
click at [356, 248] on div "const prevButton = parent . querySelector ( ".location-card-navigation-prev" ) …" at bounding box center [489, 267] width 455 height 339
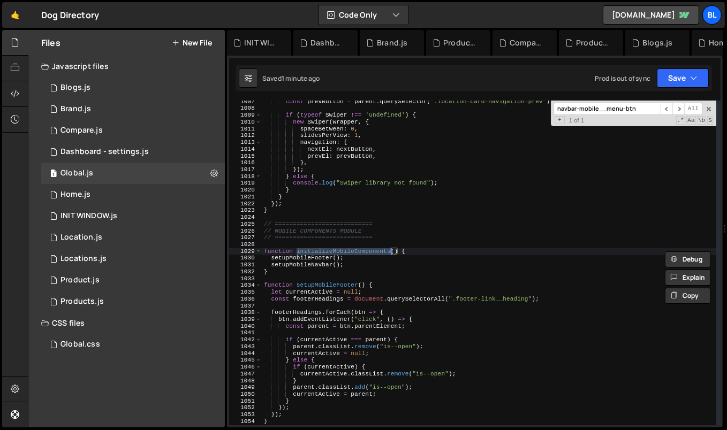
click at [356, 248] on div "const prevButton = parent . querySelector ( ".location-card-navigation-prev" ) …" at bounding box center [489, 267] width 455 height 339
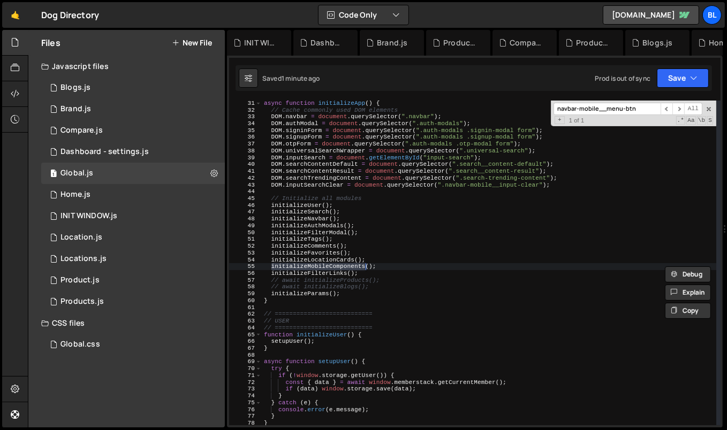
scroll to position [205, 0]
click at [329, 265] on div "async function initializeApp ( ) { // Cache commonly used DOM elements DOM . na…" at bounding box center [489, 269] width 455 height 339
click at [347, 270] on div "async function initializeApp ( ) { // Cache commonly used DOM elements DOM . na…" at bounding box center [489, 269] width 455 height 339
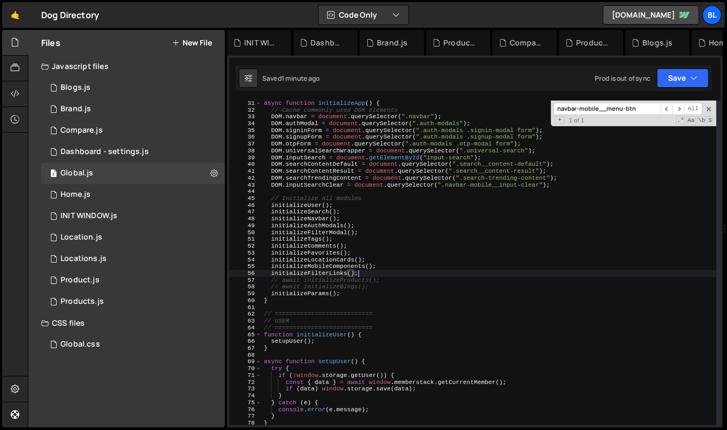
click at [359, 271] on div "async function initializeApp ( ) { // Cache commonly used DOM elements DOM . na…" at bounding box center [489, 269] width 455 height 339
click at [323, 228] on div "async function initializeApp ( ) { // Cache commonly used DOM elements DOM . na…" at bounding box center [489, 269] width 455 height 339
click at [323, 255] on div "async function initializeApp ( ) { // Cache commonly used DOM elements DOM . na…" at bounding box center [489, 269] width 455 height 339
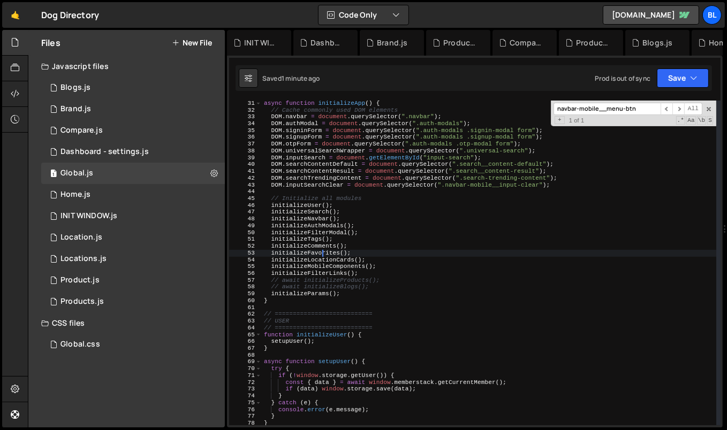
click at [323, 255] on div "async function initializeApp ( ) { // Cache commonly used DOM elements DOM . na…" at bounding box center [489, 269] width 455 height 339
click at [320, 229] on div "async function initializeApp ( ) { // Cache commonly used DOM elements DOM . na…" at bounding box center [489, 269] width 455 height 339
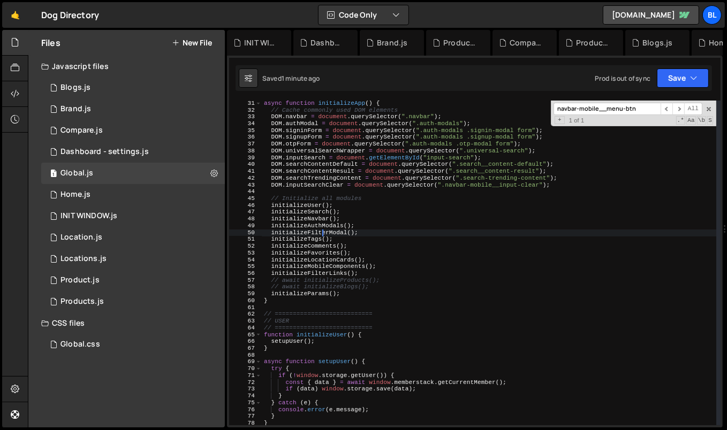
click at [313, 218] on div "async function initializeApp ( ) { // Cache commonly used DOM elements DOM . na…" at bounding box center [489, 269] width 455 height 339
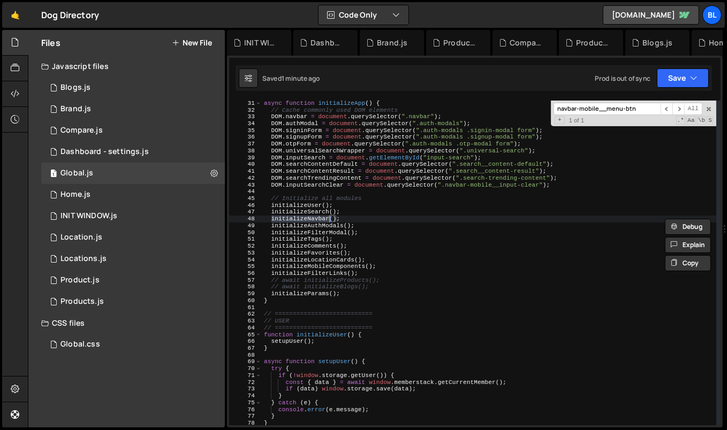
scroll to position [409, 0]
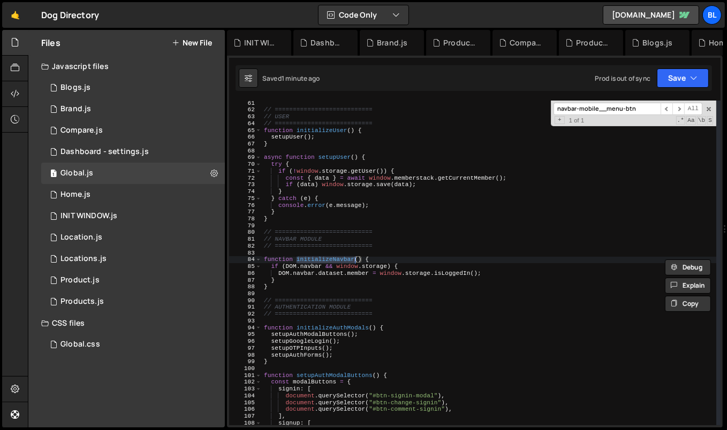
click at [318, 278] on div "// =========================== // USER // =========================== function …" at bounding box center [489, 269] width 455 height 339
type textarea "}"
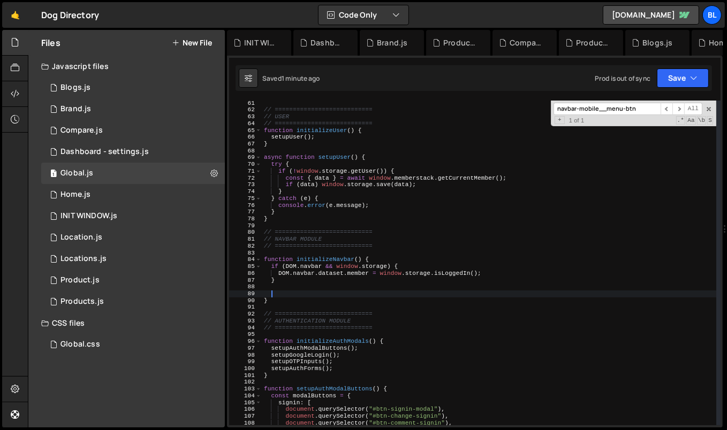
paste textarea "}"
type textarea "}"
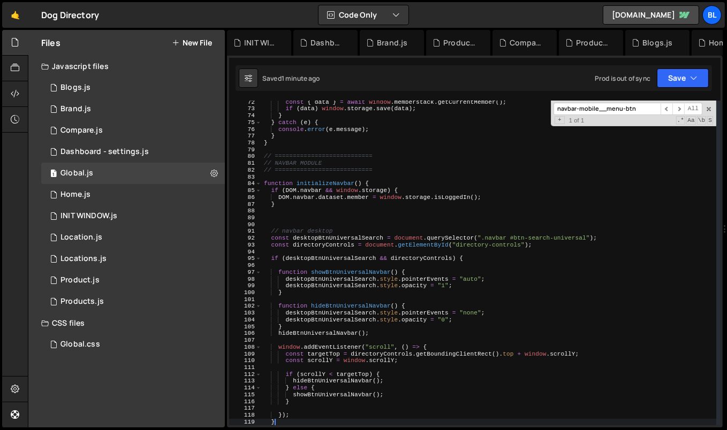
scroll to position [485, 0]
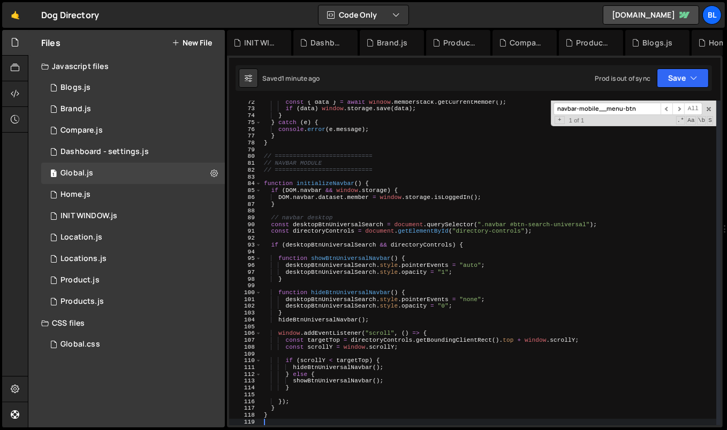
click at [312, 219] on div "const { data } = await window . memberstack . getCurrentMember ( ) ; if ( data …" at bounding box center [489, 268] width 455 height 339
click at [299, 268] on div "const { data } = await window . memberstack . getCurrentMember ( ) ; if ( data …" at bounding box center [489, 268] width 455 height 339
type textarea "desktopBtnUniversalSearch.style.pointerEvents = "auto";"
click at [354, 354] on div "const { data } = await window . memberstack . getCurrentMember ( ) ; if ( data …" at bounding box center [489, 268] width 455 height 339
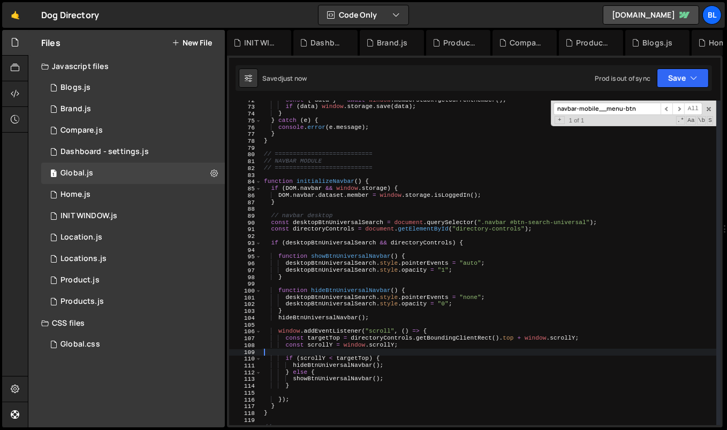
scroll to position [493, 0]
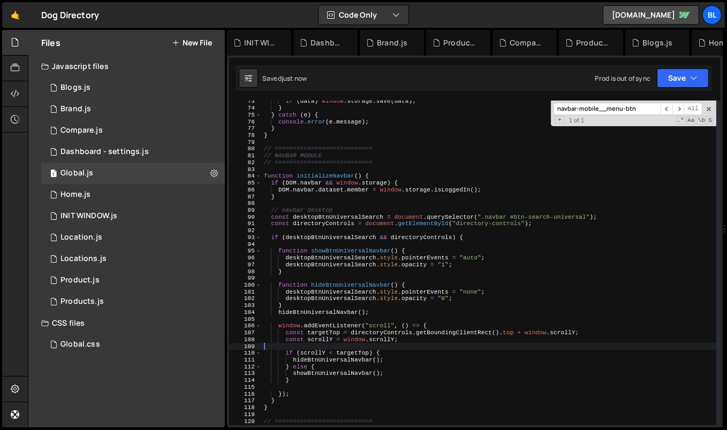
click at [369, 383] on div "if ( data ) window . storage . save ( data ) ; } } catch ( e ) { console . erro…" at bounding box center [489, 267] width 455 height 339
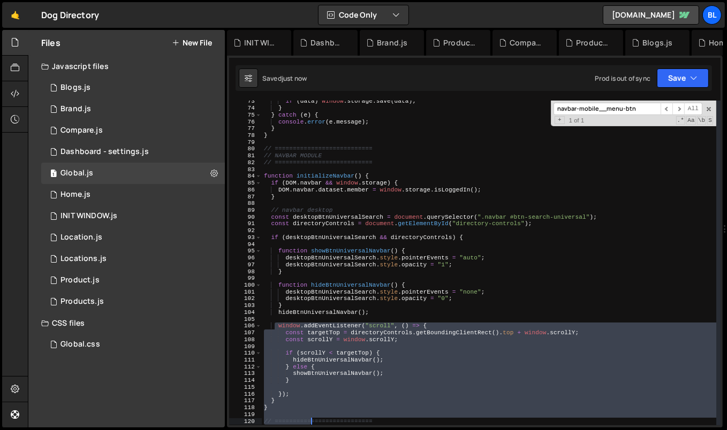
scroll to position [560, 0]
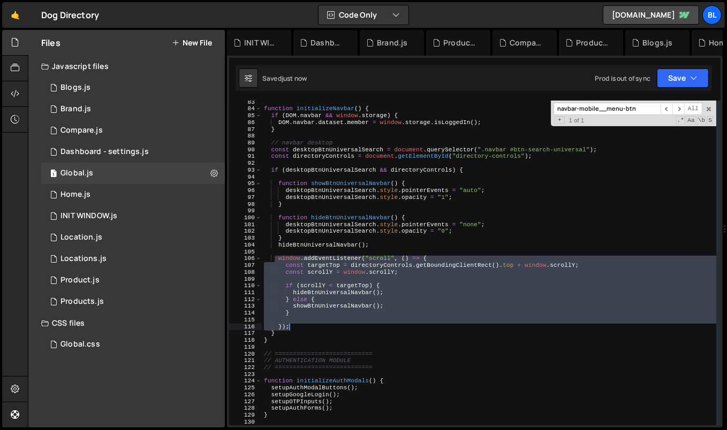
drag, startPoint x: 275, startPoint y: 325, endPoint x: 307, endPoint y: 329, distance: 32.3
click at [307, 329] on div "function initializeNavbar ( ) { if ( DOM . navbar && window . storage ) { DOM .…" at bounding box center [489, 268] width 455 height 339
click at [320, 302] on div "function initializeNavbar ( ) { if ( DOM . navbar && window . storage ) { DOM .…" at bounding box center [489, 268] width 455 height 339
type textarea "} else {"
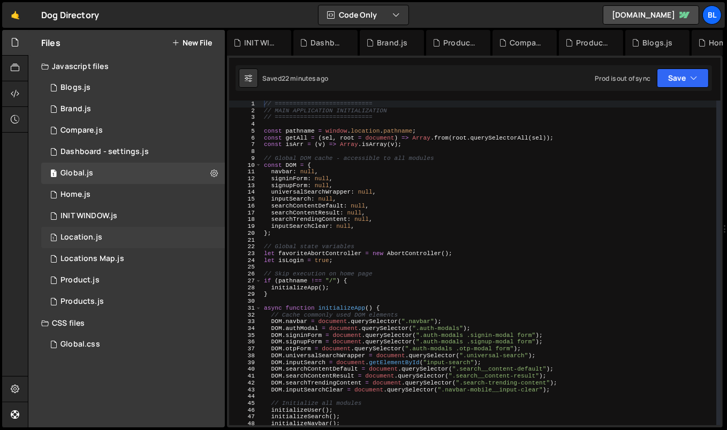
scroll to position [16590, 0]
click at [215, 177] on icon at bounding box center [213, 173] width 7 height 10
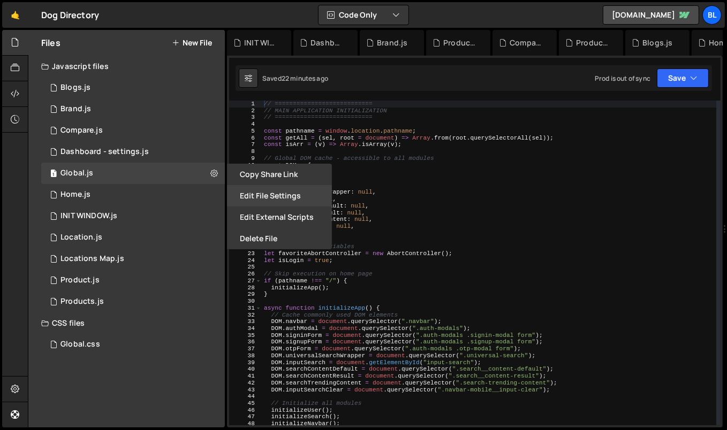
click at [271, 196] on button "Edit File Settings" at bounding box center [279, 195] width 105 height 21
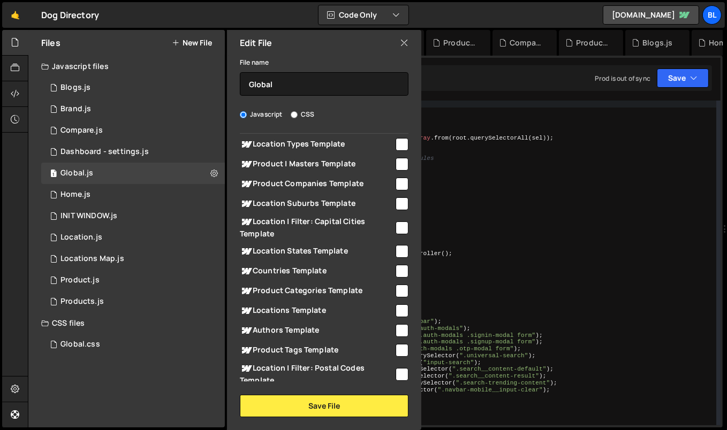
scroll to position [664, 0]
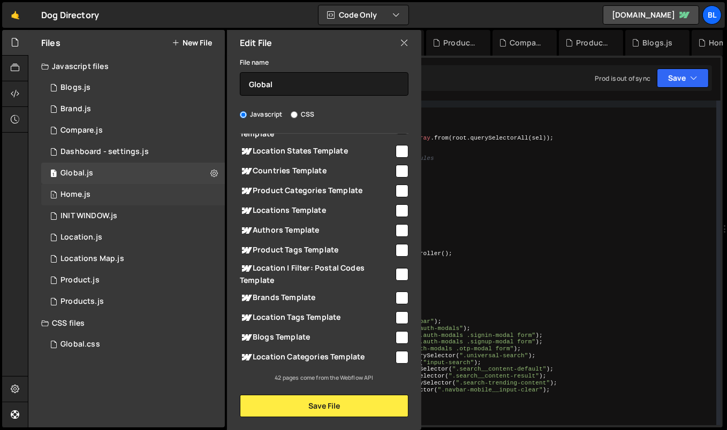
click at [200, 197] on div "1 Home.js 0" at bounding box center [133, 194] width 184 height 21
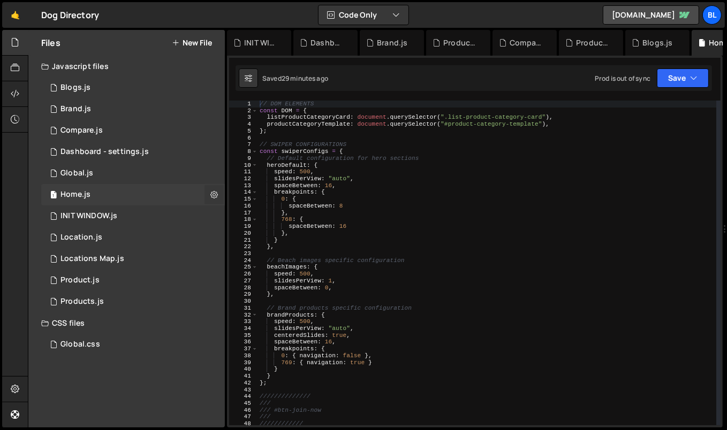
click at [221, 196] on button at bounding box center [213, 194] width 19 height 19
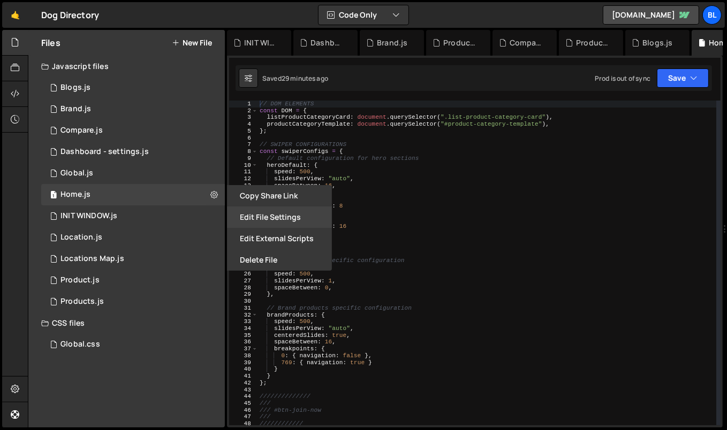
click at [272, 223] on button "Edit File Settings" at bounding box center [279, 217] width 105 height 21
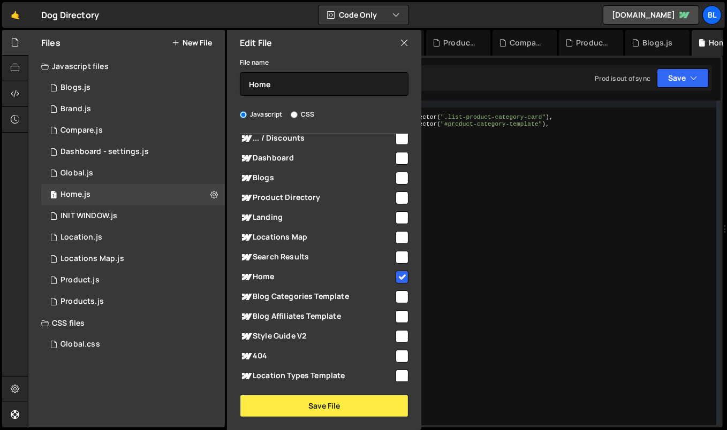
scroll to position [335, 0]
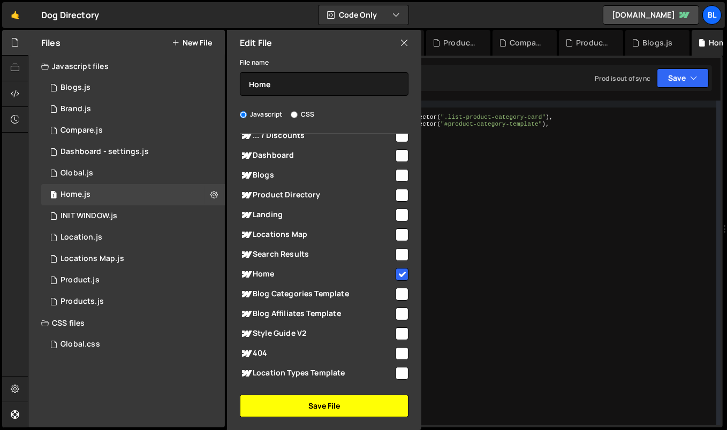
click at [326, 404] on button "Save File" at bounding box center [324, 406] width 169 height 22
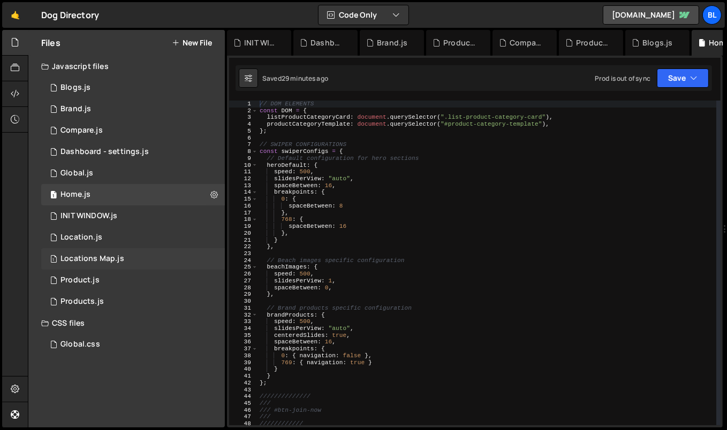
click at [212, 259] on div "1 Locations Map.js 0" at bounding box center [133, 258] width 184 height 21
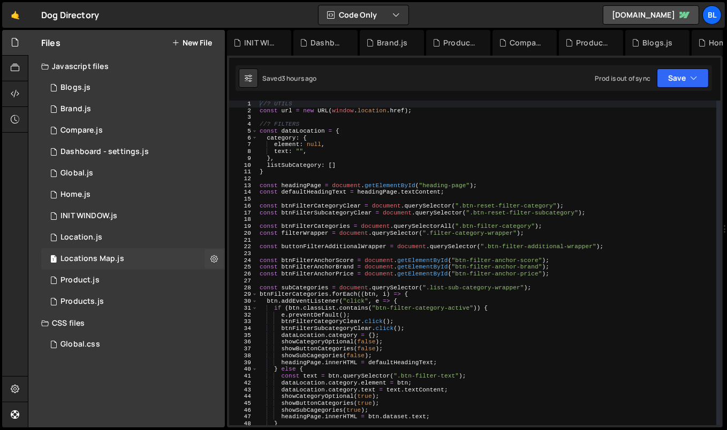
click at [212, 259] on icon at bounding box center [213, 259] width 7 height 10
type input "Locations Map"
radio input "true"
checkbox input "true"
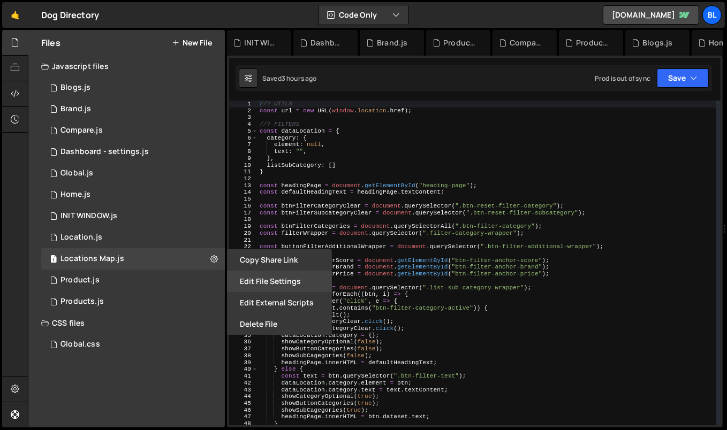
click at [298, 276] on button "Edit File Settings" at bounding box center [279, 281] width 105 height 21
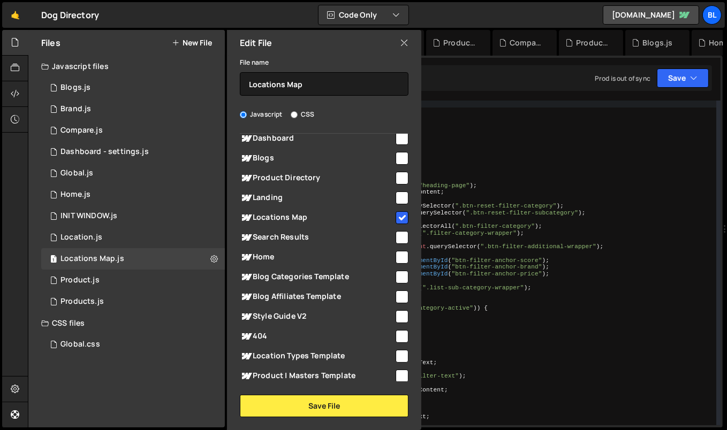
scroll to position [346, 0]
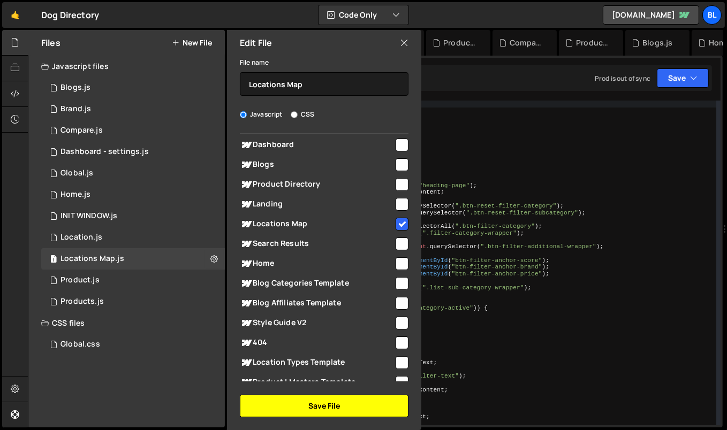
click at [311, 405] on button "Save File" at bounding box center [324, 406] width 169 height 22
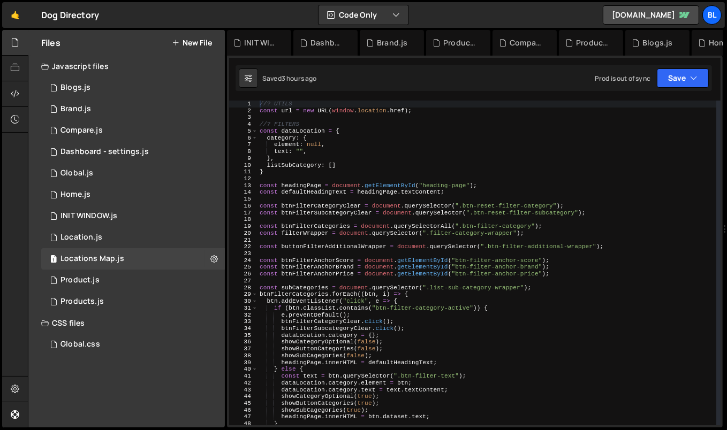
click at [313, 284] on div "//? UTILS const url = new URL ( window . location . href ) ; //? FILTERS const …" at bounding box center [486, 270] width 459 height 339
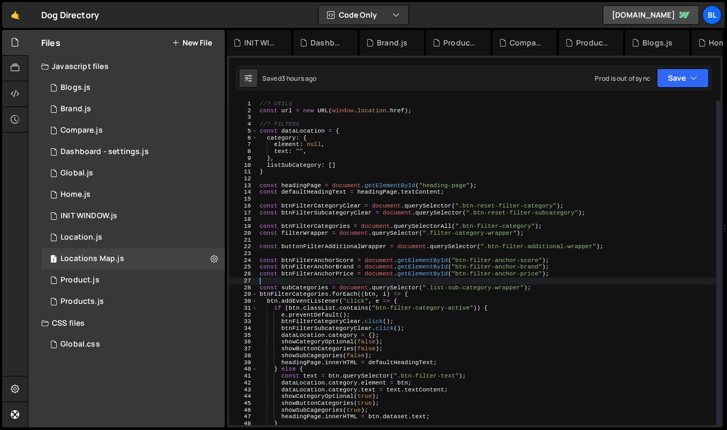
click at [307, 316] on div "//? UTILS const url = new URL ( window . location . href ) ; //? FILTERS const …" at bounding box center [486, 270] width 459 height 339
type textarea "e.preventDefault();"
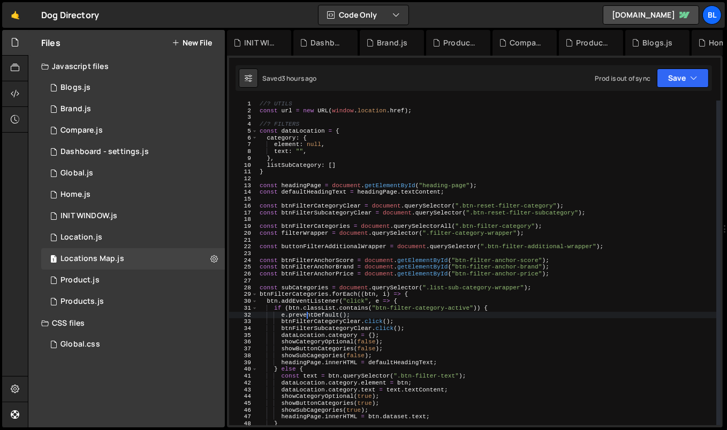
click at [292, 257] on div "//? UTILS const url = new URL ( window . location . href ) ; //? FILTERS const …" at bounding box center [486, 270] width 459 height 339
